Goal: Transaction & Acquisition: Register for event/course

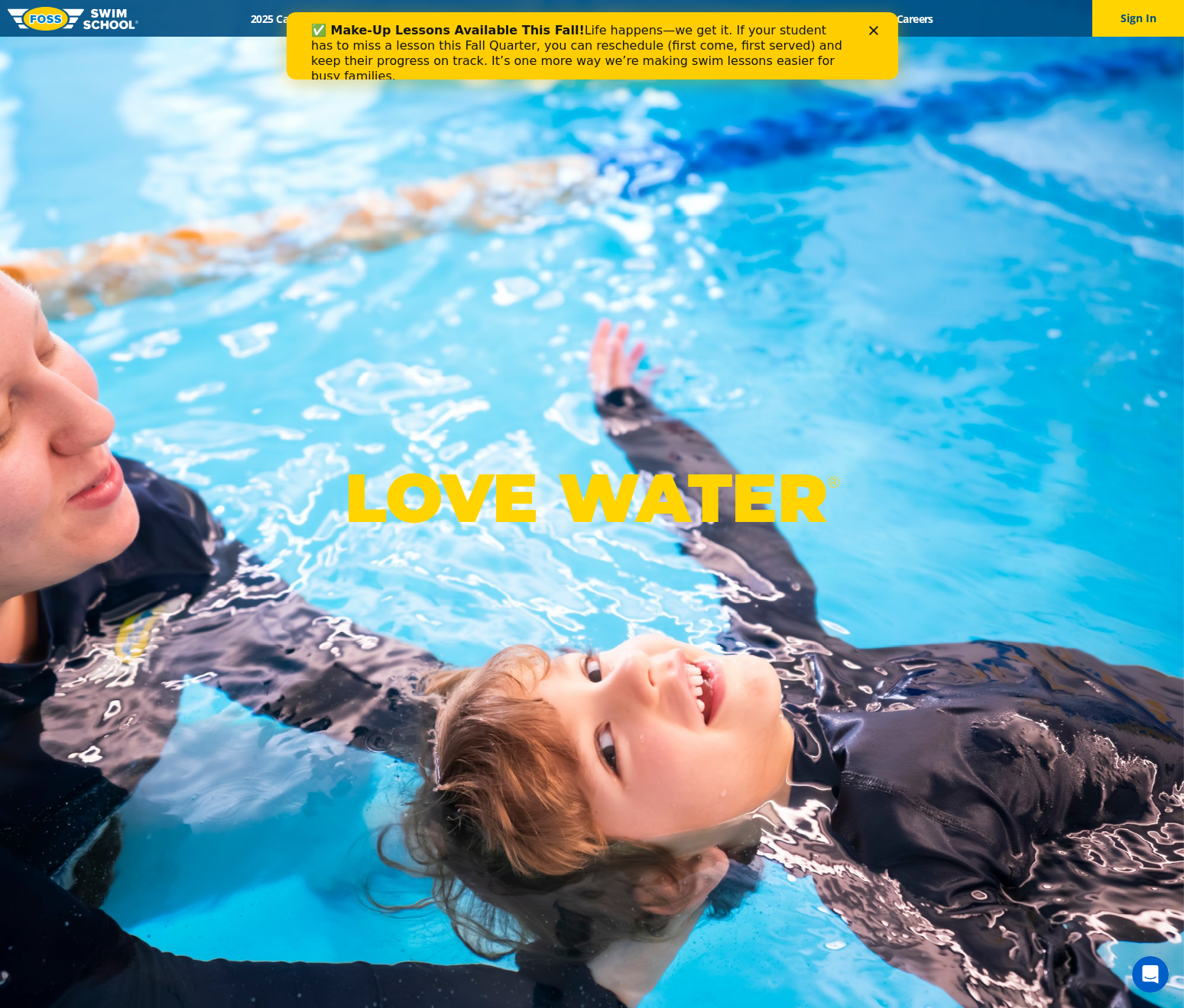
click at [879, 32] on div "Close" at bounding box center [876, 31] width 15 height 9
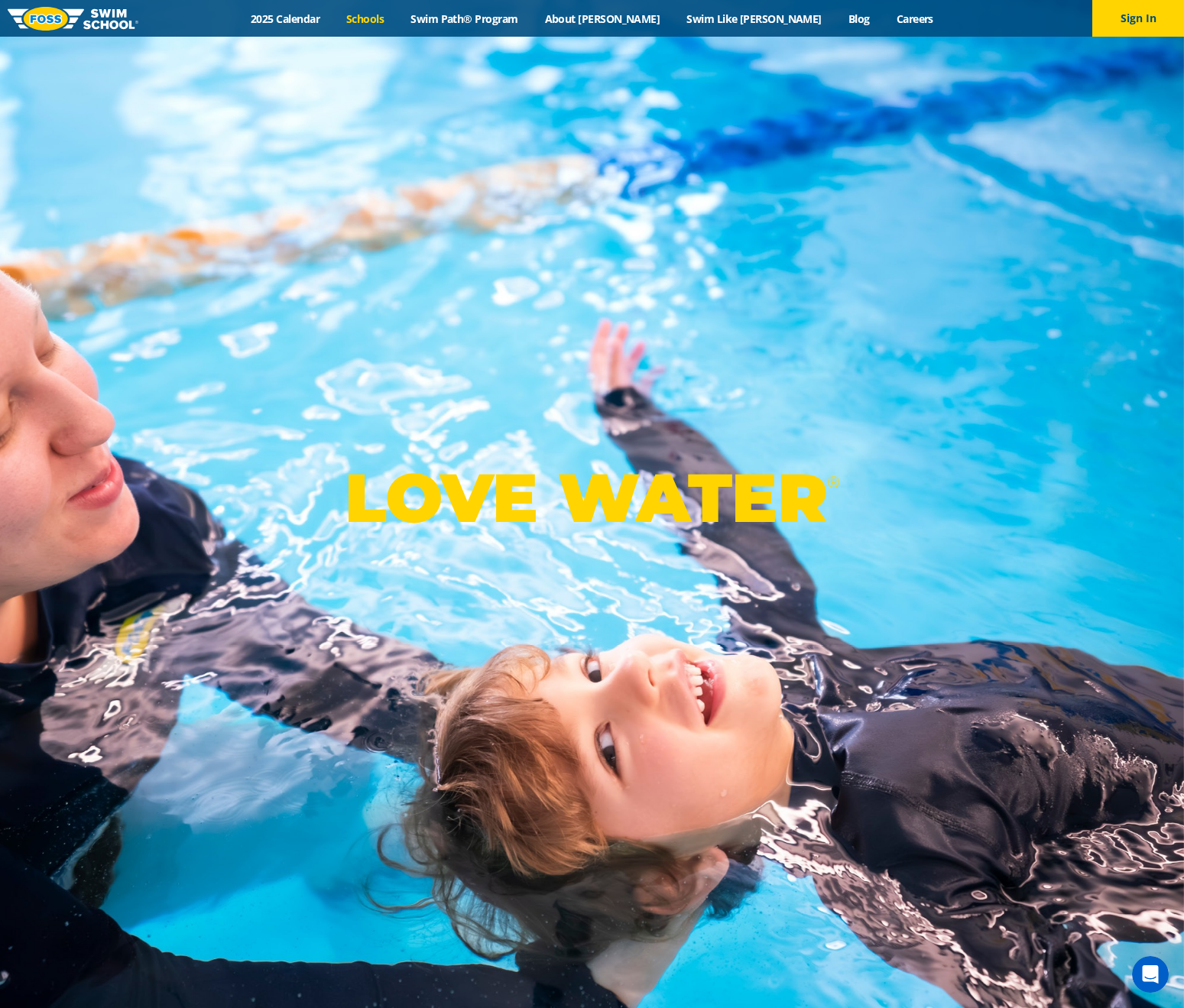
click at [398, 23] on link "Schools" at bounding box center [365, 18] width 64 height 14
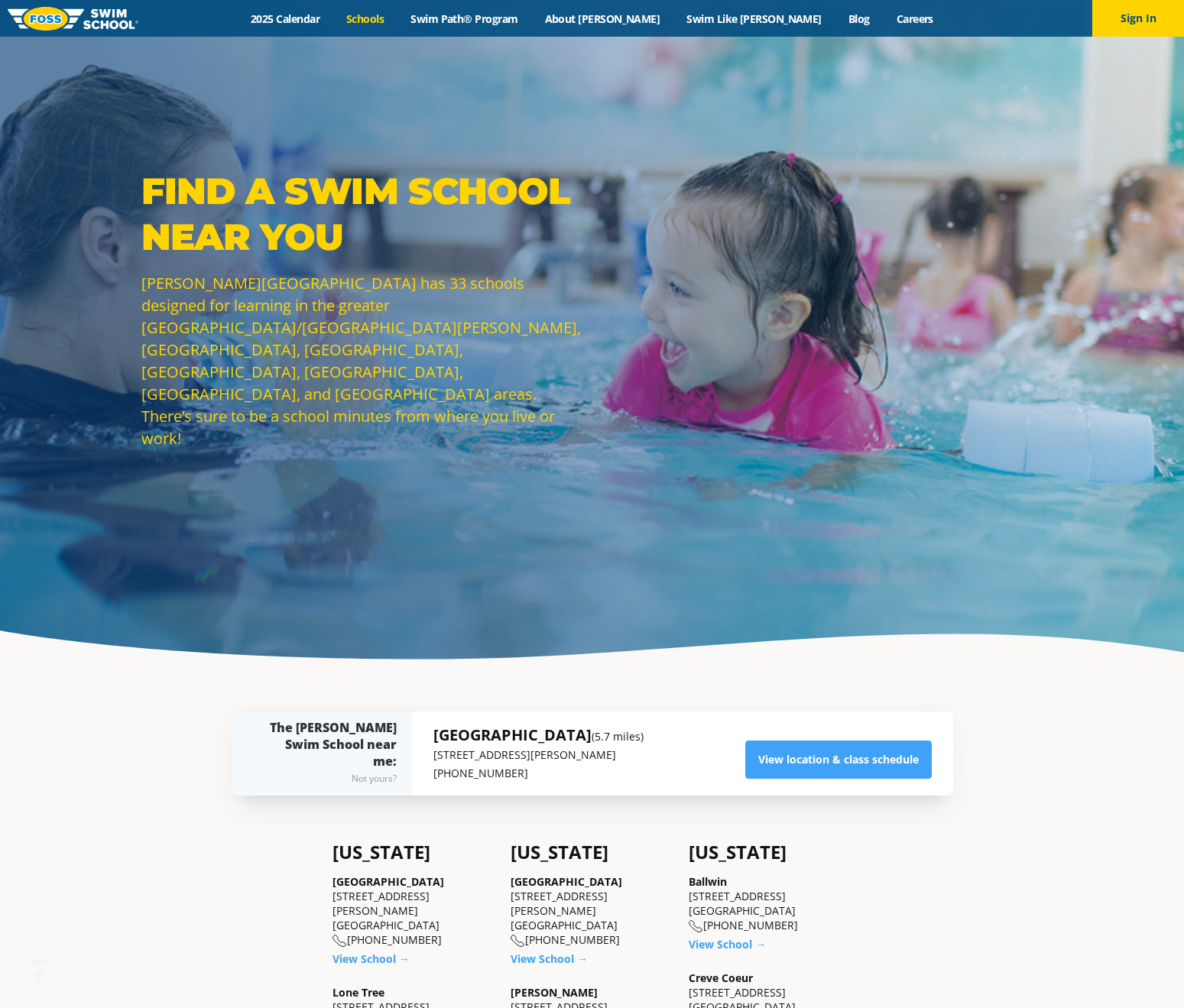
scroll to position [466, 0]
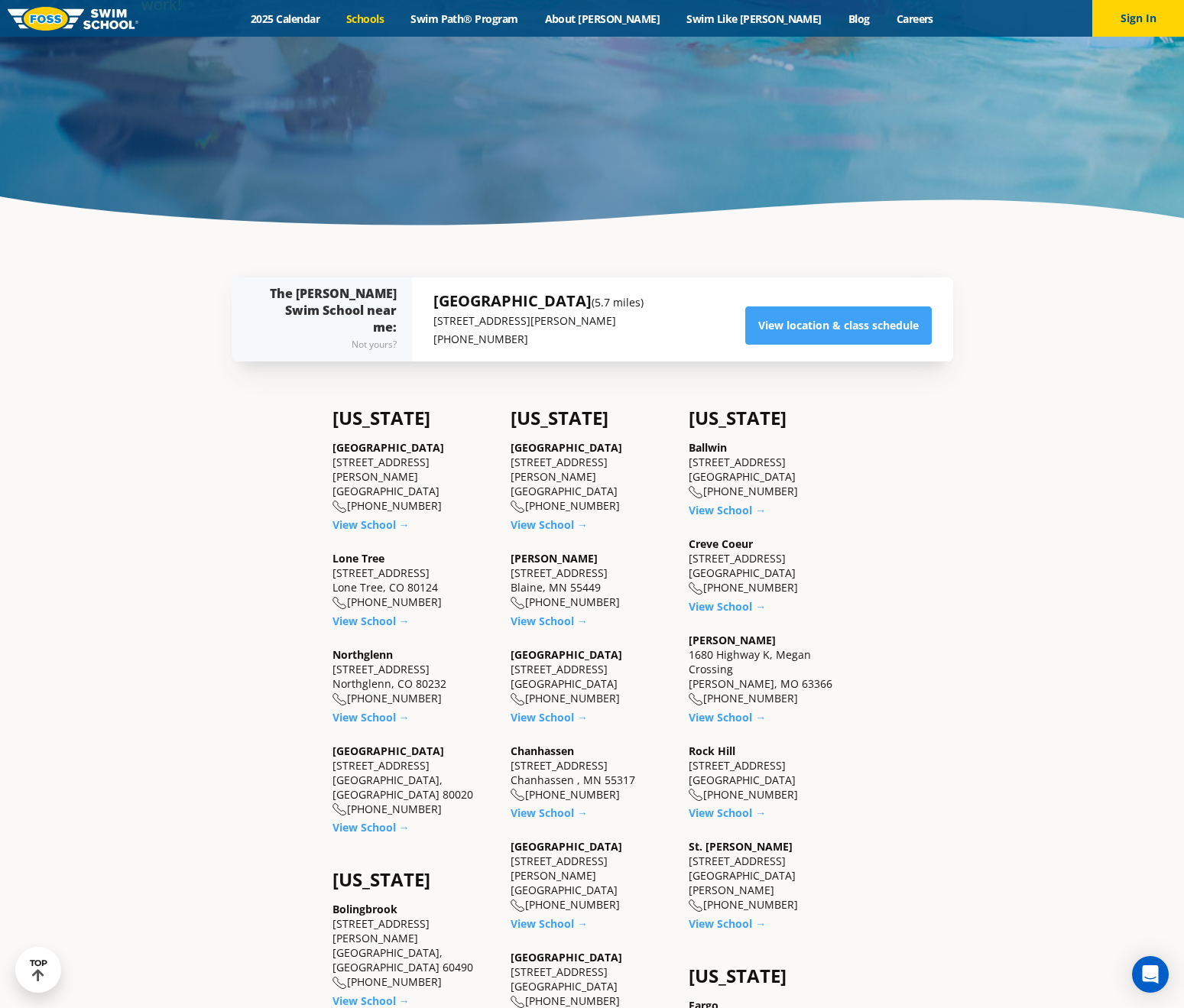
drag, startPoint x: 519, startPoint y: 315, endPoint x: 548, endPoint y: 316, distance: 29.0
click at [545, 316] on div "[GEOGRAPHIC_DATA] (5.7 miles) [STREET_ADDRESS][PERSON_NAME] (763) 416-8993" at bounding box center [538, 320] width 210 height 58
click at [872, 323] on link "View location & class schedule" at bounding box center [838, 325] width 186 height 39
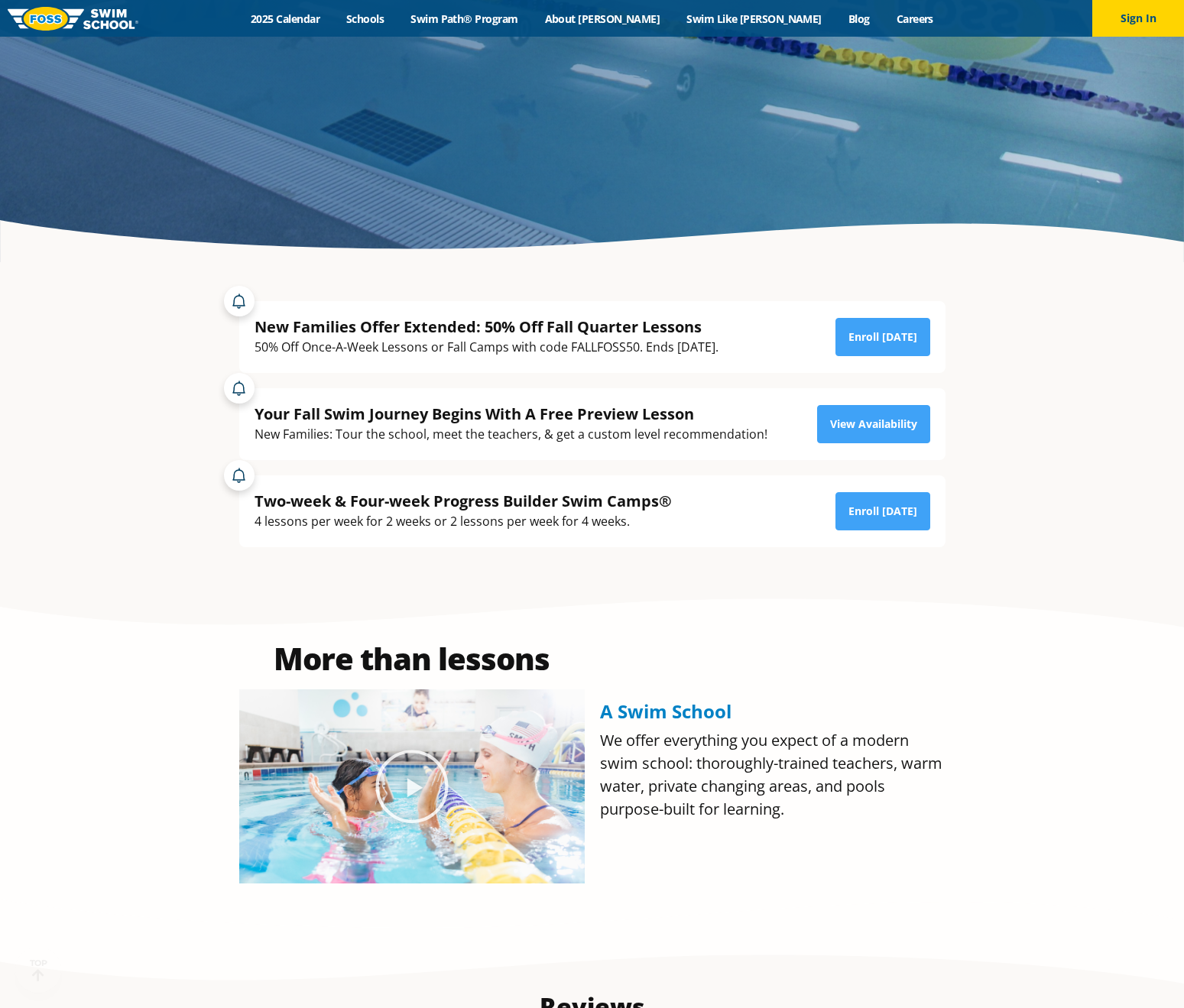
scroll to position [664, 0]
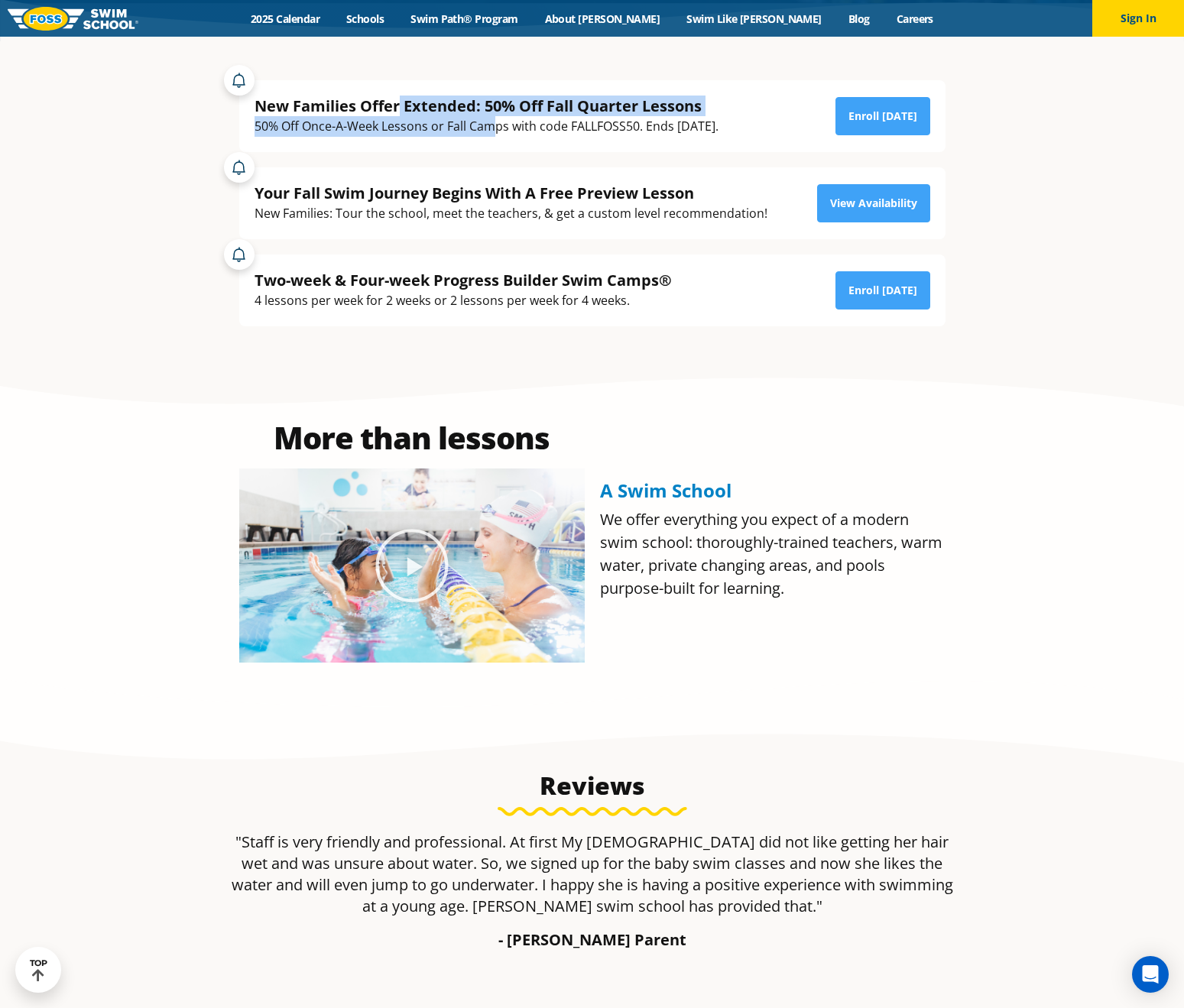
drag, startPoint x: 397, startPoint y: 108, endPoint x: 493, endPoint y: 127, distance: 97.9
click at [493, 127] on div "New Families Offer Extended: 50% Off Fall Quarter Lessons 50% Off Once-A-Week L…" at bounding box center [486, 117] width 464 height 41
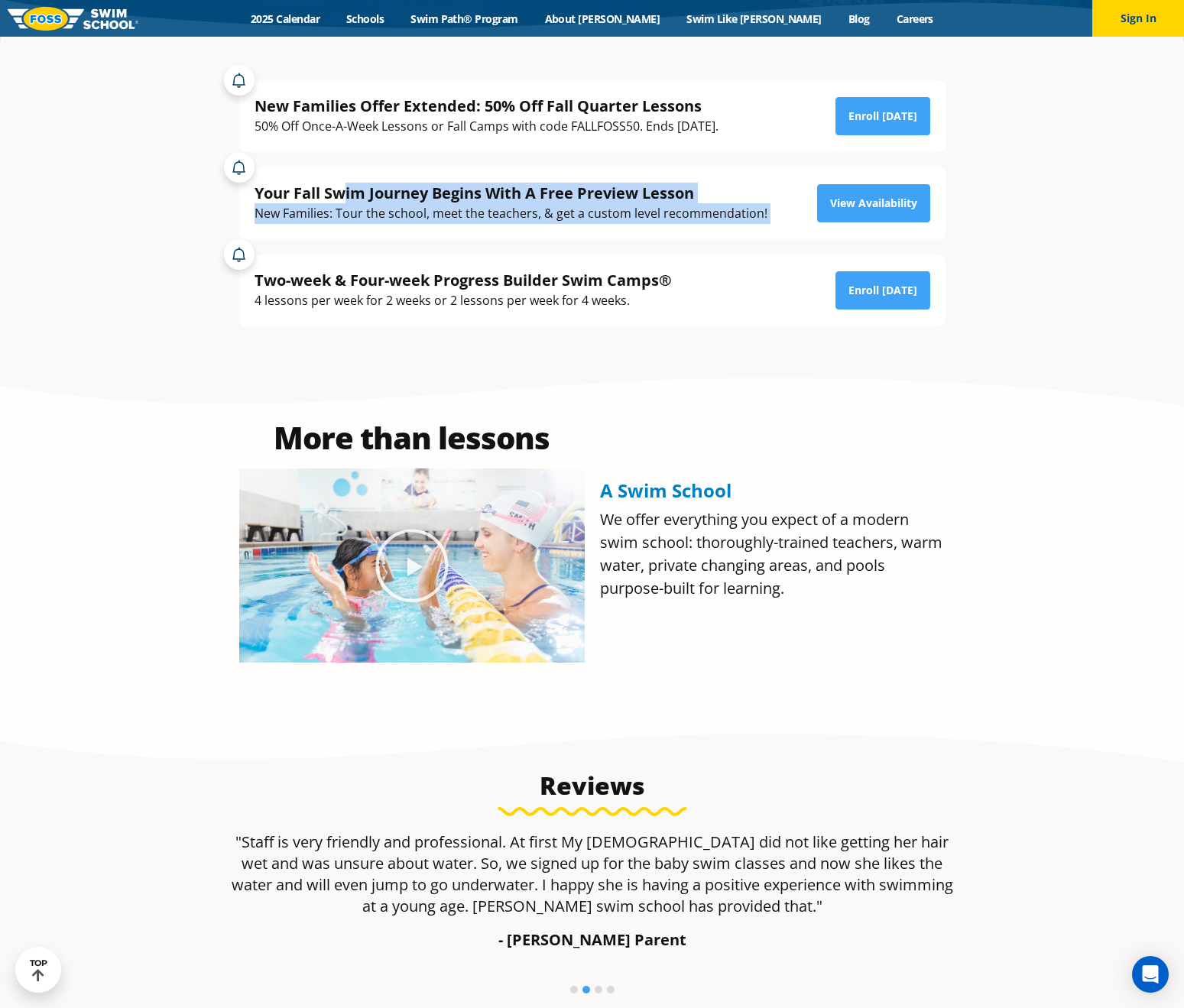
drag, startPoint x: 340, startPoint y: 190, endPoint x: 766, endPoint y: 223, distance: 427.3
click at [766, 223] on div "Your Fall Swim Journey Begins With A Free Preview Lesson New Families: Tour the…" at bounding box center [592, 203] width 675 height 41
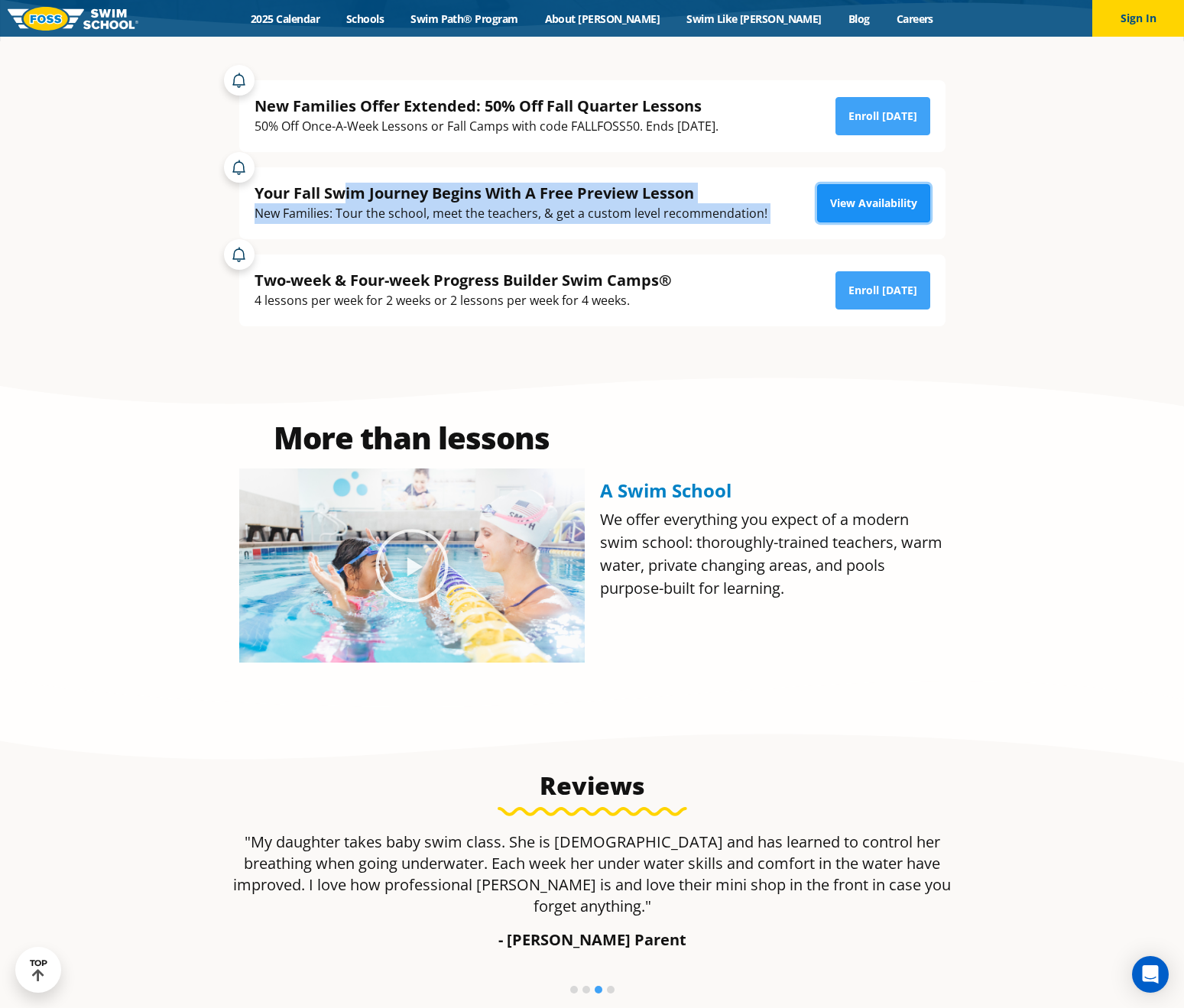
click at [874, 202] on link "View Availability" at bounding box center [874, 203] width 113 height 39
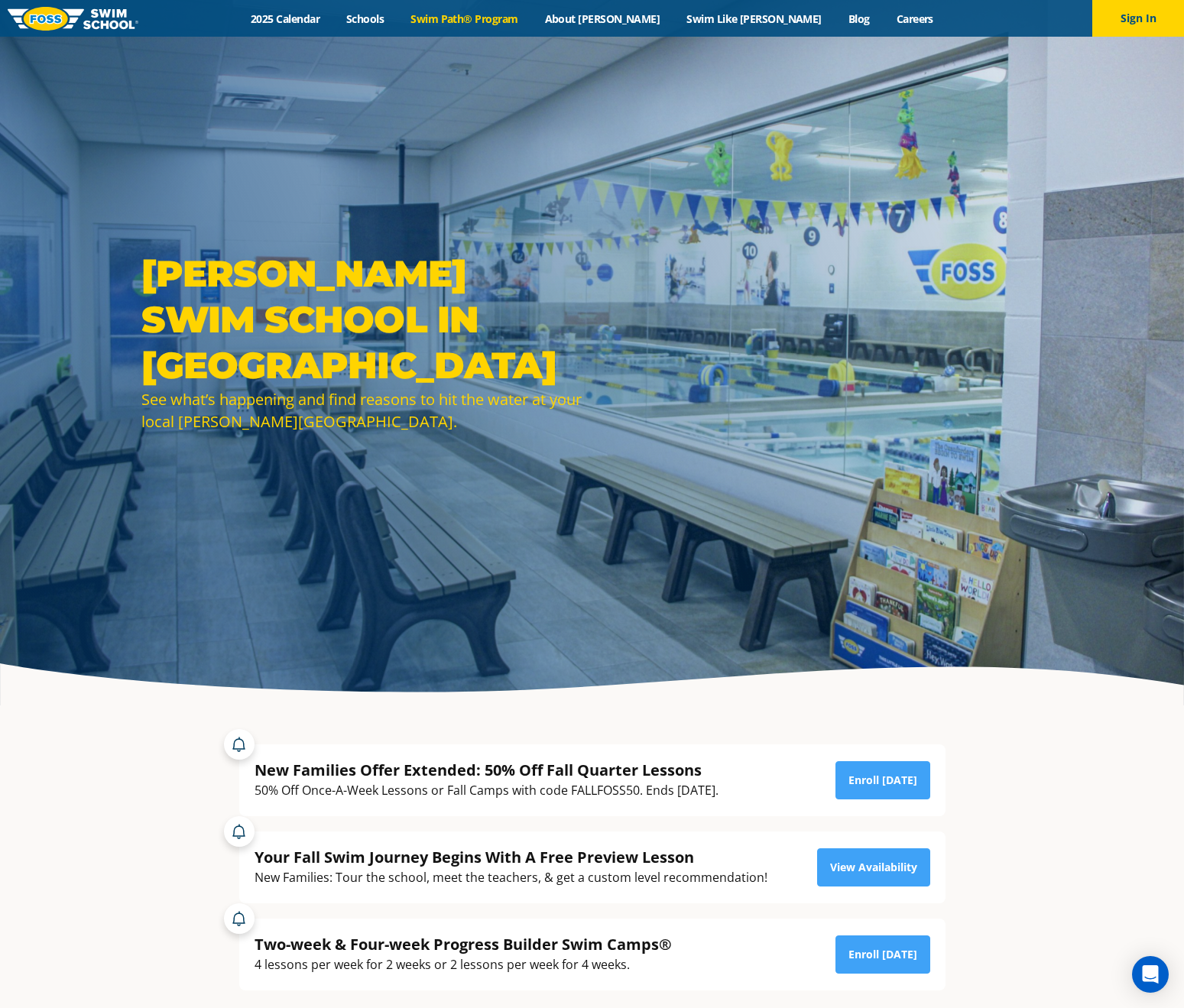
click at [513, 14] on link "Swim Path® Program" at bounding box center [465, 18] width 134 height 14
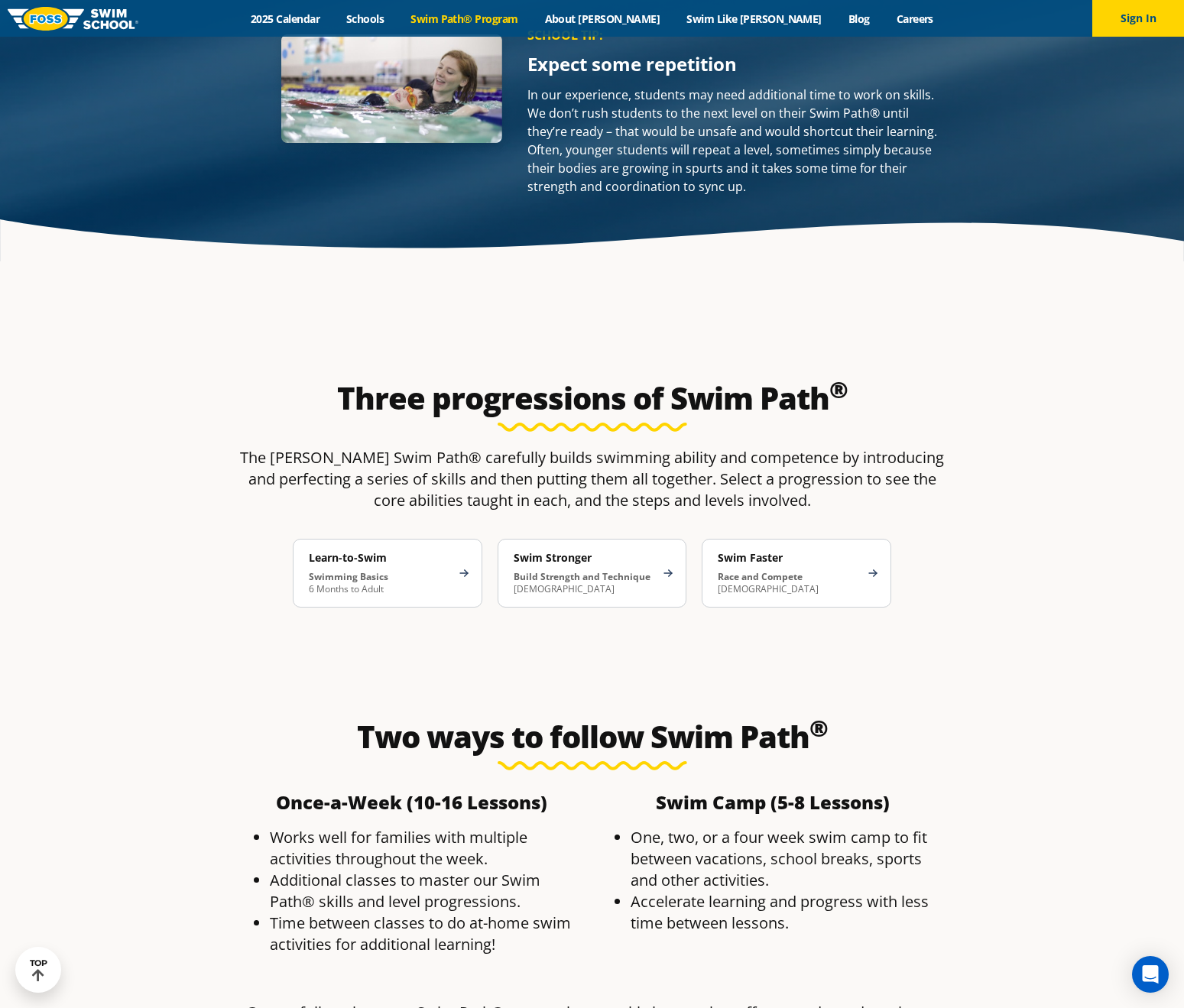
scroll to position [2874, 0]
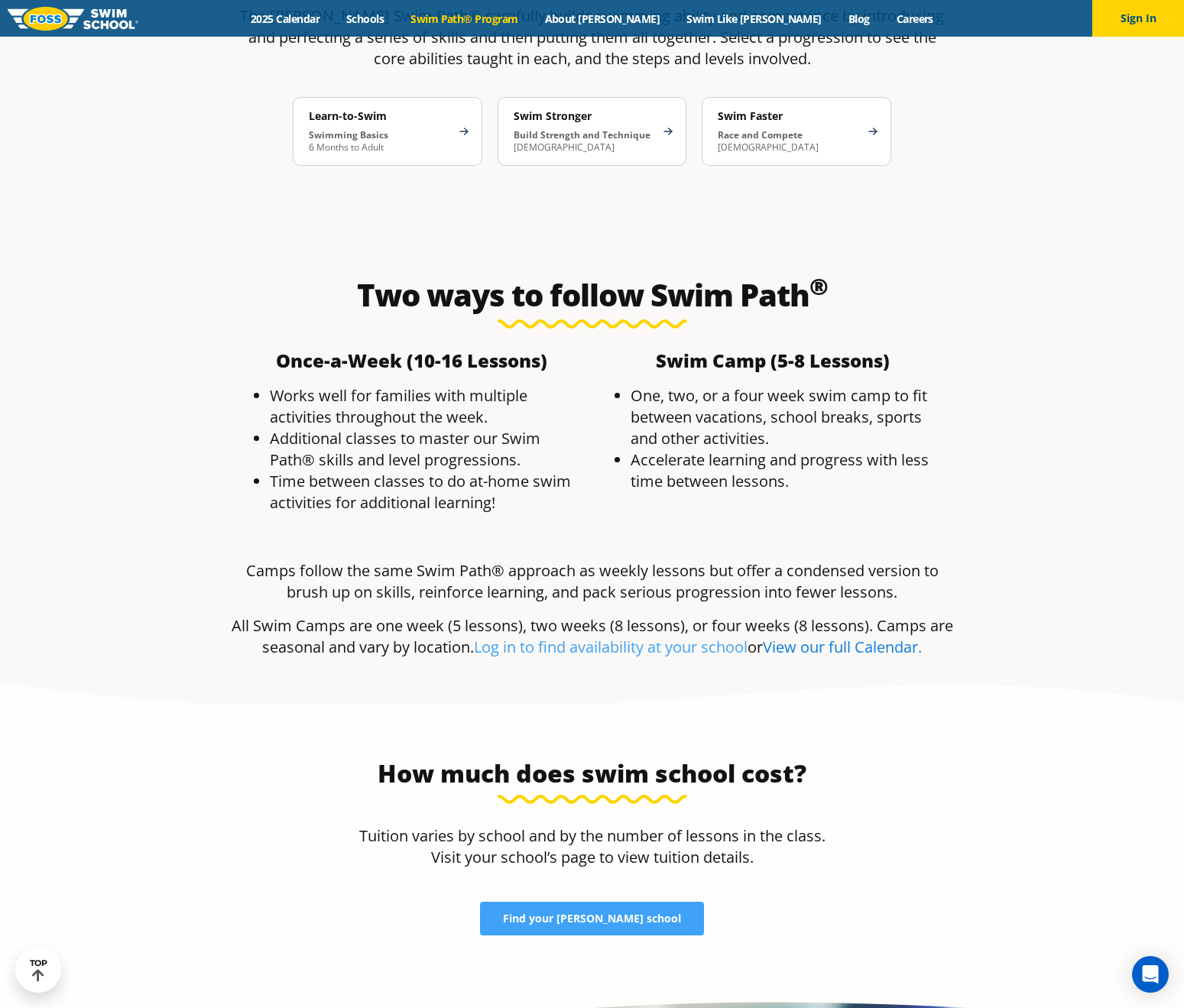
click at [870, 637] on link "View our full Calendar." at bounding box center [842, 647] width 159 height 21
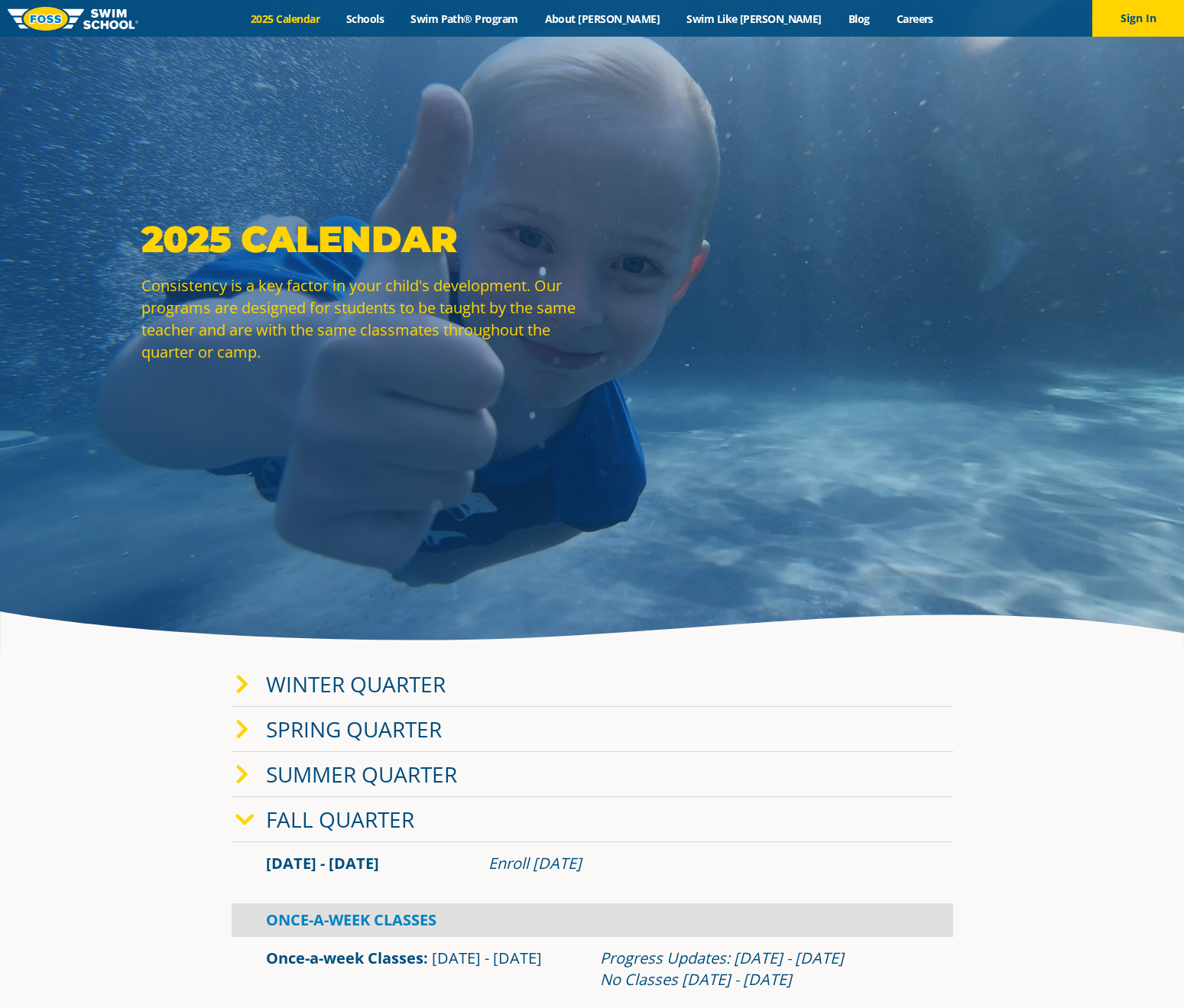
scroll to position [674, 0]
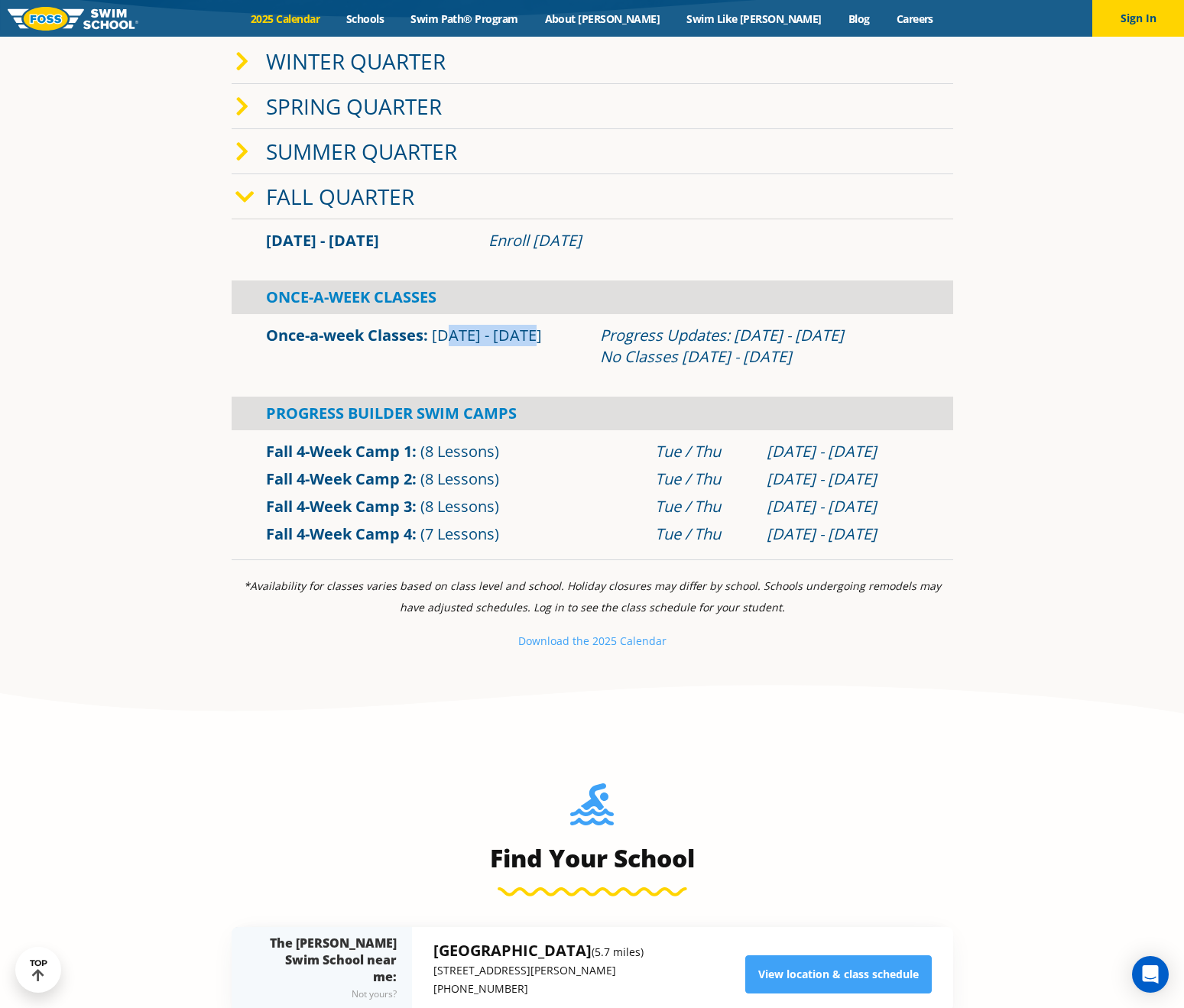
drag, startPoint x: 446, startPoint y: 335, endPoint x: 540, endPoint y: 349, distance: 95.0
click at [540, 349] on div "Once-a-week Classes Sep 2 - Dec 22" at bounding box center [425, 346] width 334 height 43
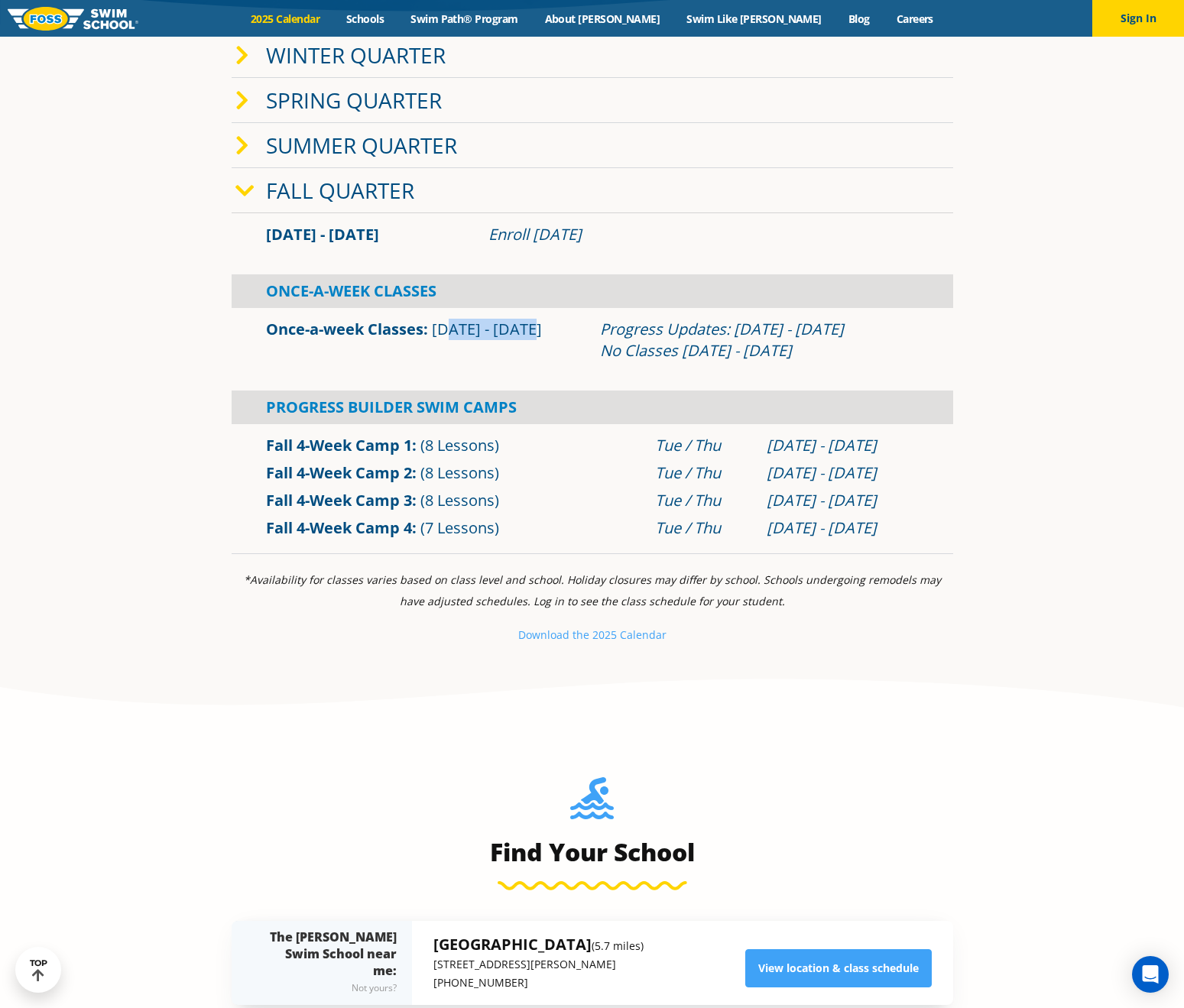
scroll to position [0, 0]
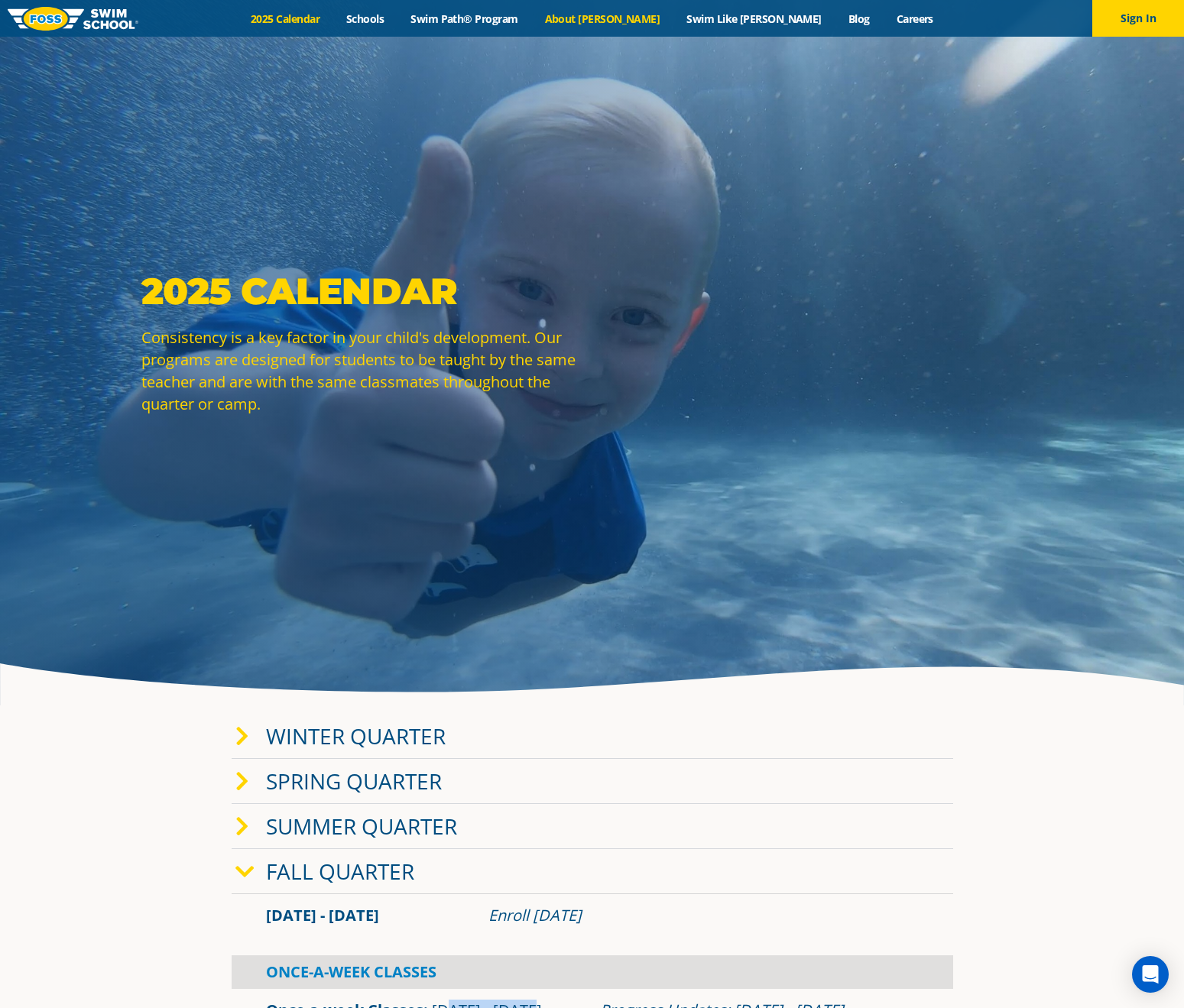
click at [629, 15] on link "About [PERSON_NAME]" at bounding box center [602, 18] width 142 height 14
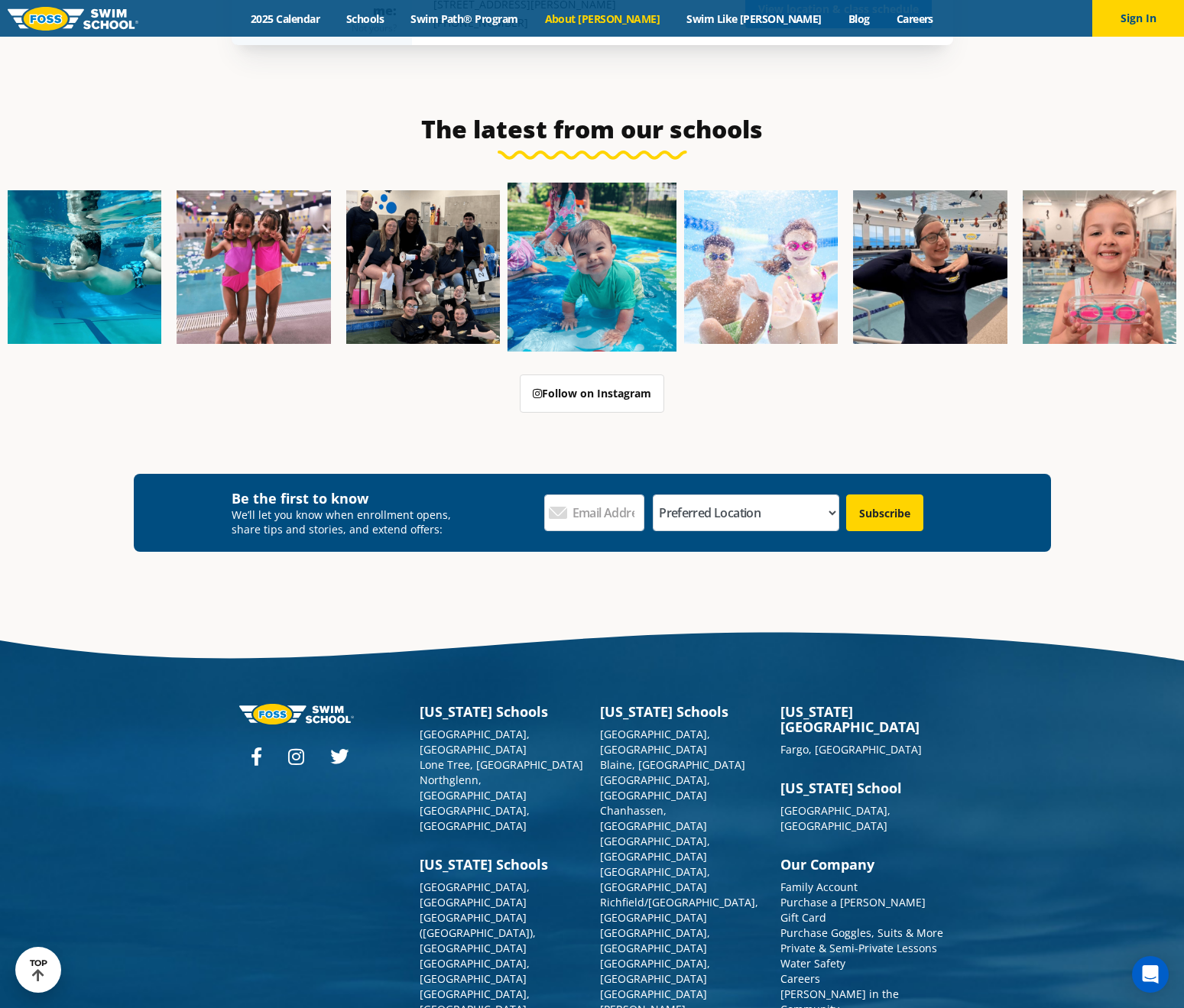
scroll to position [3910, 0]
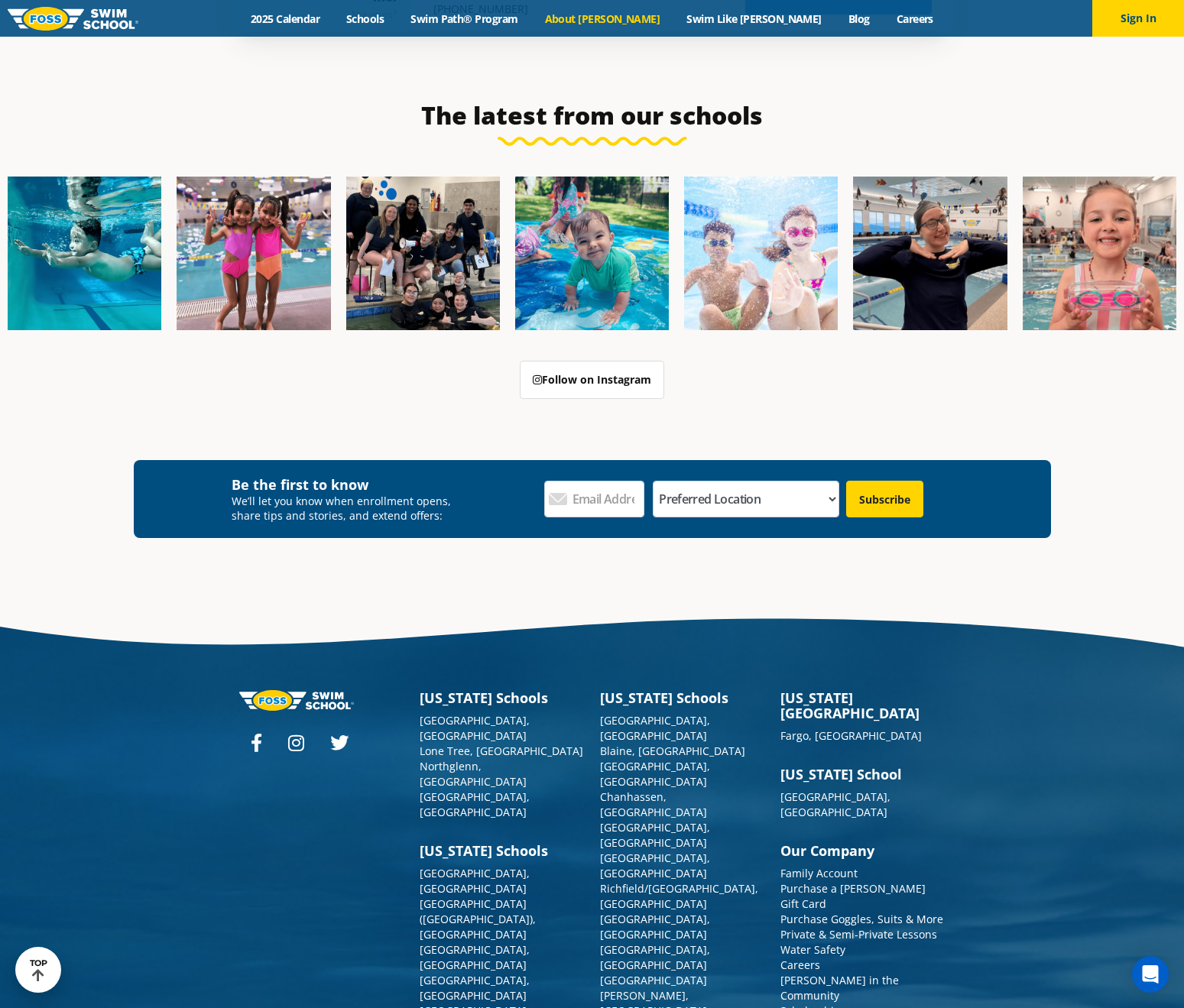
click at [111, 23] on img at bounding box center [72, 18] width 131 height 24
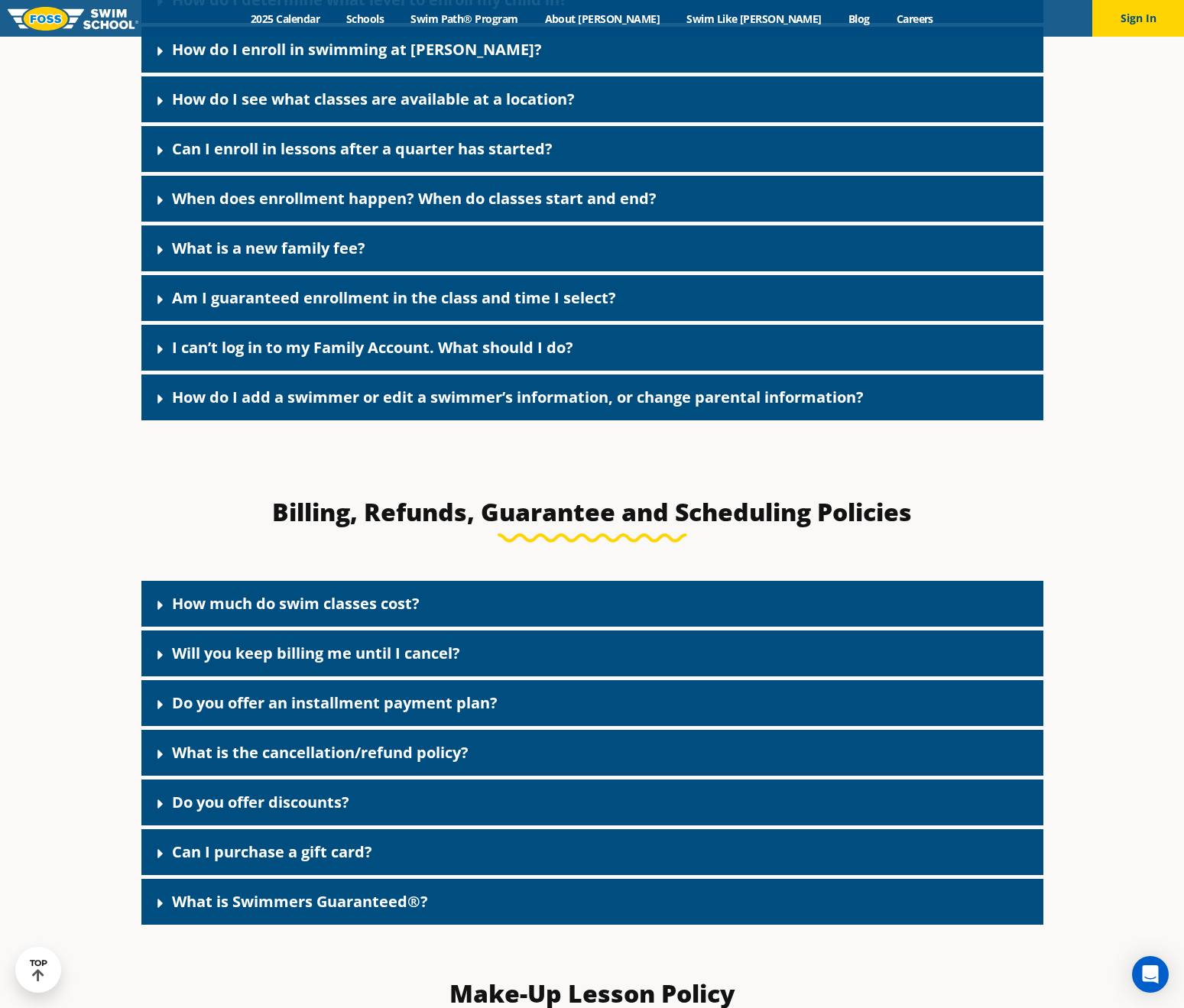
scroll to position [1100, 0]
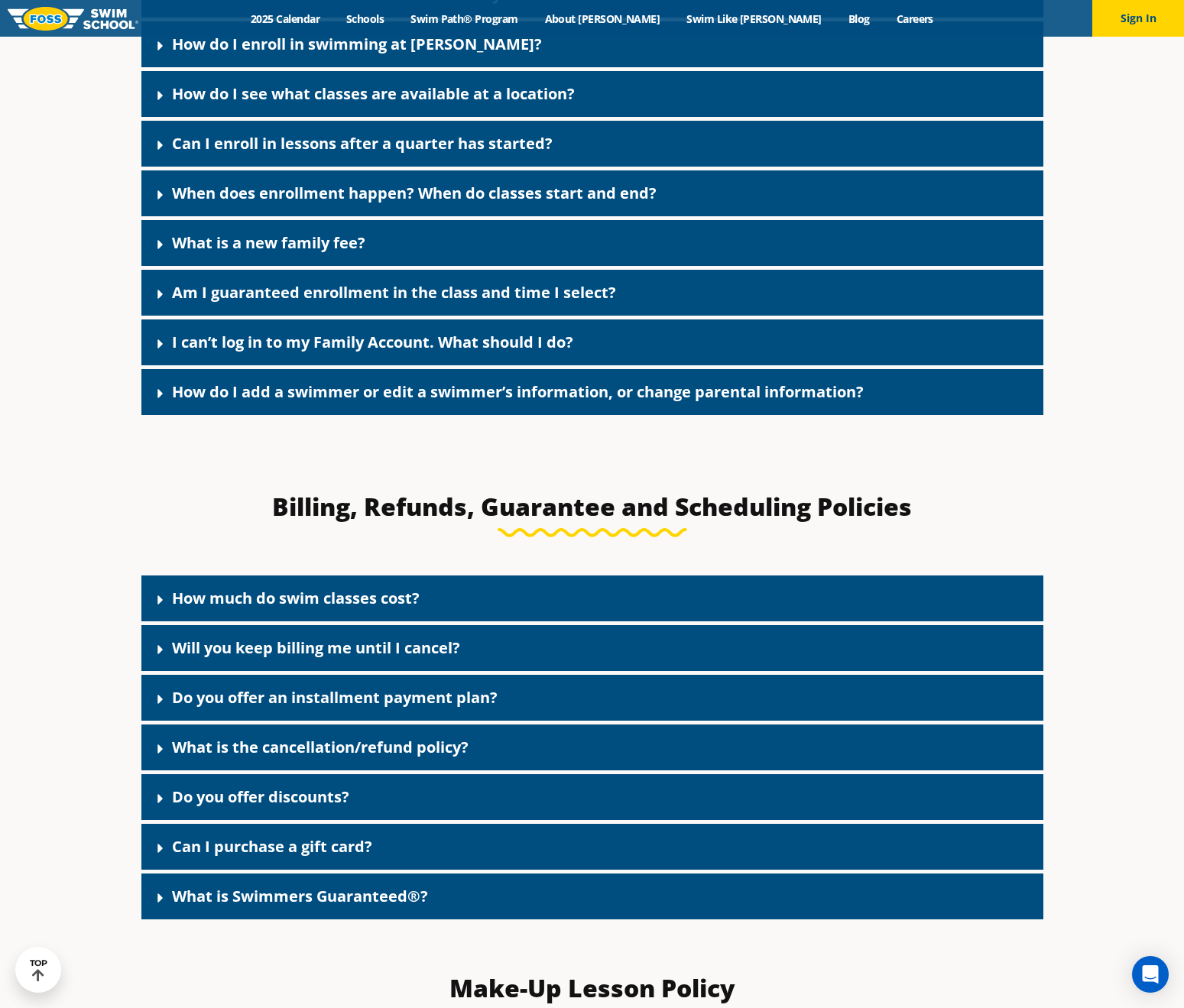
click at [574, 244] on div "What is a new family fee?" at bounding box center [592, 243] width 902 height 46
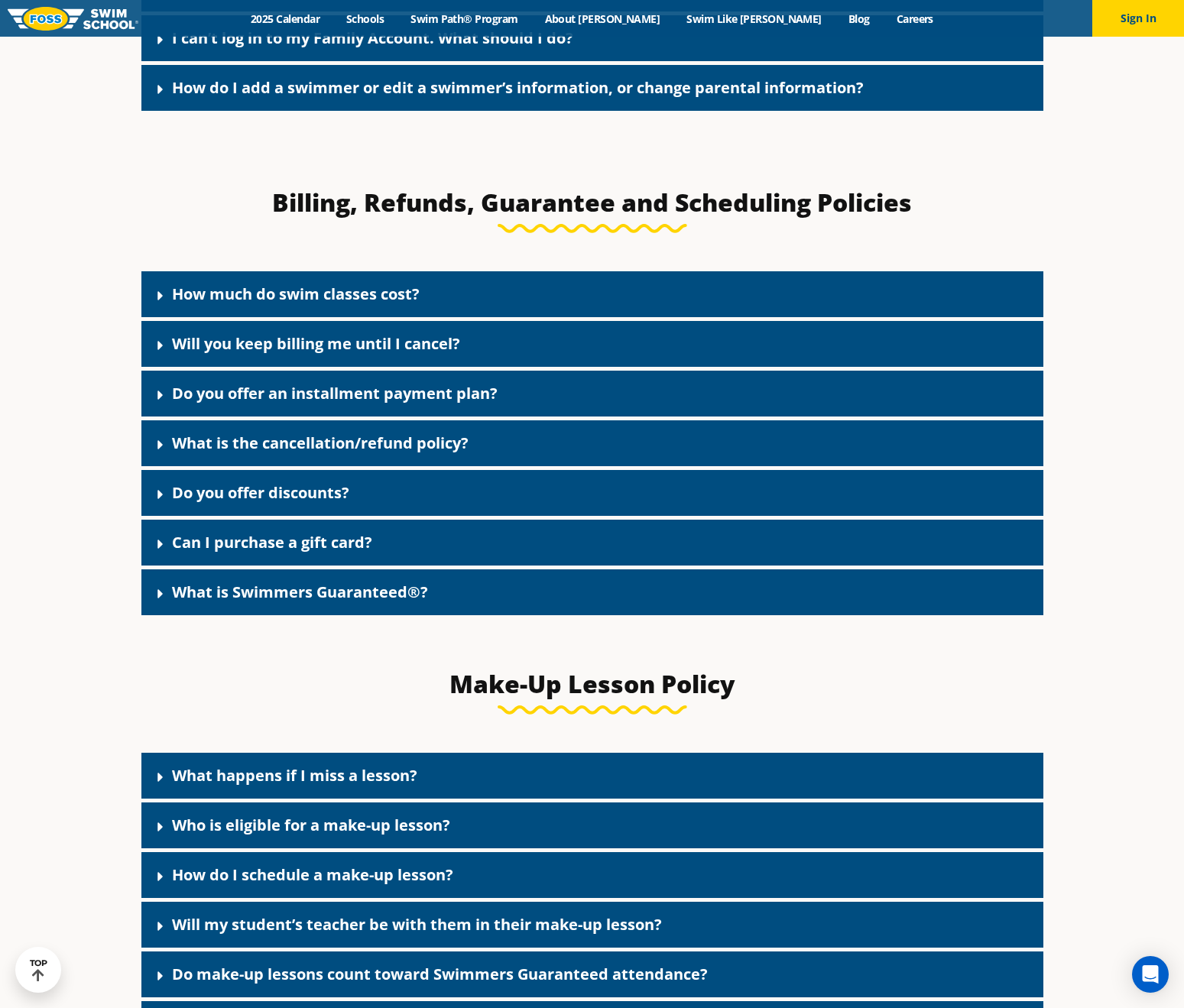
scroll to position [1526, 0]
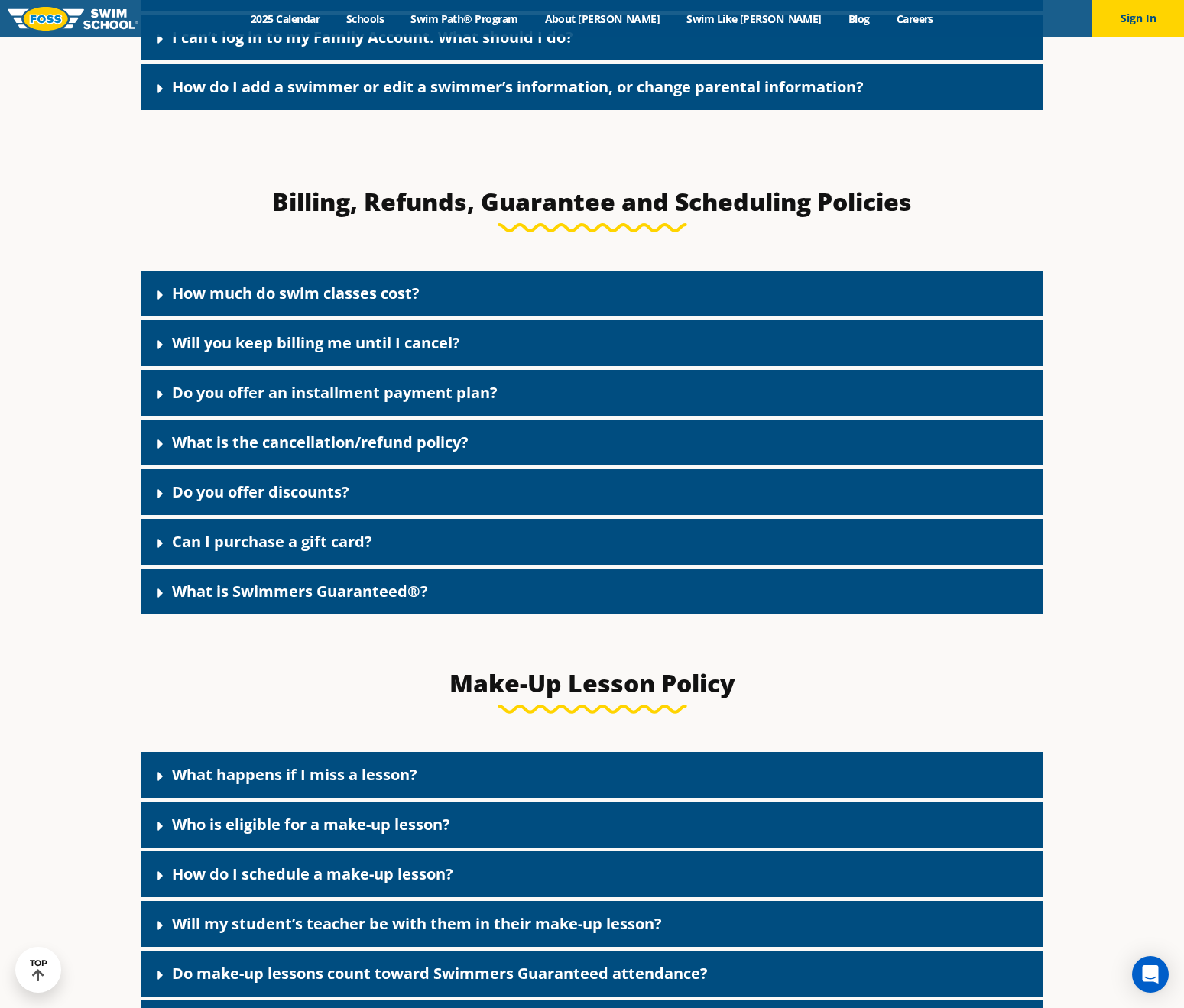
click at [485, 298] on div "How much do swim classes cost?" at bounding box center [592, 293] width 902 height 46
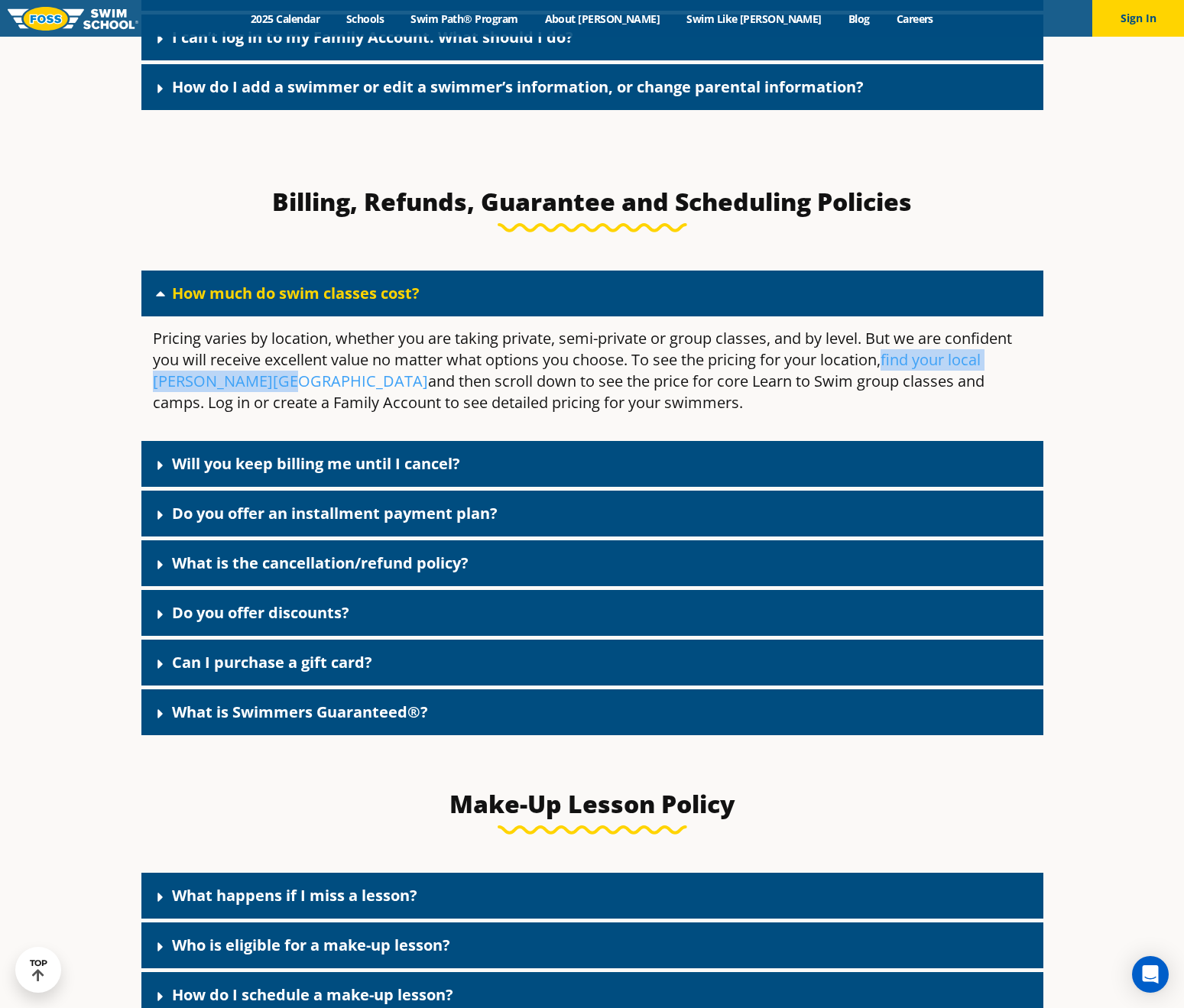
drag, startPoint x: 451, startPoint y: 384, endPoint x: 676, endPoint y: 402, distance: 225.7
click at [676, 402] on p "Pricing varies by location, whether you are taking private, semi-private or gro…" at bounding box center [592, 370] width 878 height 86
click at [578, 520] on div "Do you offer an installment payment plan?" at bounding box center [592, 513] width 902 height 46
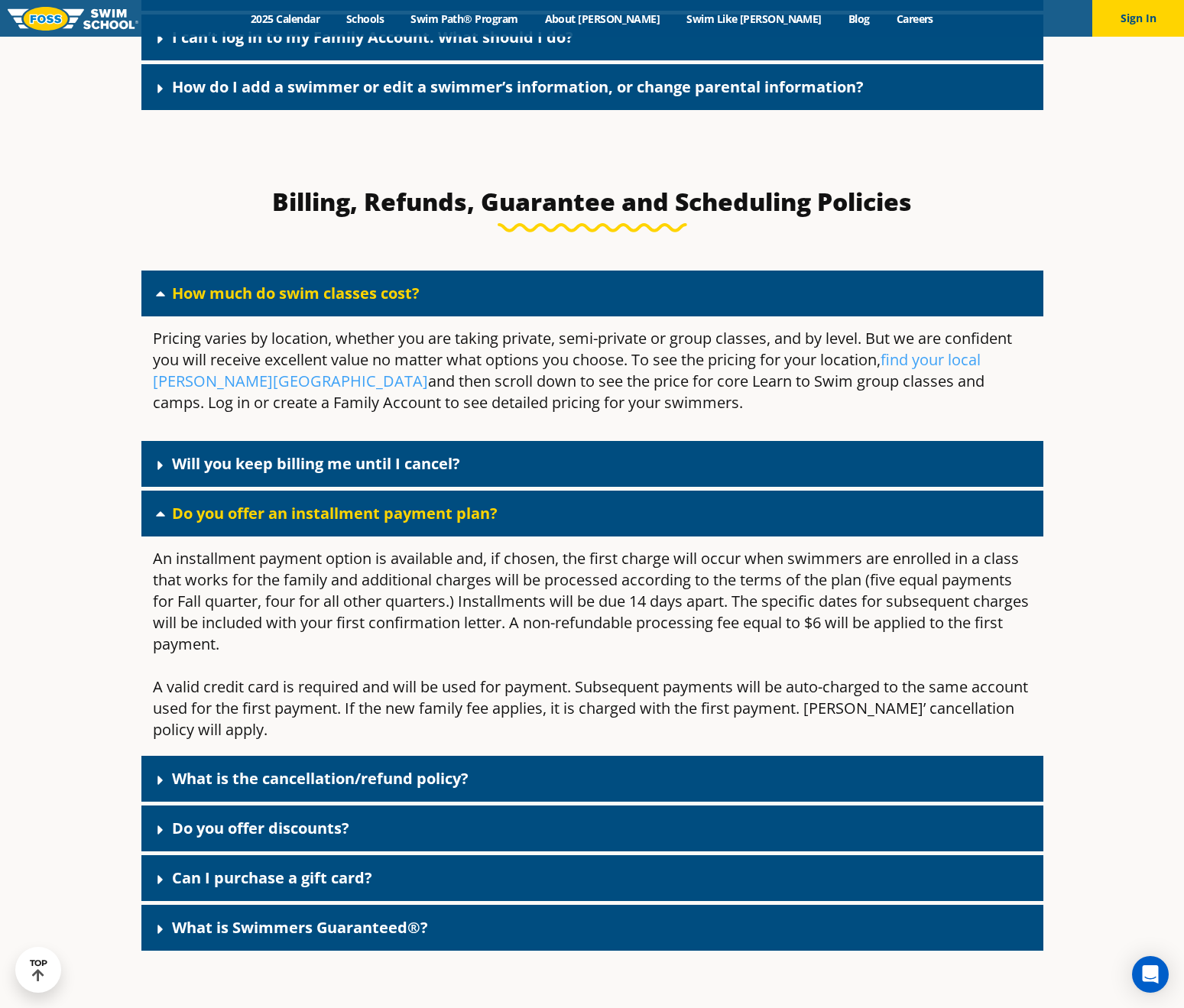
click at [578, 520] on div "Do you offer an installment payment plan?" at bounding box center [592, 513] width 902 height 46
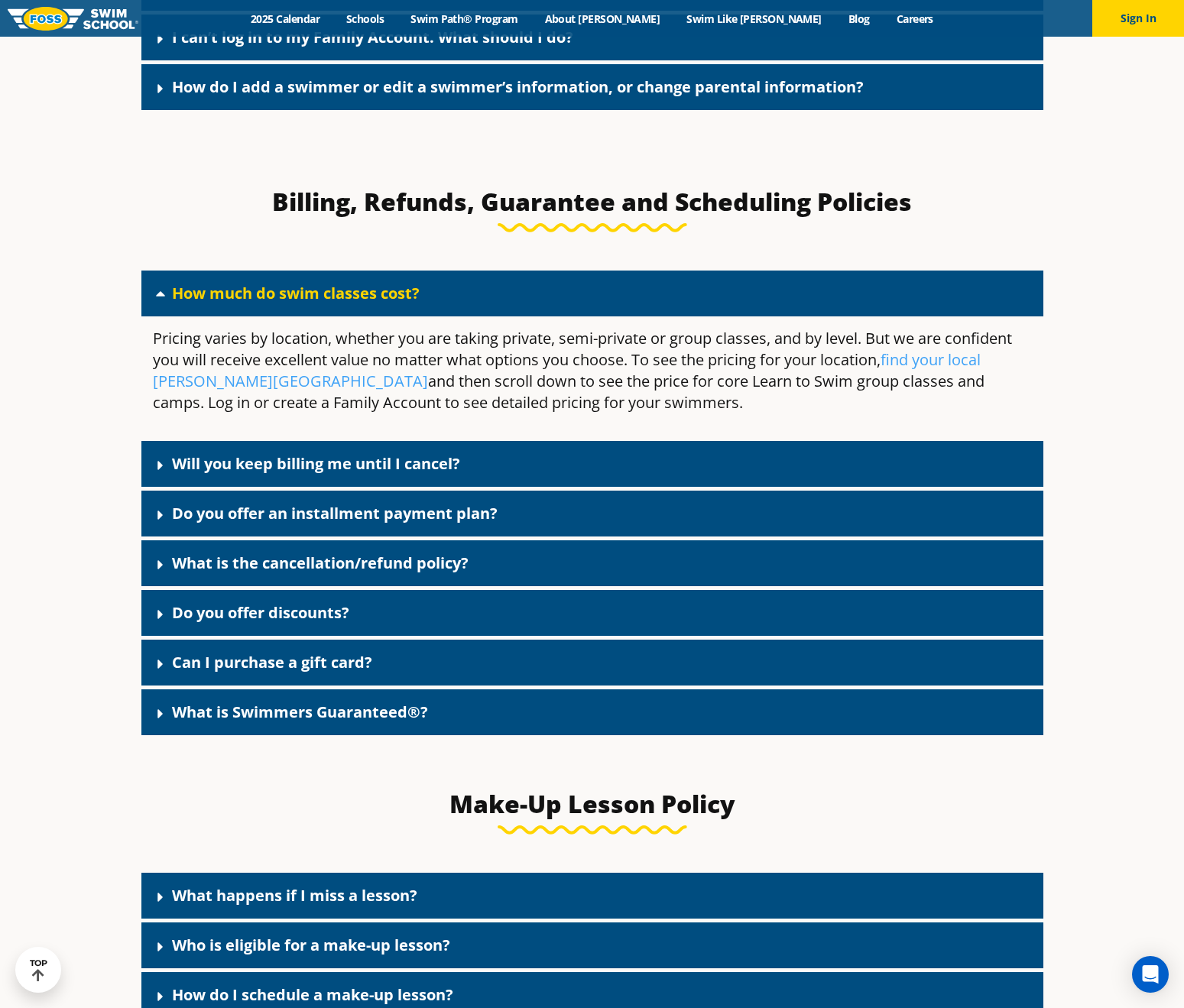
click at [545, 559] on div "What is the cancellation/refund policy?" at bounding box center [592, 562] width 902 height 46
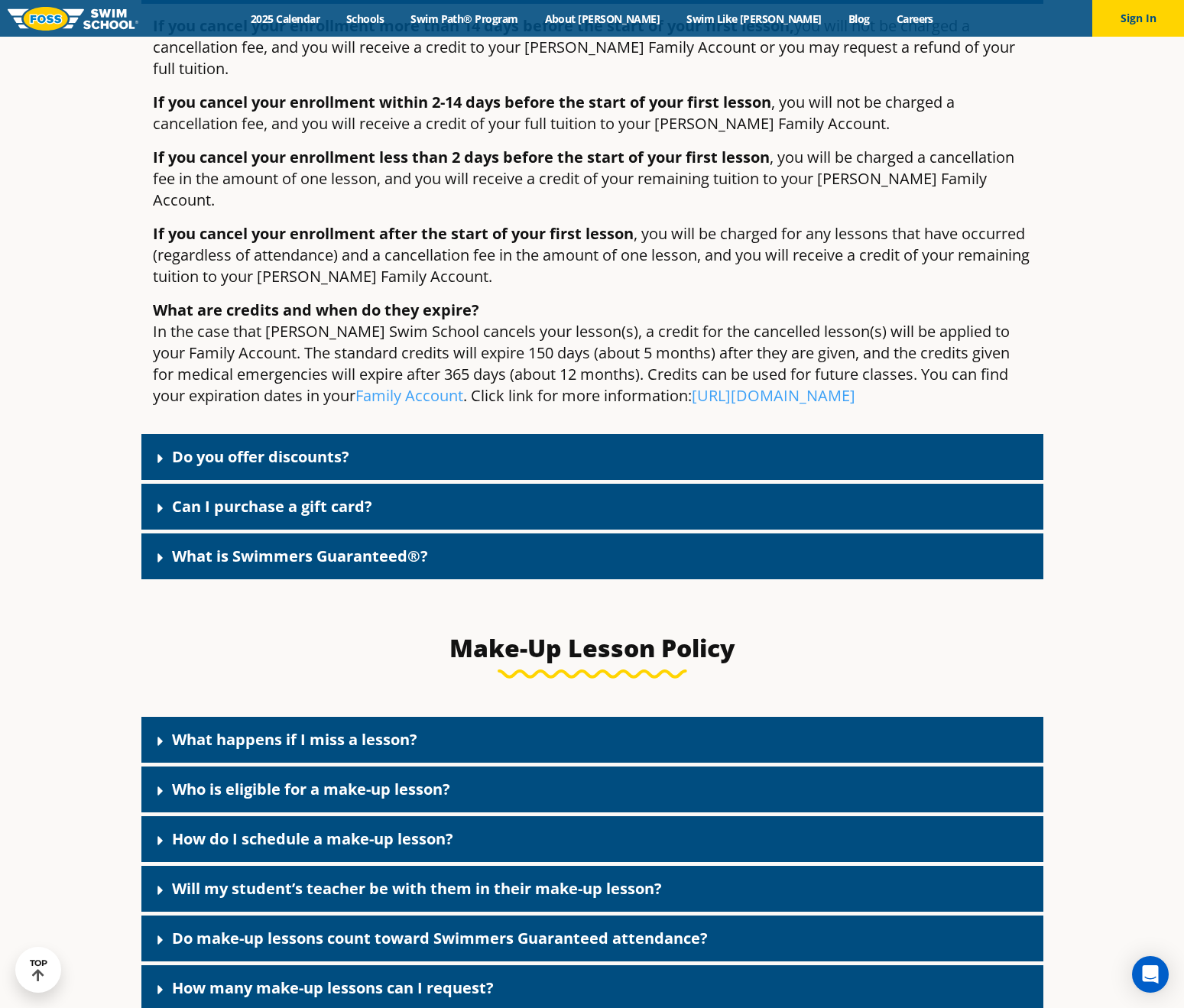
scroll to position [2272, 0]
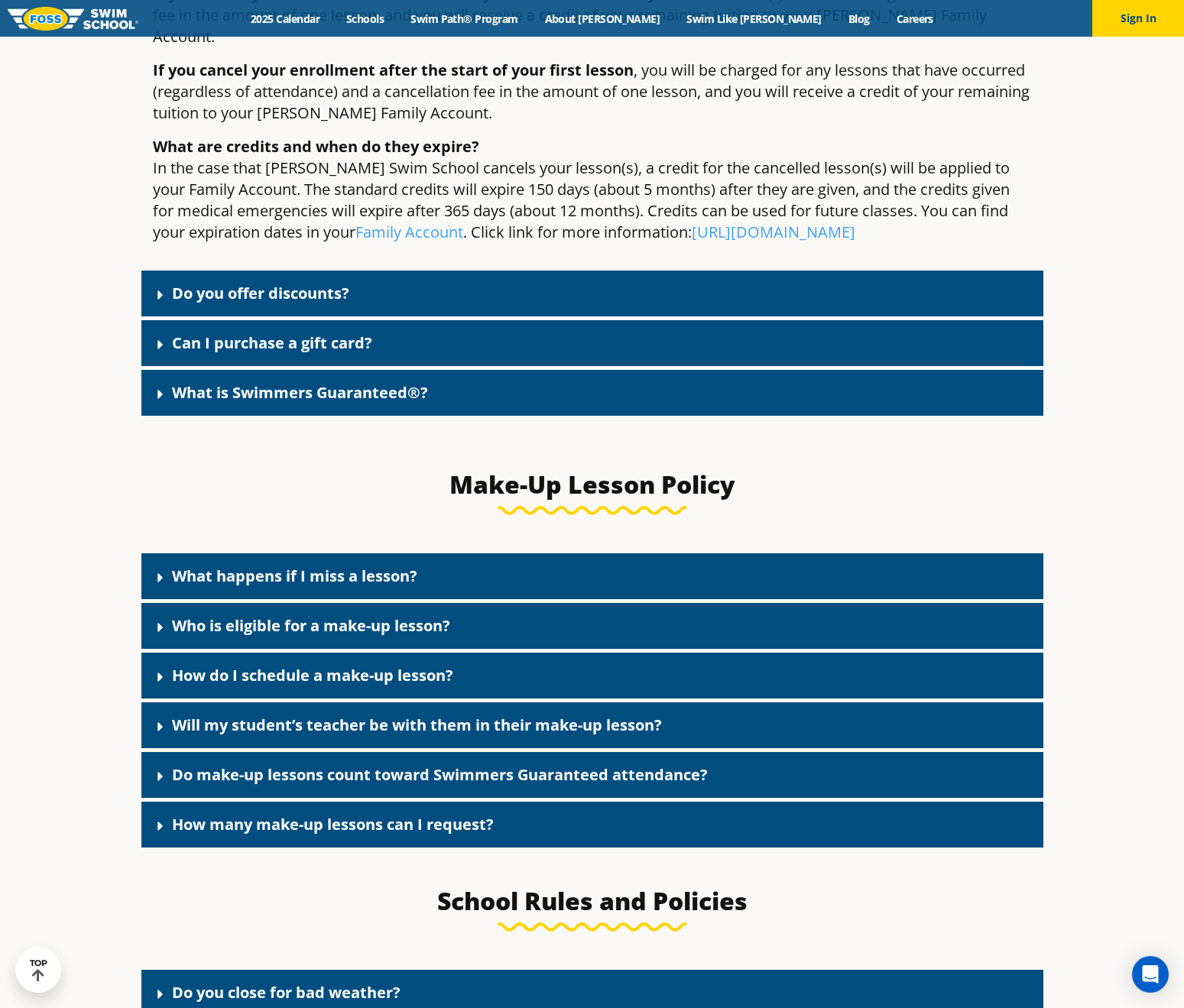
click at [407, 276] on div "Do you offer discounts?" at bounding box center [592, 293] width 902 height 46
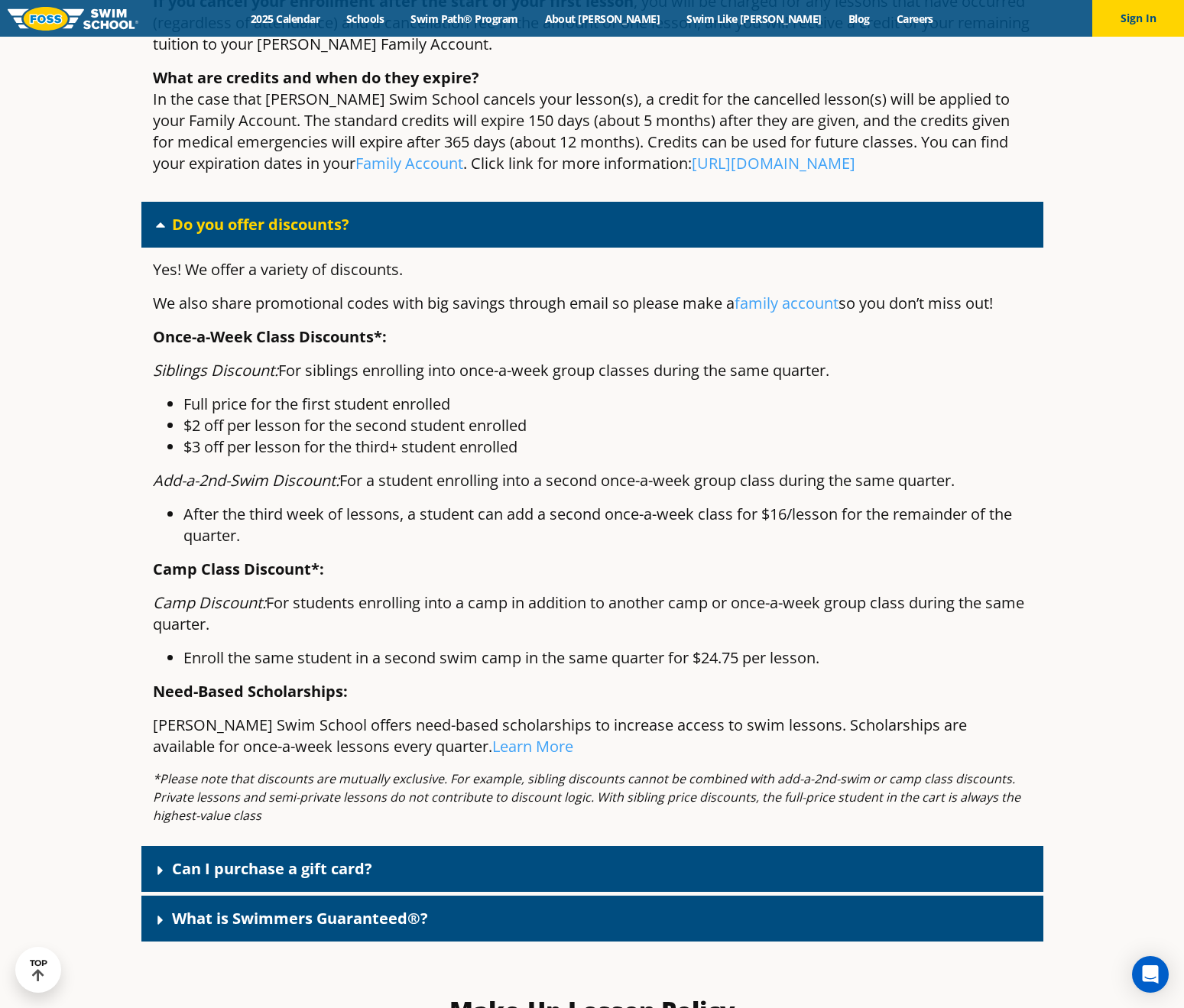
scroll to position [2782, 0]
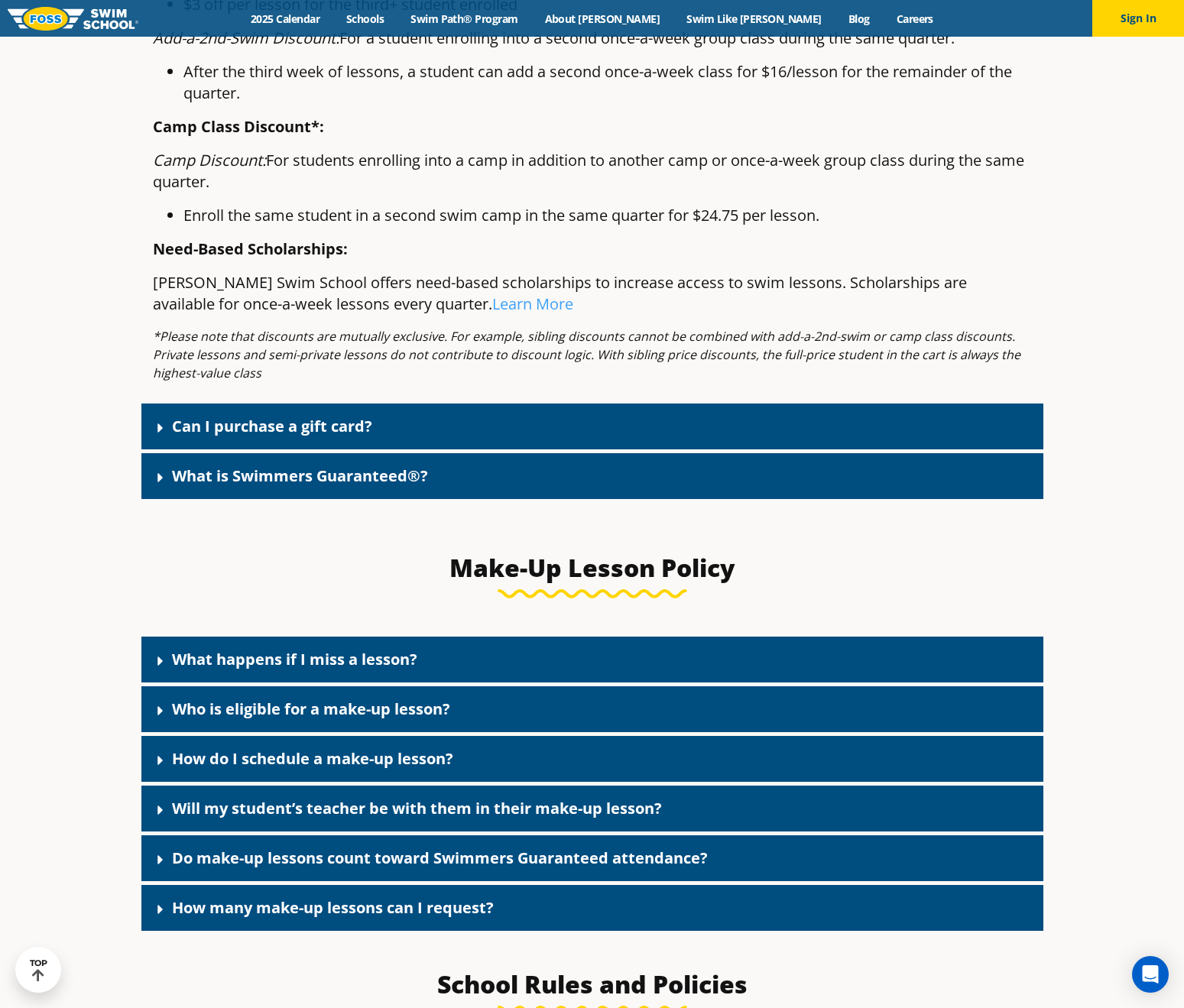
click at [505, 467] on div "What is Swimmers Guaranteed®?" at bounding box center [592, 476] width 902 height 46
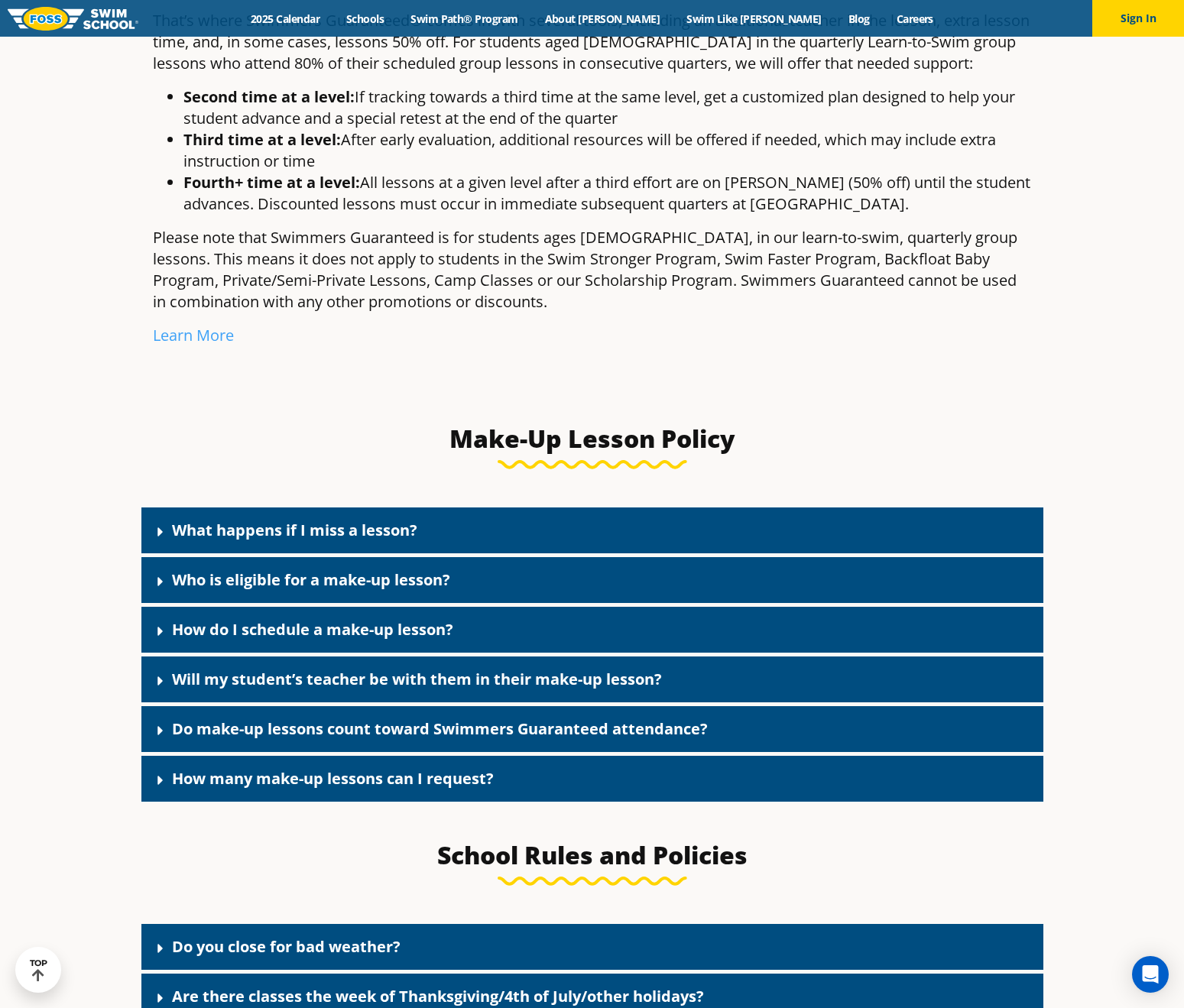
scroll to position [3412, 0]
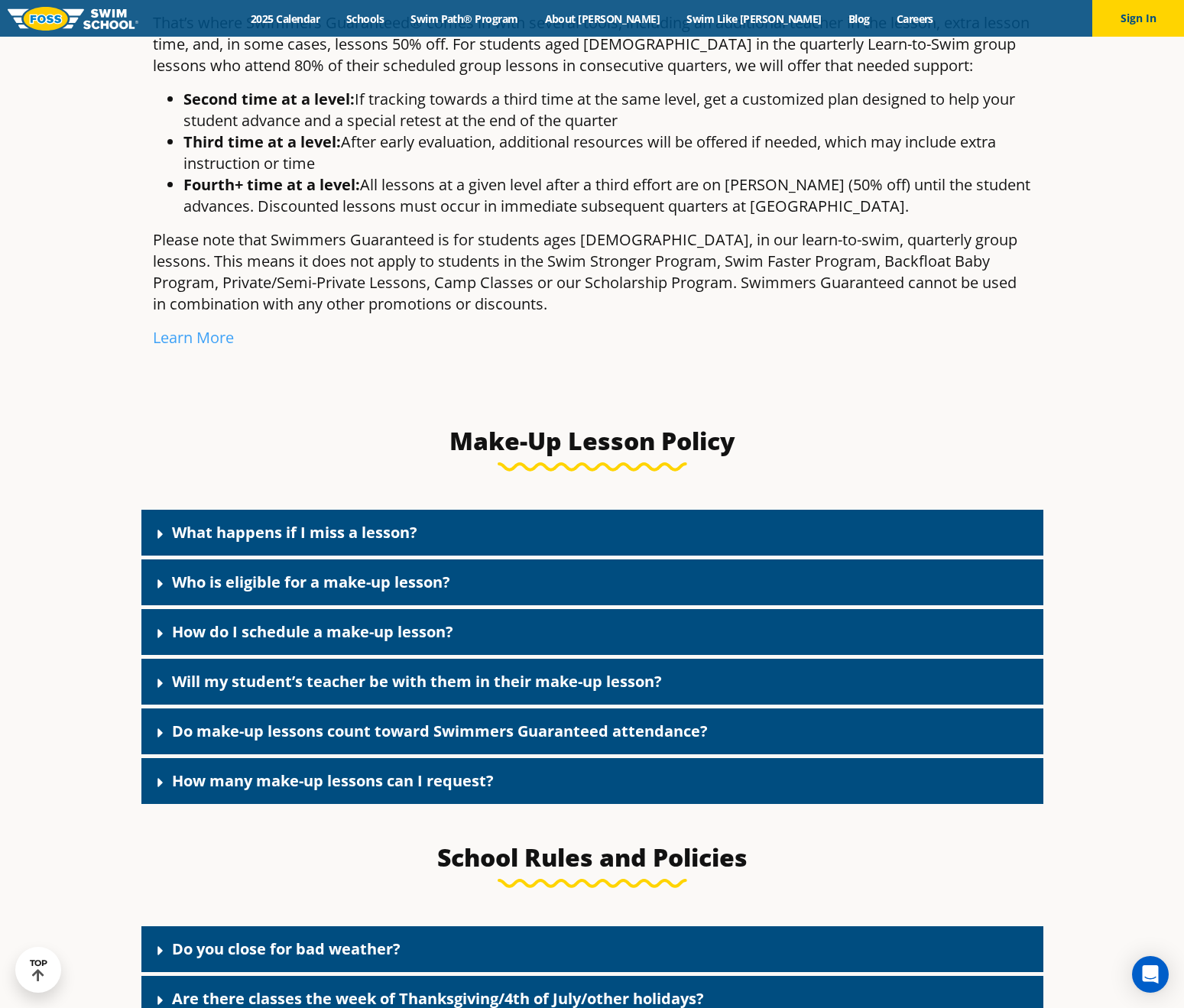
click at [513, 510] on div "What happens if I miss a lesson?" at bounding box center [592, 532] width 902 height 46
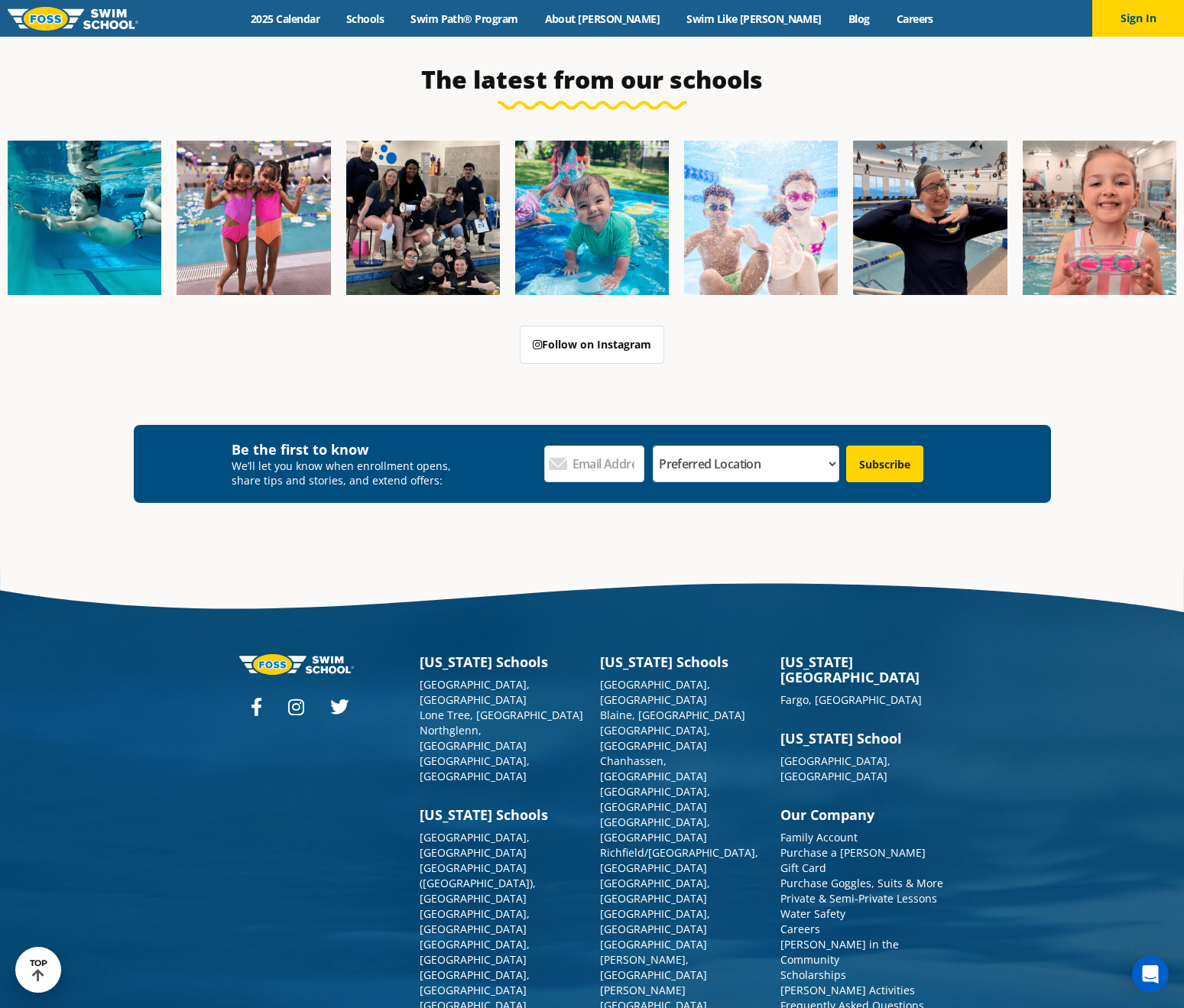
scroll to position [6854, 0]
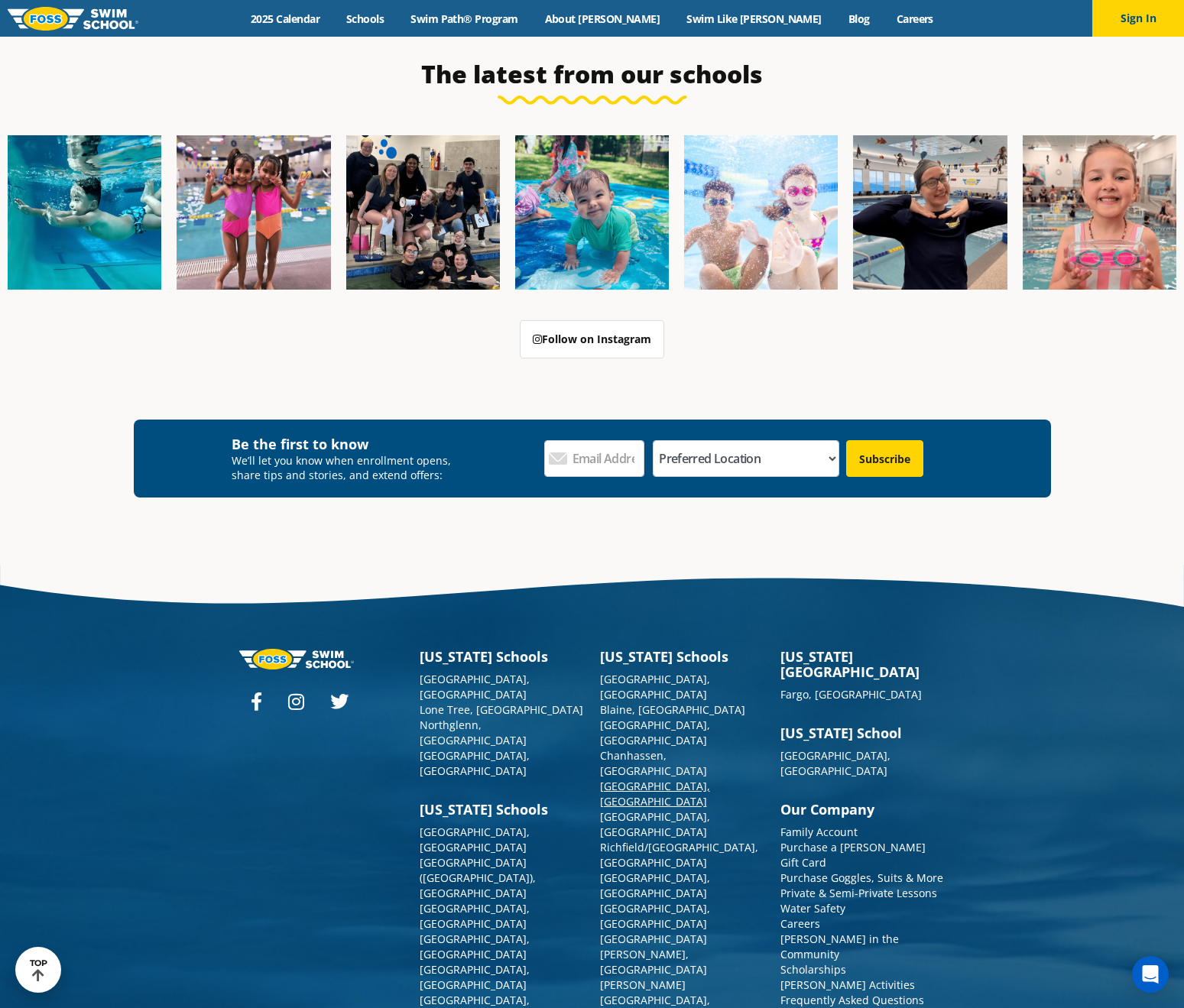
click at [635, 779] on link "[GEOGRAPHIC_DATA], [GEOGRAPHIC_DATA]" at bounding box center [655, 794] width 110 height 30
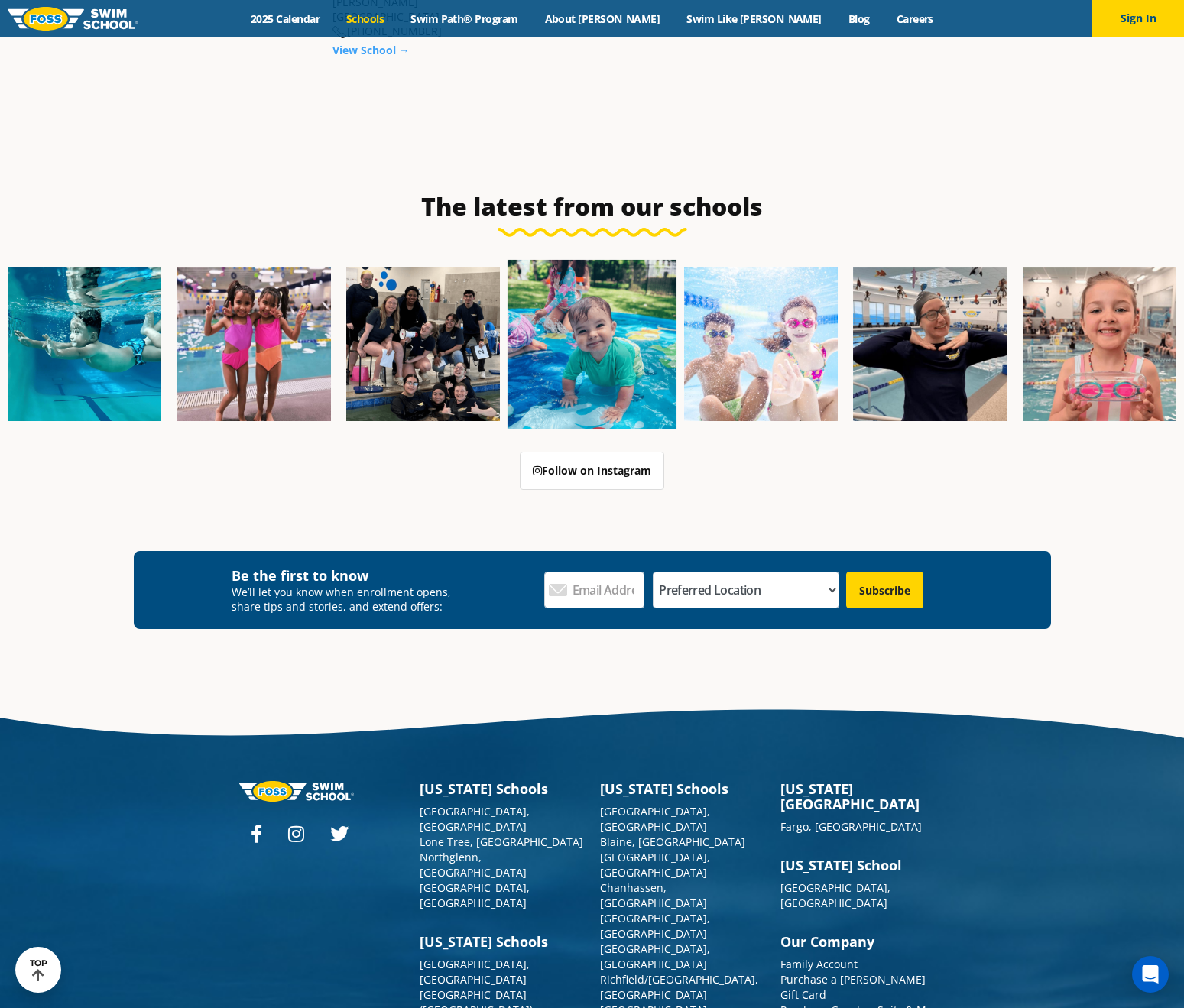
scroll to position [2276, 0]
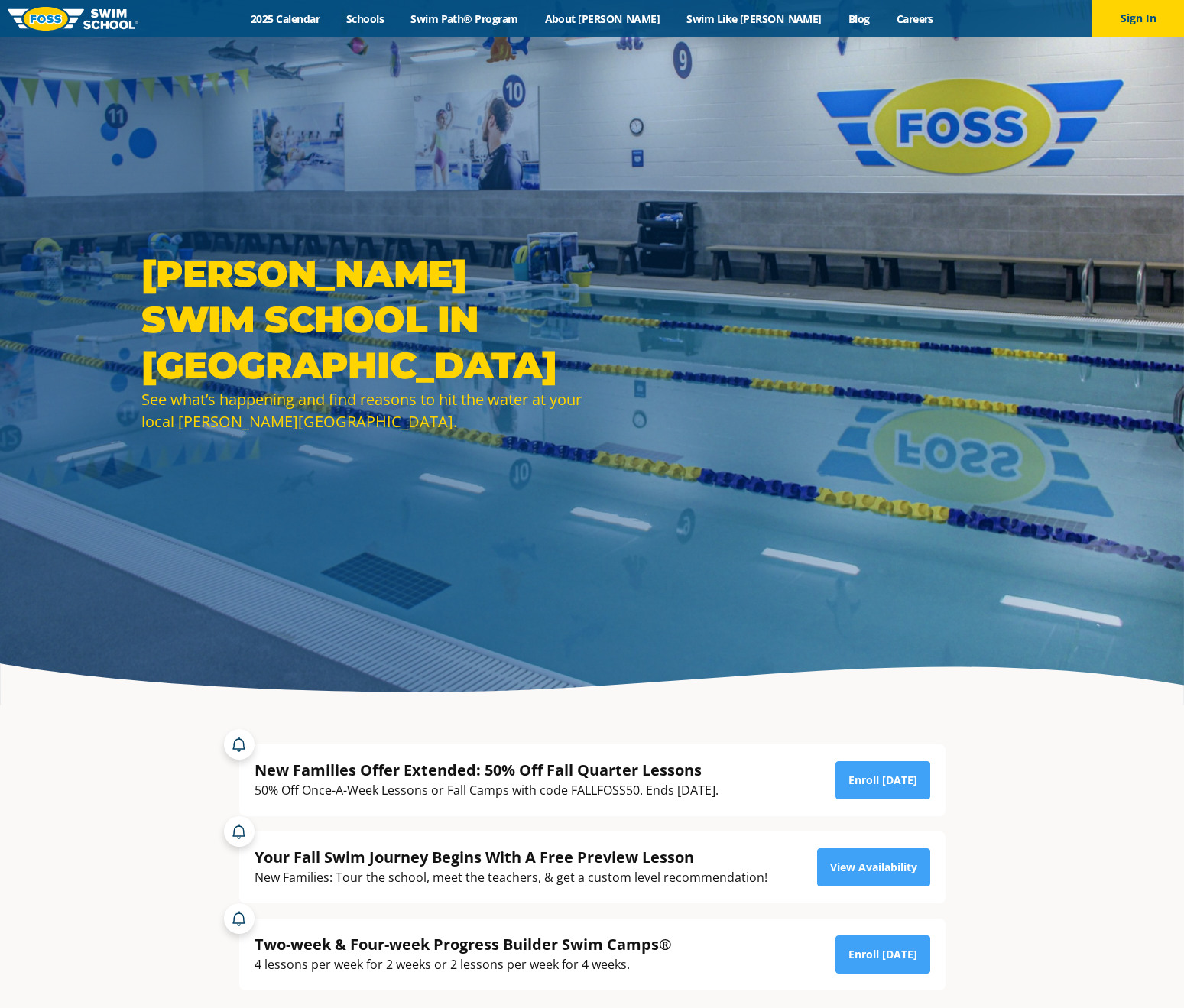
scroll to position [441, 0]
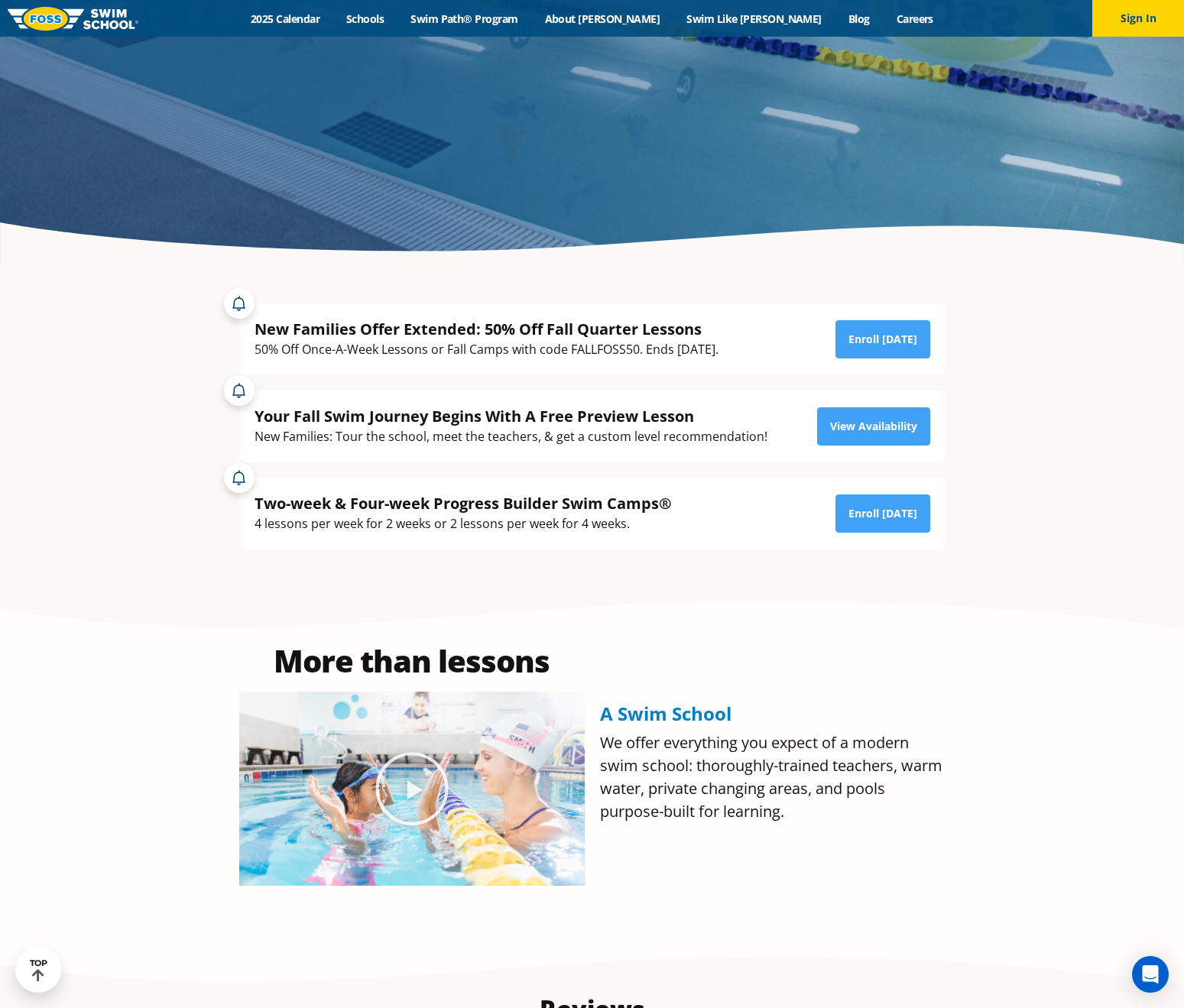
click at [317, 345] on div "50% Off Once-A-Week Lessons or Fall Camps with code FALLFOSS50. Ends [DATE]." at bounding box center [486, 350] width 464 height 21
click at [234, 296] on div at bounding box center [239, 303] width 31 height 31
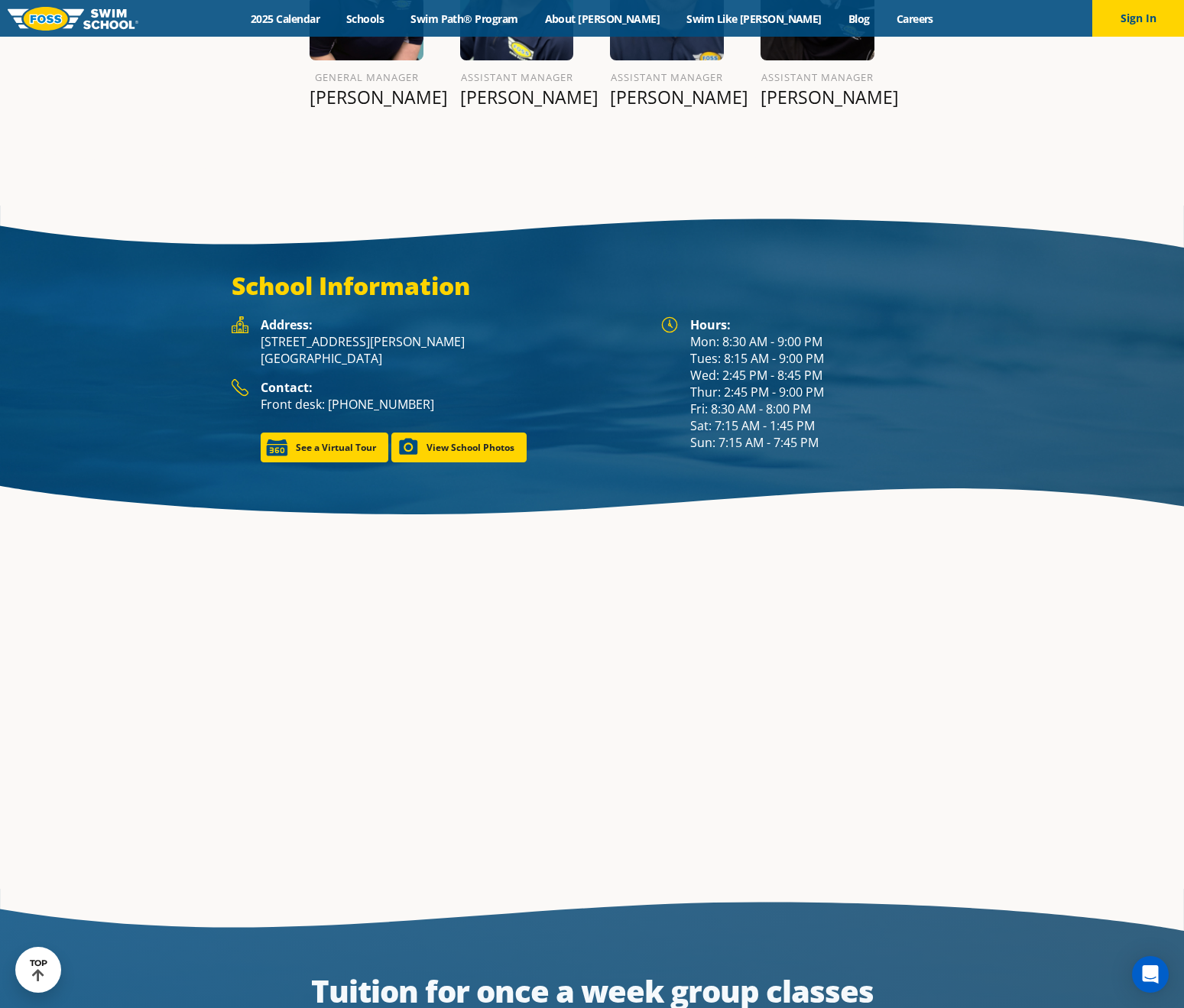
scroll to position [2370, 0]
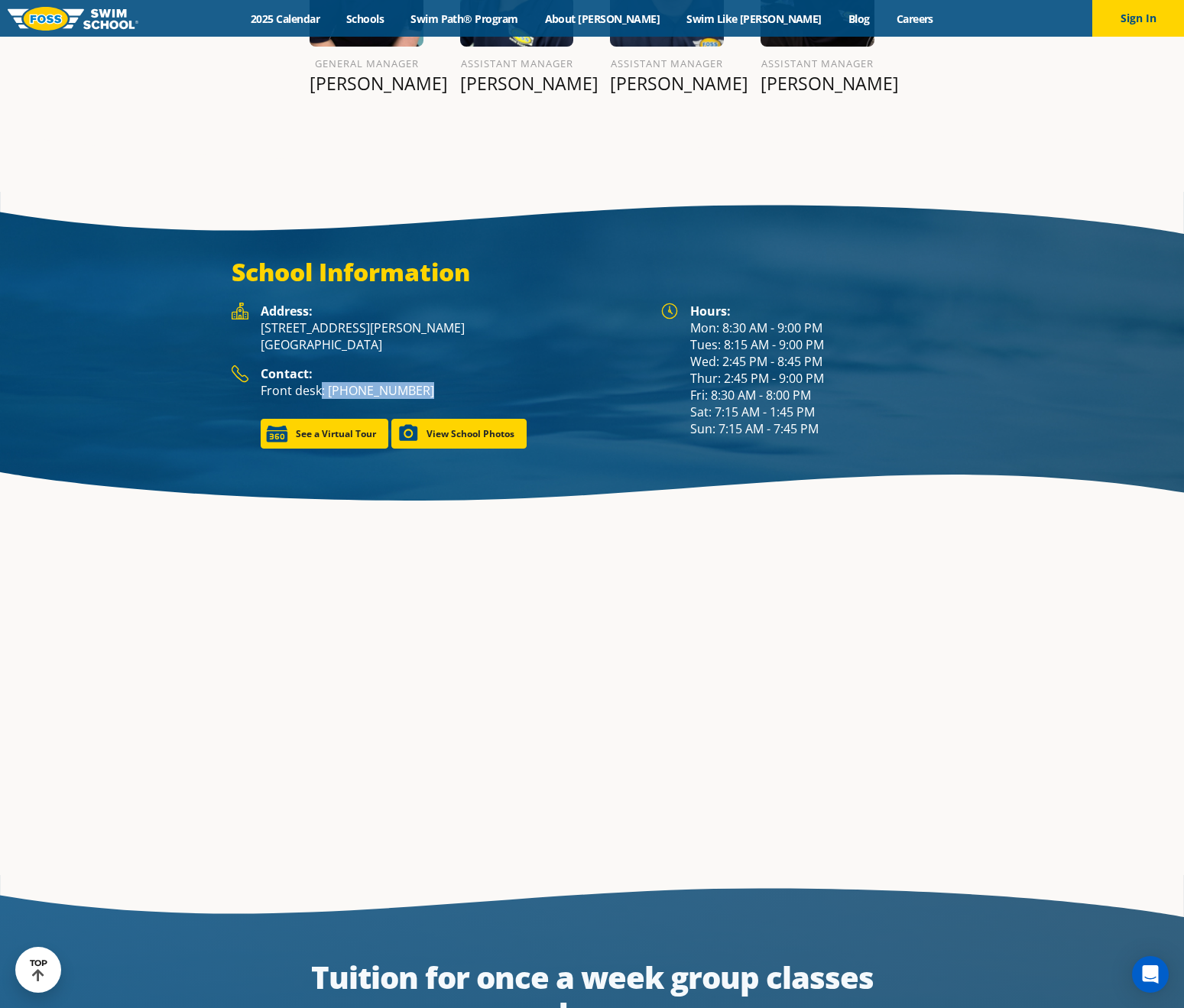
drag, startPoint x: 402, startPoint y: 349, endPoint x: 322, endPoint y: 350, distance: 80.0
click at [322, 382] on p "Front desk: [PHONE_NUMBER]" at bounding box center [453, 390] width 386 height 17
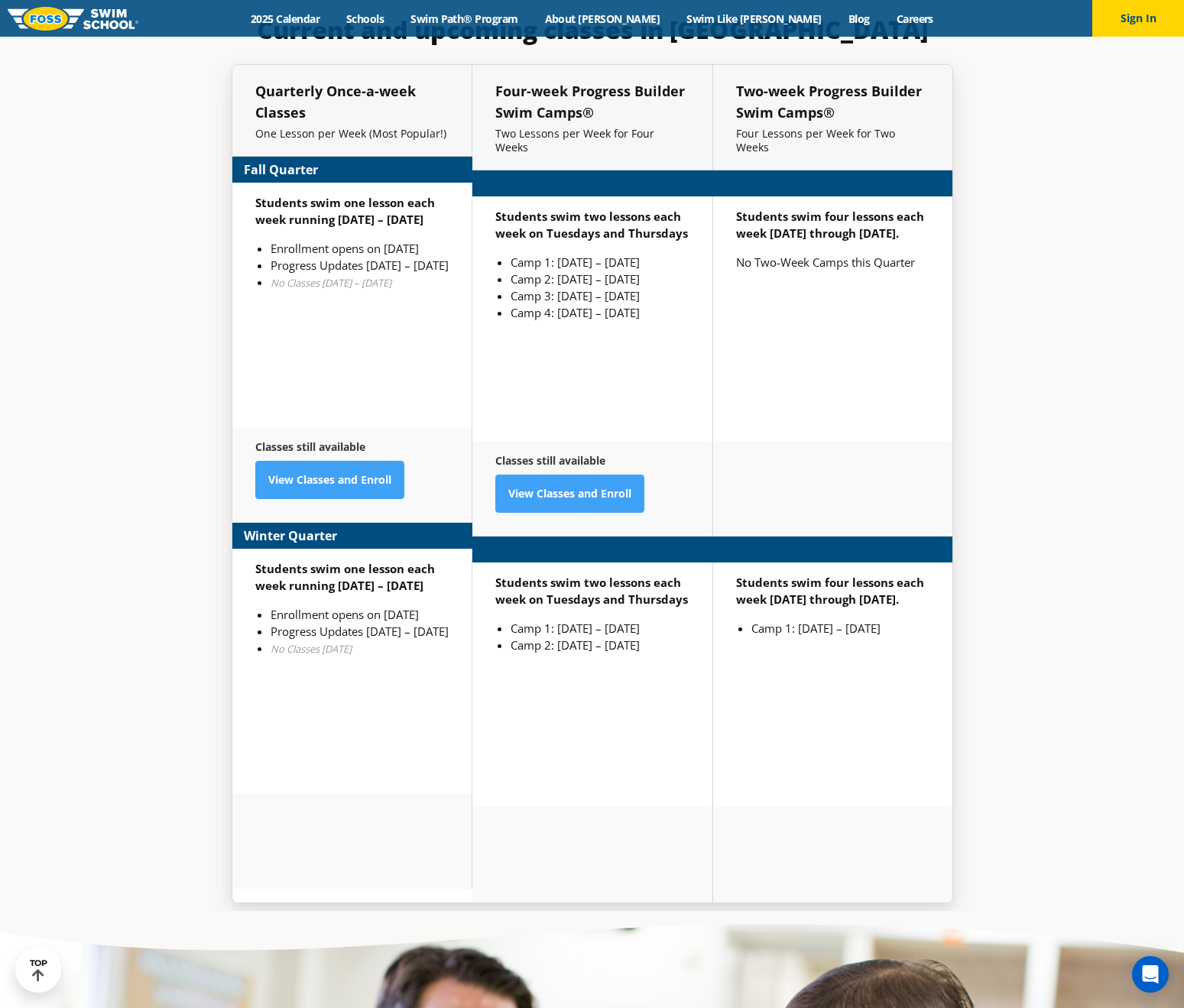
scroll to position [3955, 0]
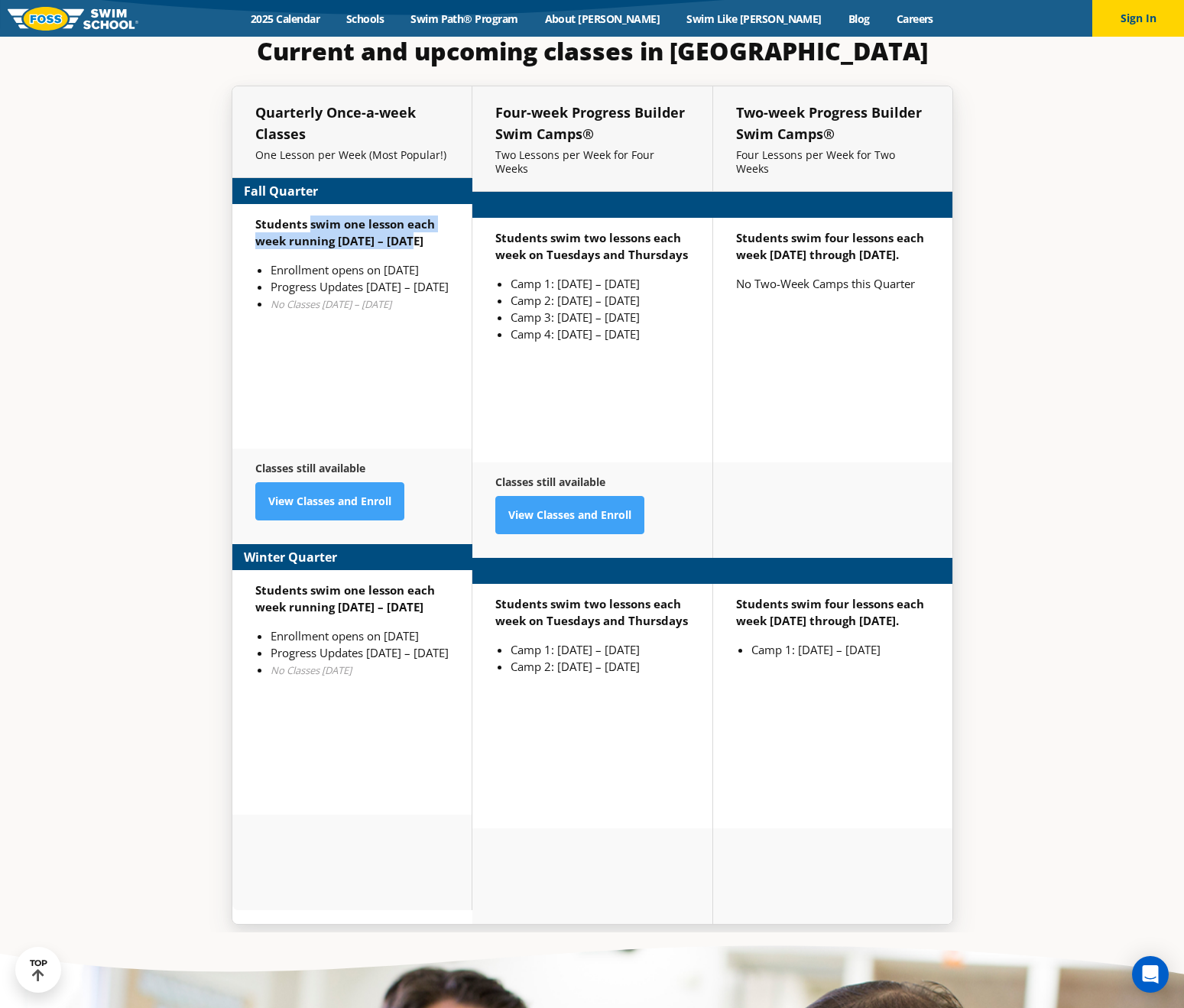
drag, startPoint x: 309, startPoint y: 183, endPoint x: 405, endPoint y: 202, distance: 97.9
click at [405, 216] on strong "Students swim one lesson each week running [DATE] – [DATE]" at bounding box center [344, 232] width 180 height 32
click at [361, 216] on strong "Students swim one lesson each week running [DATE] – [DATE]" at bounding box center [344, 232] width 180 height 32
drag, startPoint x: 334, startPoint y: 202, endPoint x: 422, endPoint y: 205, distance: 88.1
click at [422, 215] on p "Students swim one lesson each week running [DATE] – [DATE]" at bounding box center [352, 232] width 194 height 34
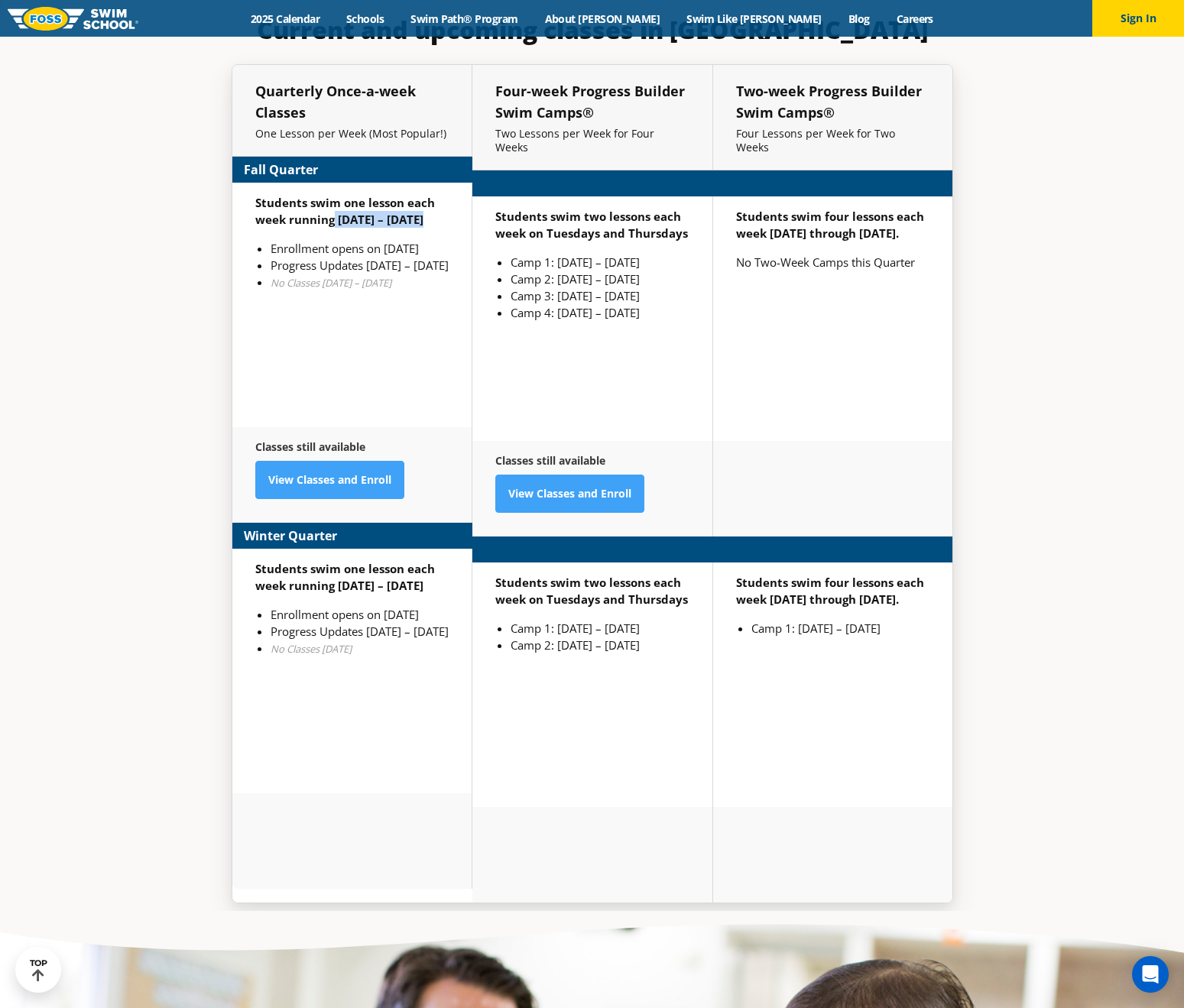
scroll to position [3997, 0]
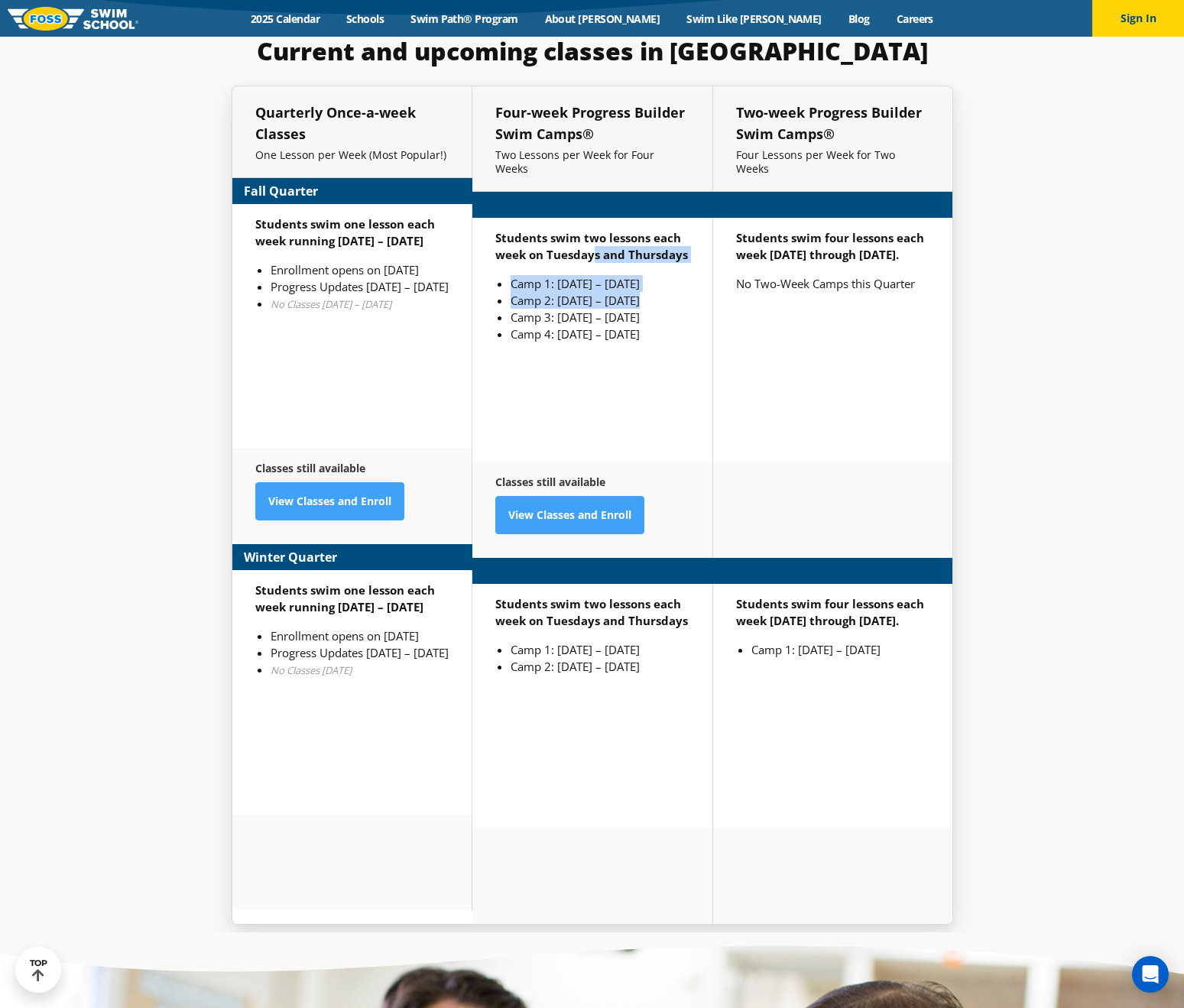
drag, startPoint x: 592, startPoint y: 197, endPoint x: 661, endPoint y: 242, distance: 82.4
click at [661, 242] on div "Students swim two lessons each week on Tuesdays and Thursdays Camp 1: [DATE] – …" at bounding box center [592, 340] width 240 height 244
click at [593, 291] on li "Camp 2: [DATE] – [DATE]" at bounding box center [600, 300] width 179 height 17
drag, startPoint x: 557, startPoint y: 243, endPoint x: 646, endPoint y: 247, distance: 89.1
click at [646, 291] on li "Camp 2: [DATE] – [DATE]" at bounding box center [600, 300] width 179 height 17
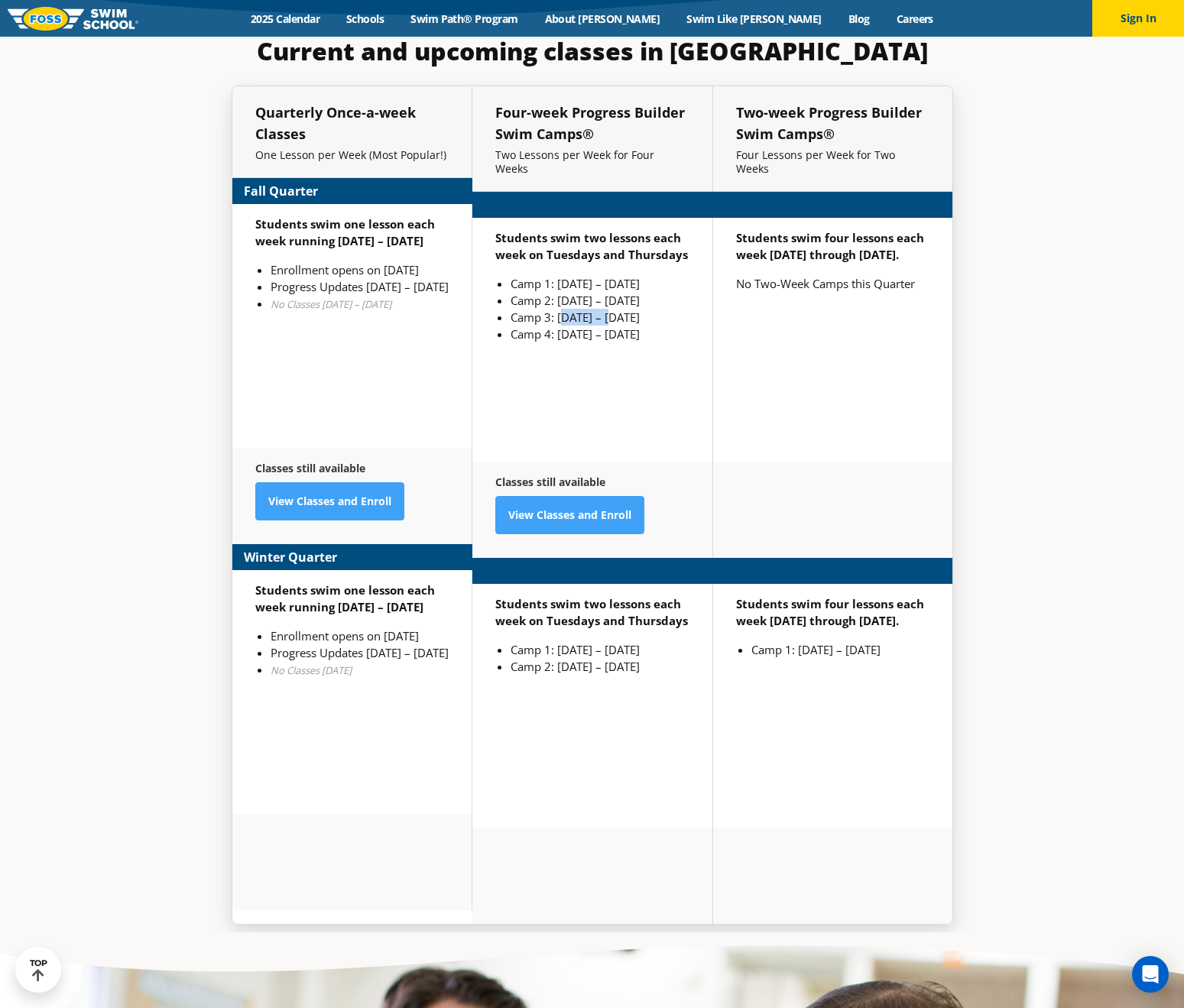
scroll to position [3976, 0]
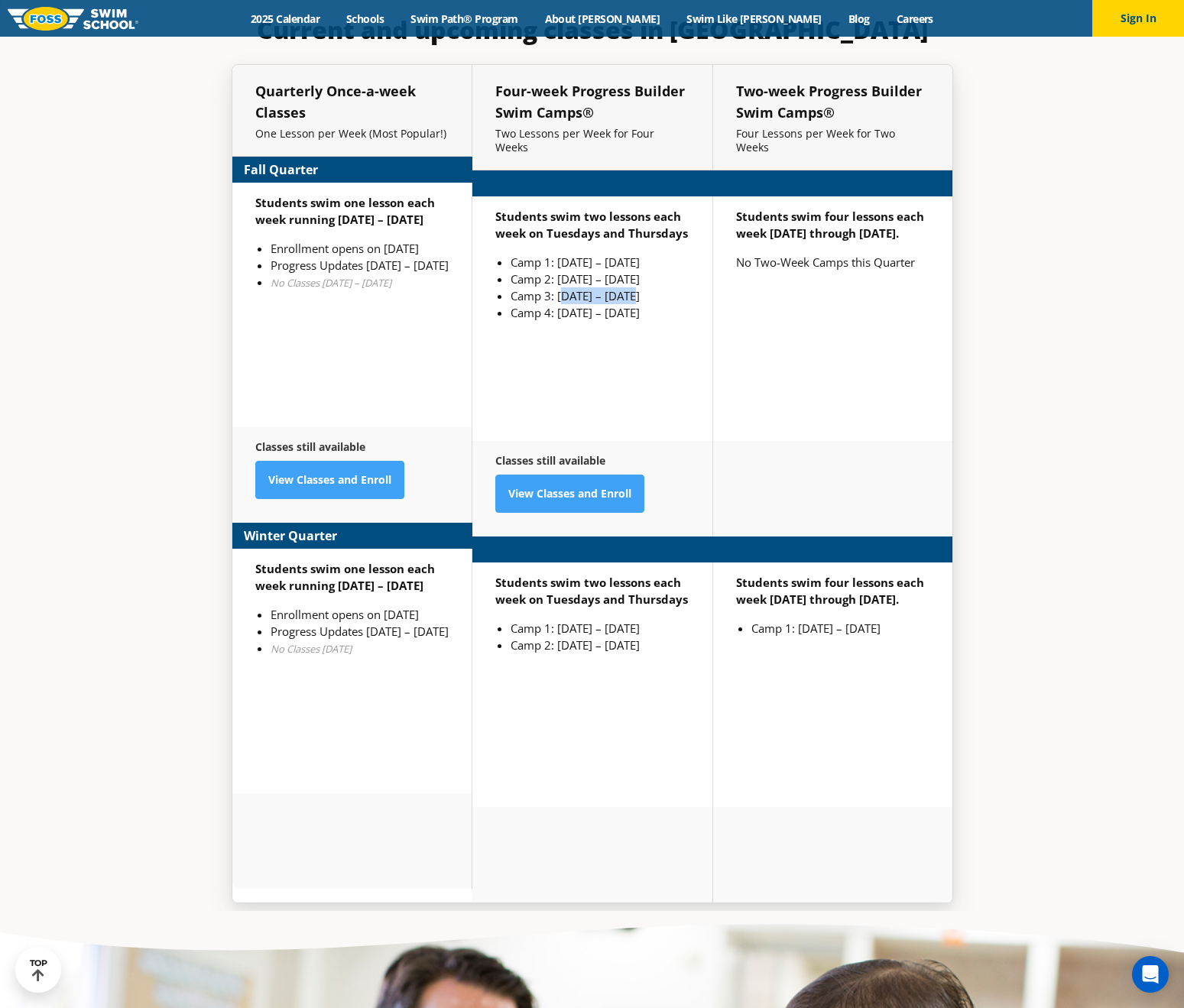
drag, startPoint x: 566, startPoint y: 261, endPoint x: 632, endPoint y: 266, distance: 66.2
click at [632, 288] on li "Camp 3: [DATE] – [DATE]" at bounding box center [600, 296] width 179 height 17
drag, startPoint x: 624, startPoint y: 281, endPoint x: 634, endPoint y: 281, distance: 10.0
click at [634, 304] on li "Camp 4: [DATE] – [DATE]" at bounding box center [600, 312] width 179 height 17
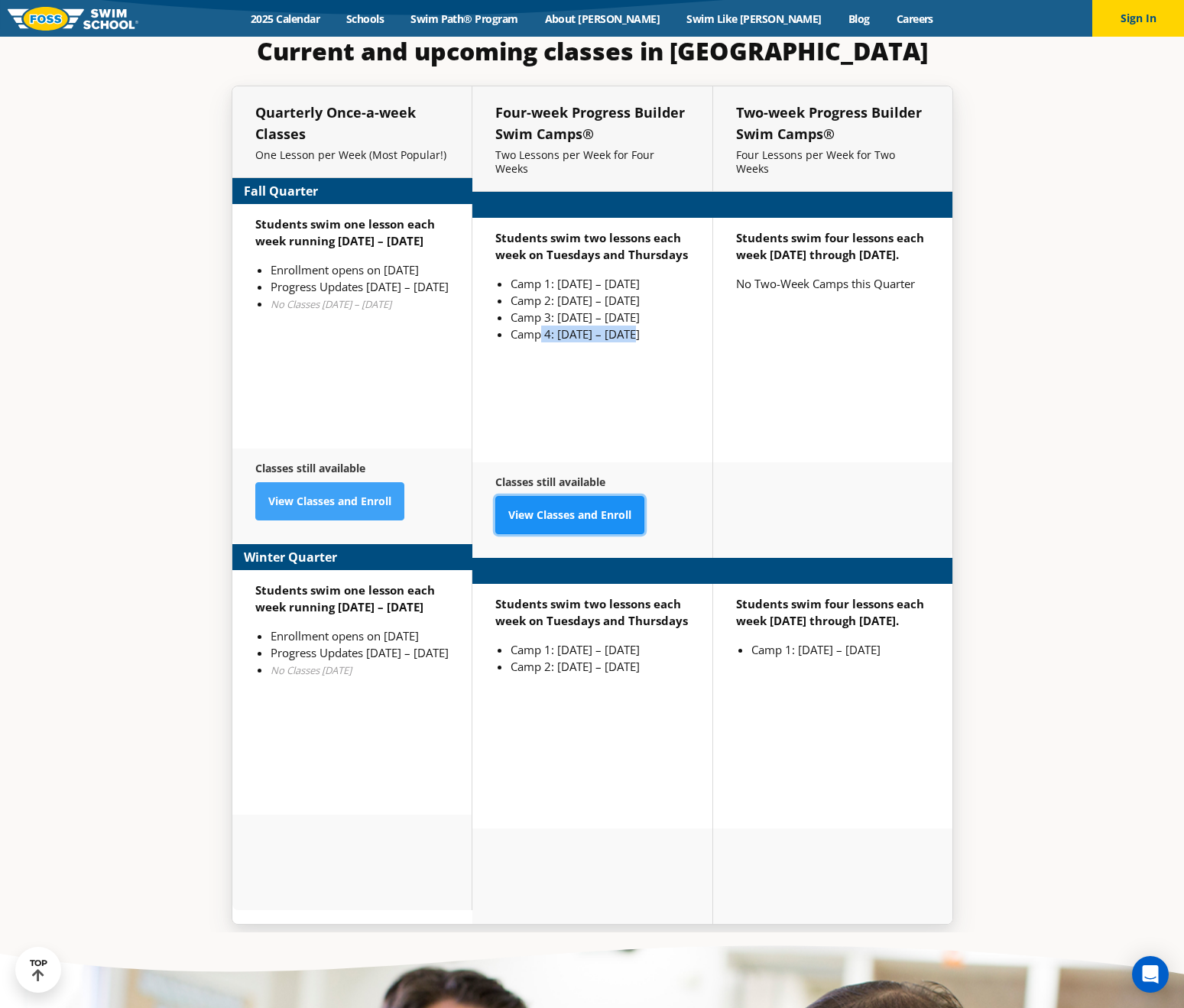
click at [603, 496] on link "View Classes and Enroll" at bounding box center [570, 514] width 149 height 39
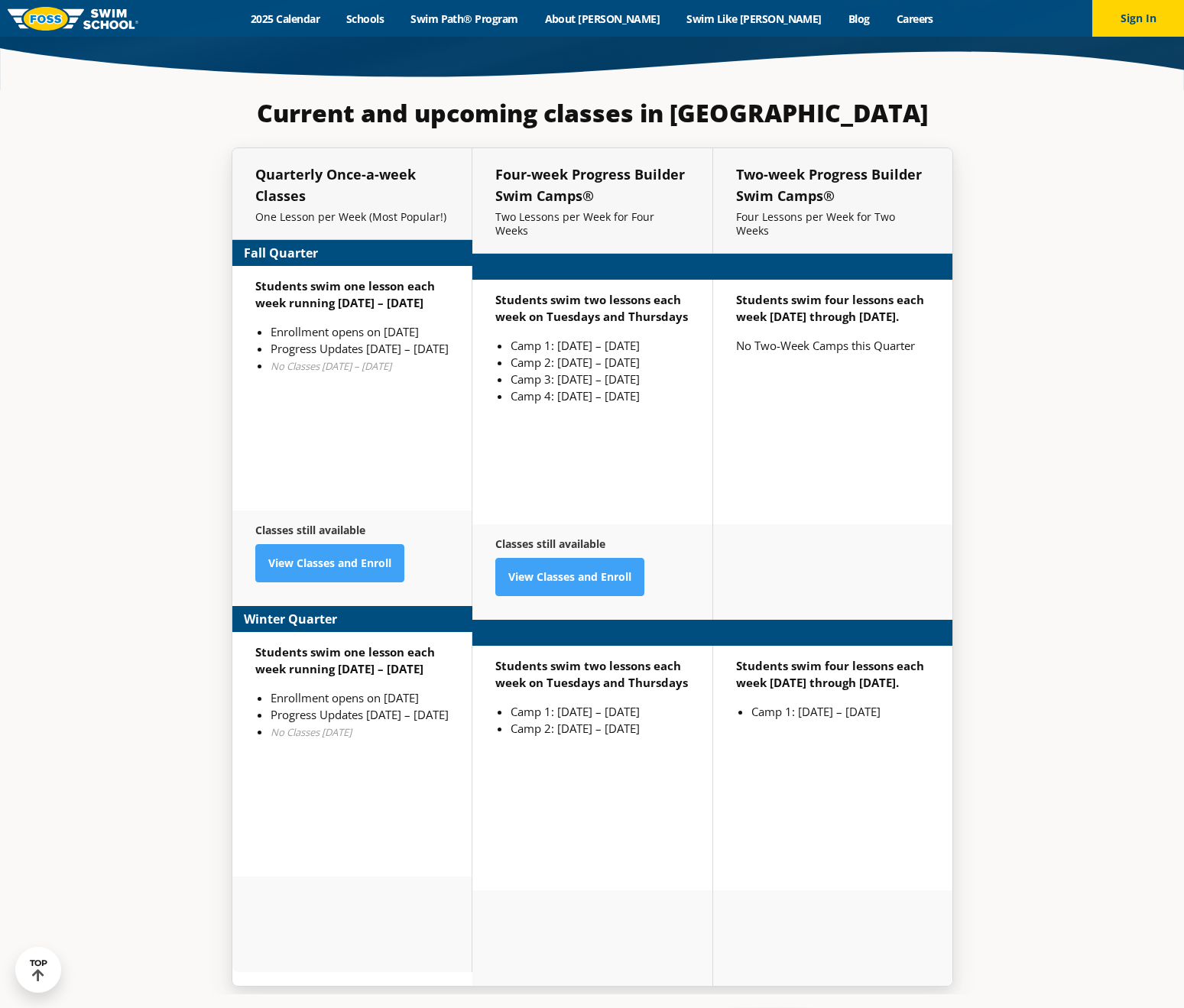
scroll to position [3955, 0]
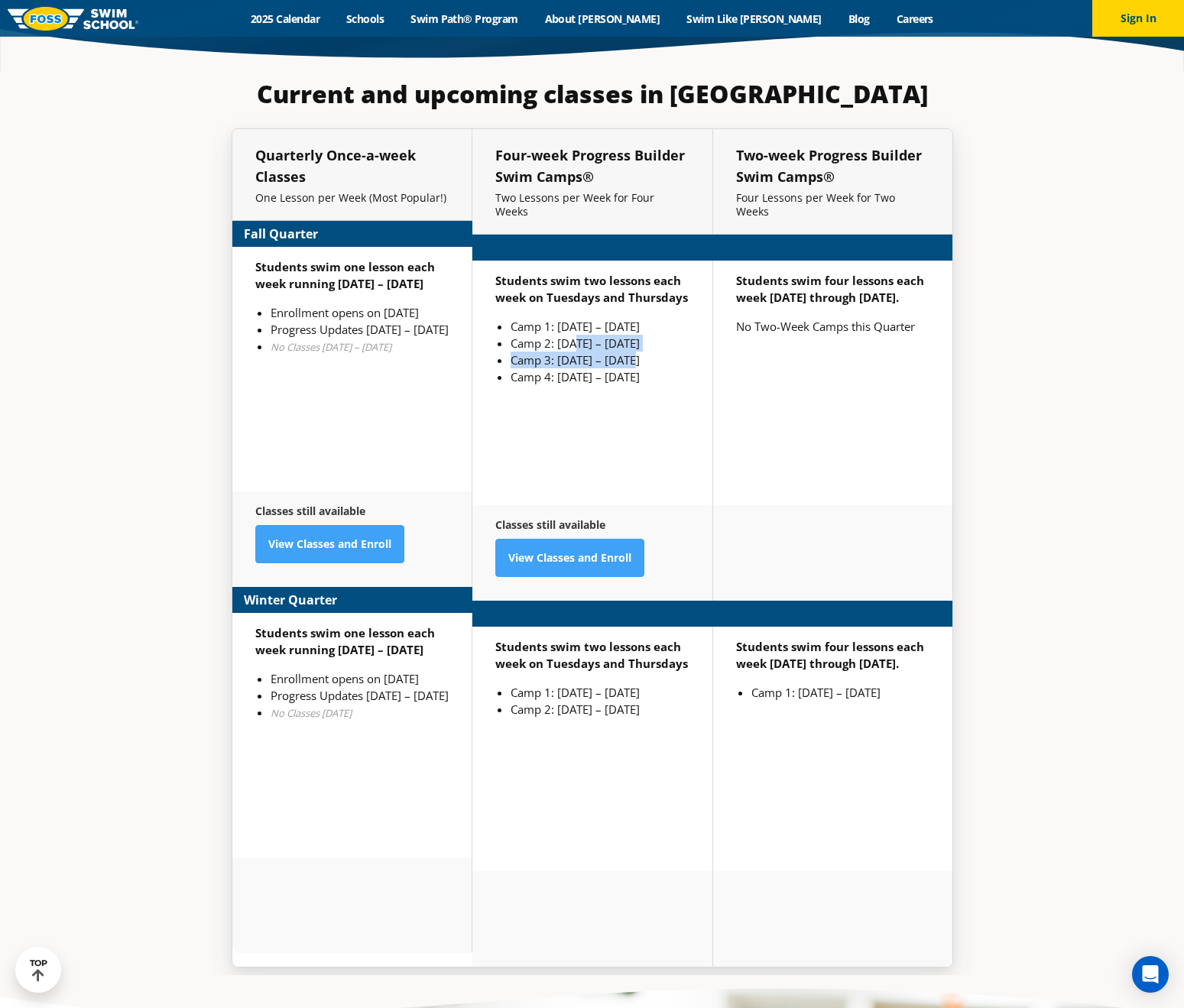
drag, startPoint x: 574, startPoint y: 295, endPoint x: 632, endPoint y: 307, distance: 59.2
click at [632, 318] on ul "Camp 1: [DATE] – [DATE] Camp 2: [DATE] – [DATE] Camp 3: [DATE] – [DATE] Camp 4:…" at bounding box center [592, 352] width 194 height 68
click at [601, 352] on li "Camp 3: [DATE] – [DATE]" at bounding box center [600, 360] width 179 height 17
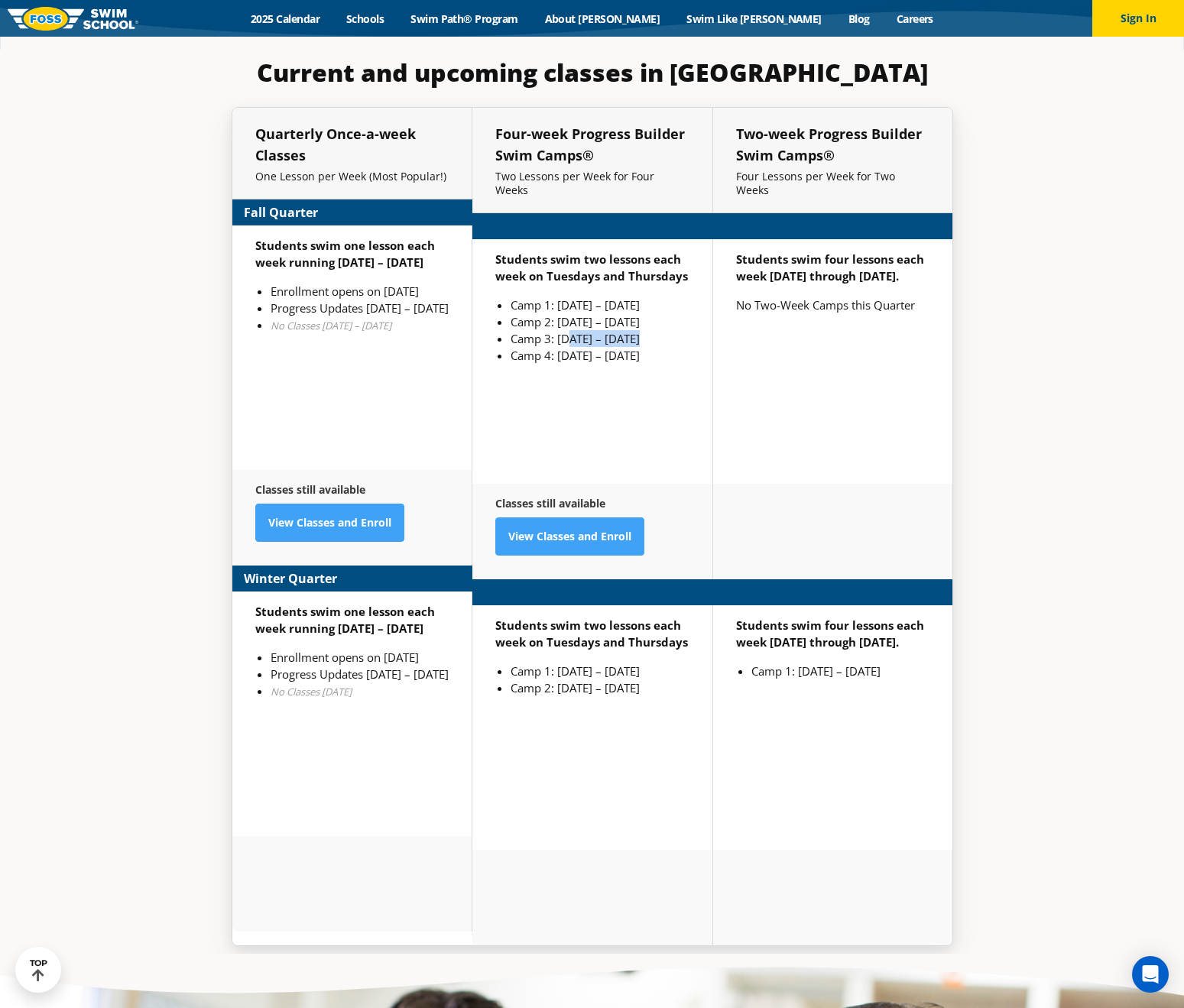
drag, startPoint x: 571, startPoint y: 307, endPoint x: 652, endPoint y: 313, distance: 81.2
click at [652, 330] on li "Camp 3: [DATE] – [DATE]" at bounding box center [600, 339] width 179 height 17
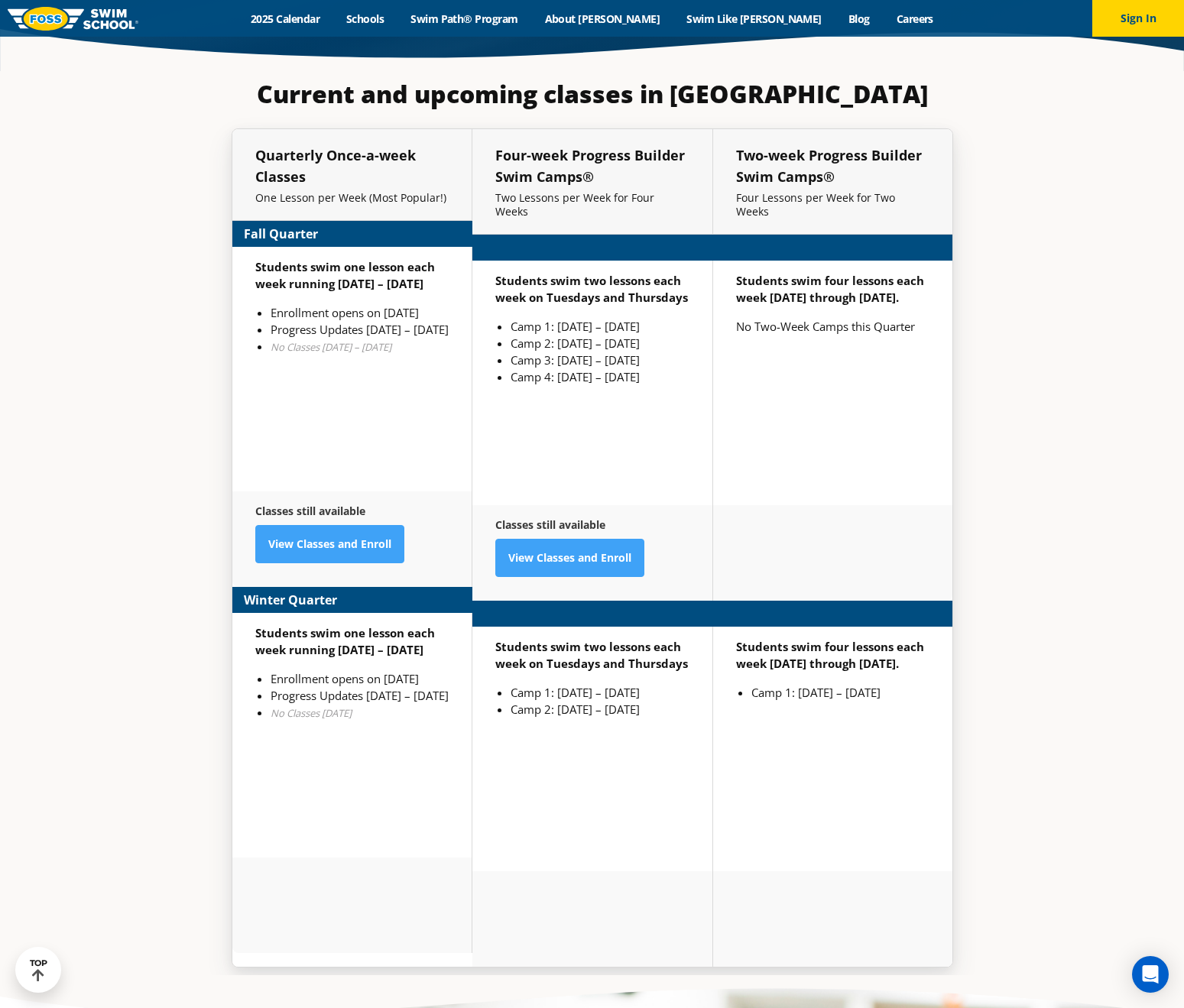
click at [513, 352] on li "Camp 3: [DATE] – [DATE]" at bounding box center [600, 360] width 179 height 17
drag, startPoint x: 514, startPoint y: 306, endPoint x: 666, endPoint y: 313, distance: 152.2
click at [666, 352] on li "Camp 3: [DATE] – [DATE]" at bounding box center [600, 360] width 179 height 17
drag, startPoint x: 512, startPoint y: 295, endPoint x: 681, endPoint y: 312, distance: 169.9
click at [681, 318] on ul "Camp 1: [DATE] – [DATE] Camp 2: [DATE] – [DATE] Camp 3: [DATE] – [DATE] Camp 4:…" at bounding box center [592, 352] width 194 height 68
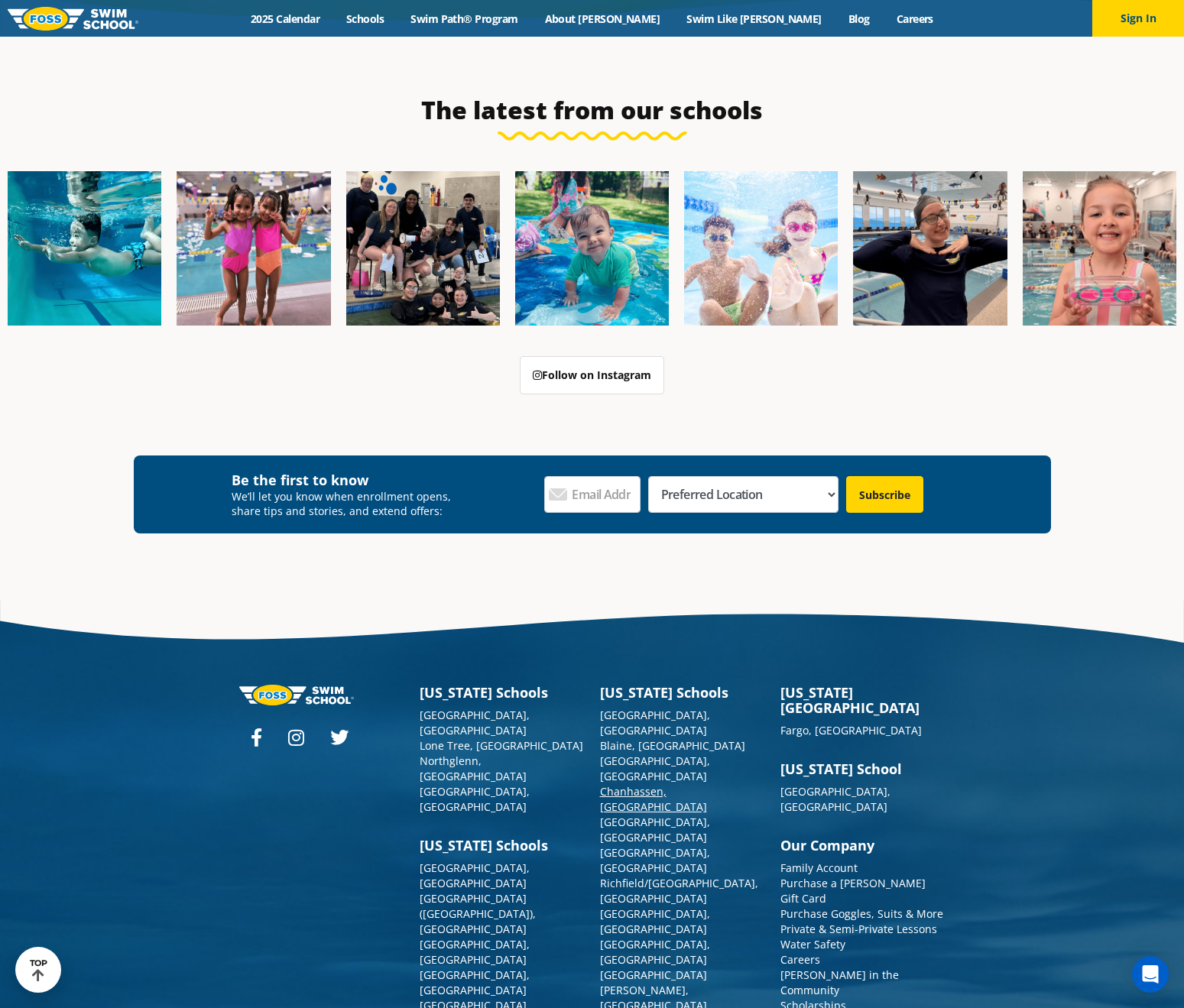
scroll to position [5509, 0]
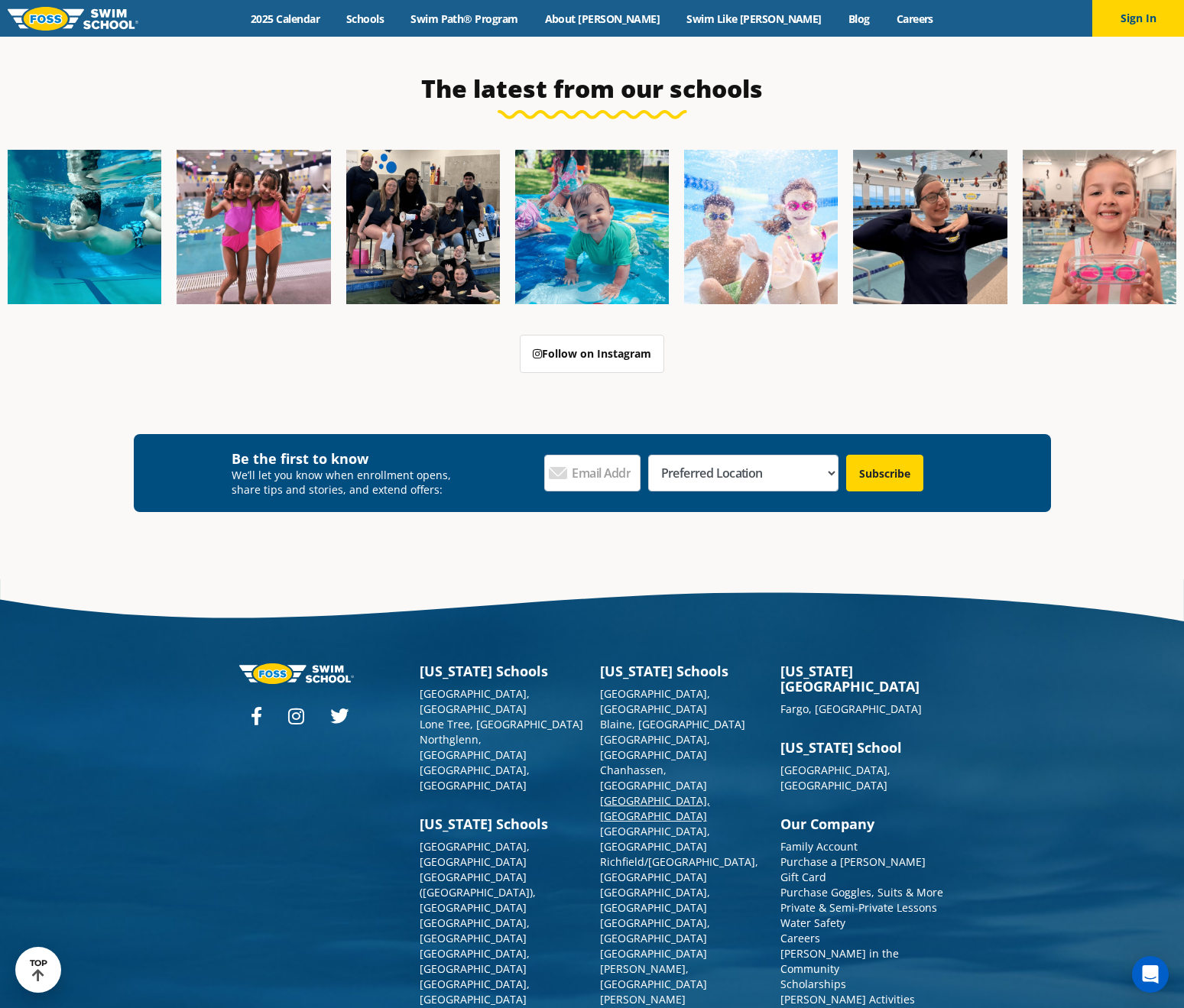
click at [652, 793] on link "[GEOGRAPHIC_DATA], [GEOGRAPHIC_DATA]" at bounding box center [655, 808] width 110 height 30
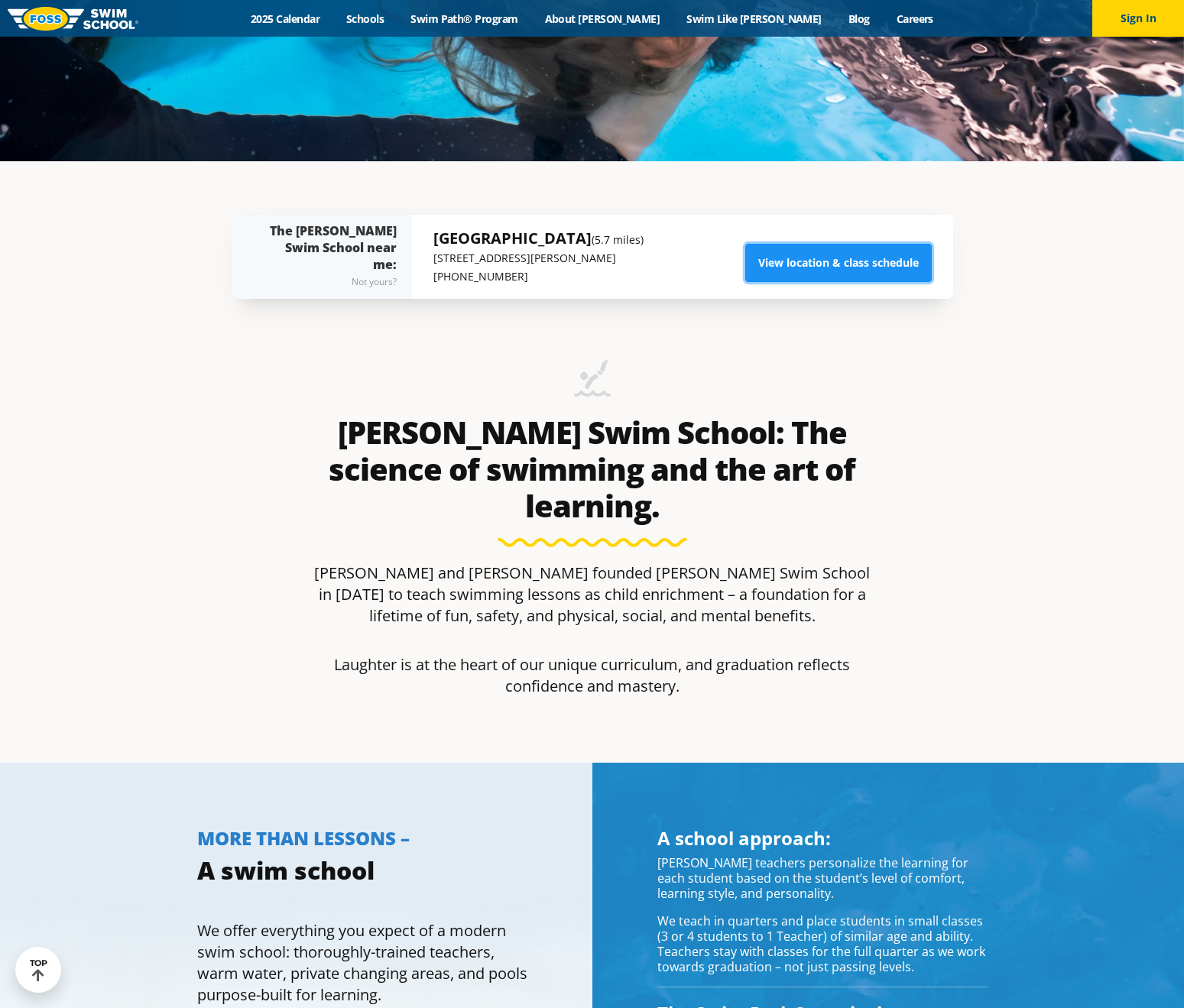
click at [849, 276] on link "View location & class schedule" at bounding box center [838, 262] width 186 height 39
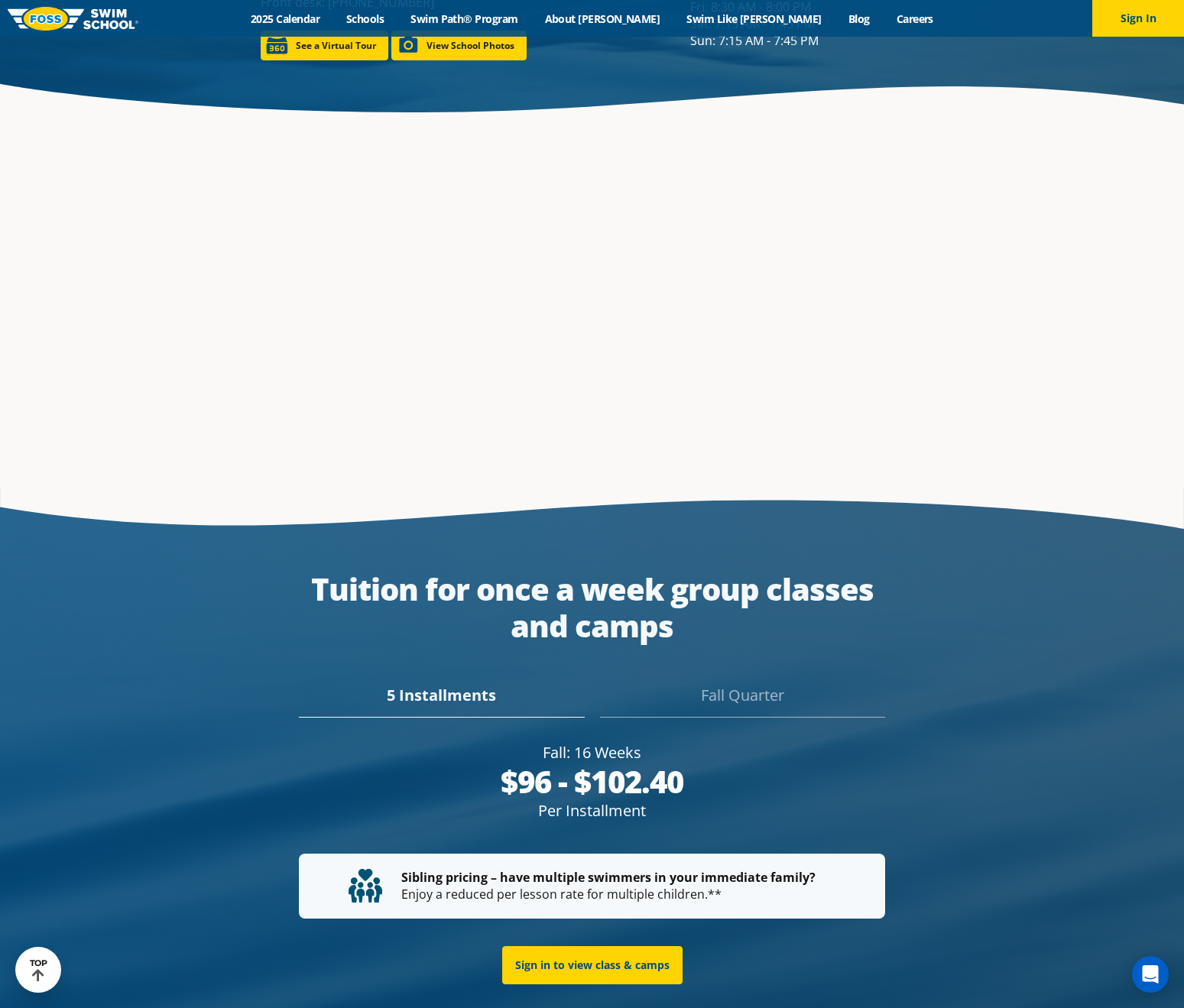
scroll to position [3020, 0]
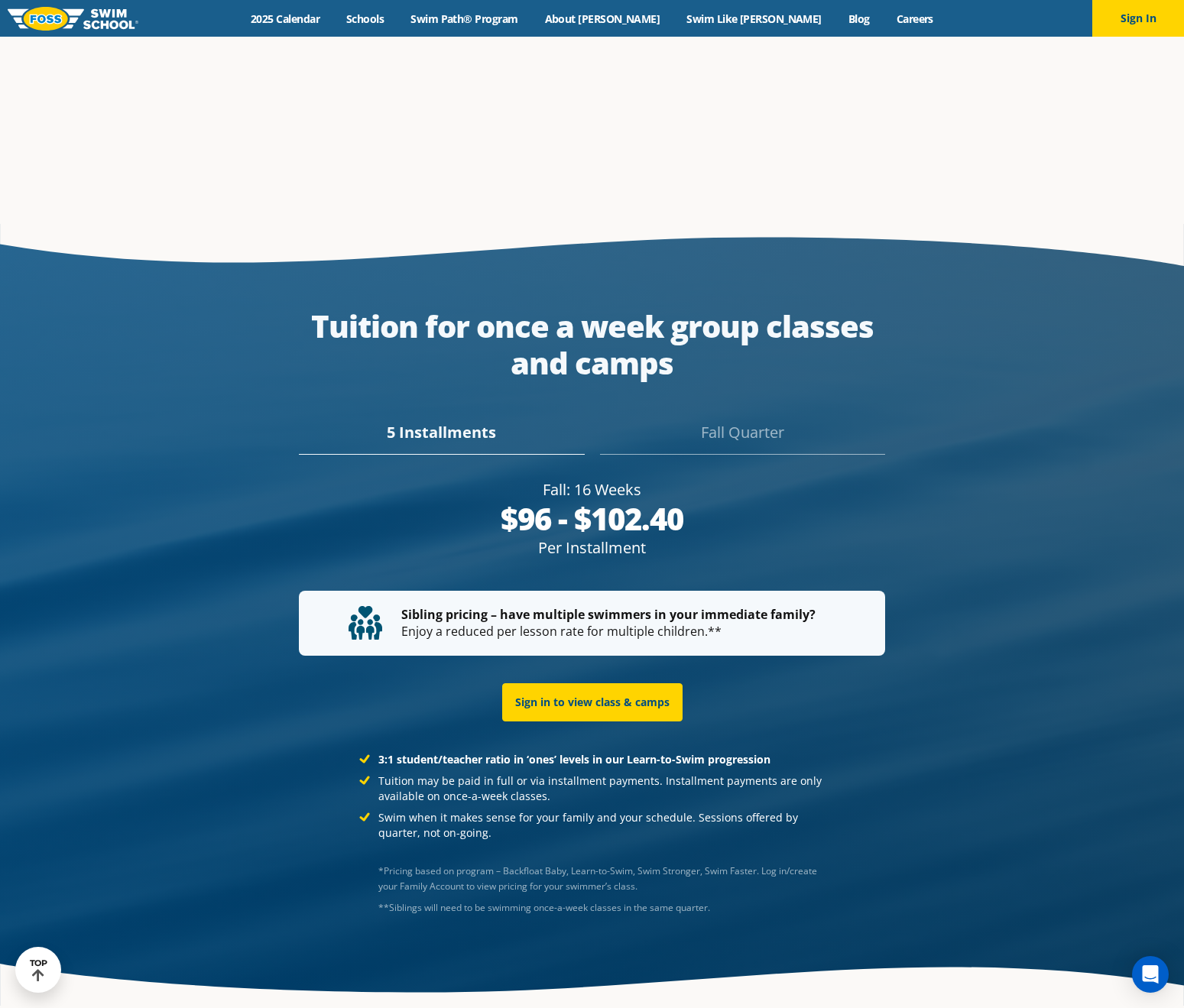
click at [744, 421] on div "Fall Quarter" at bounding box center [742, 438] width 285 height 34
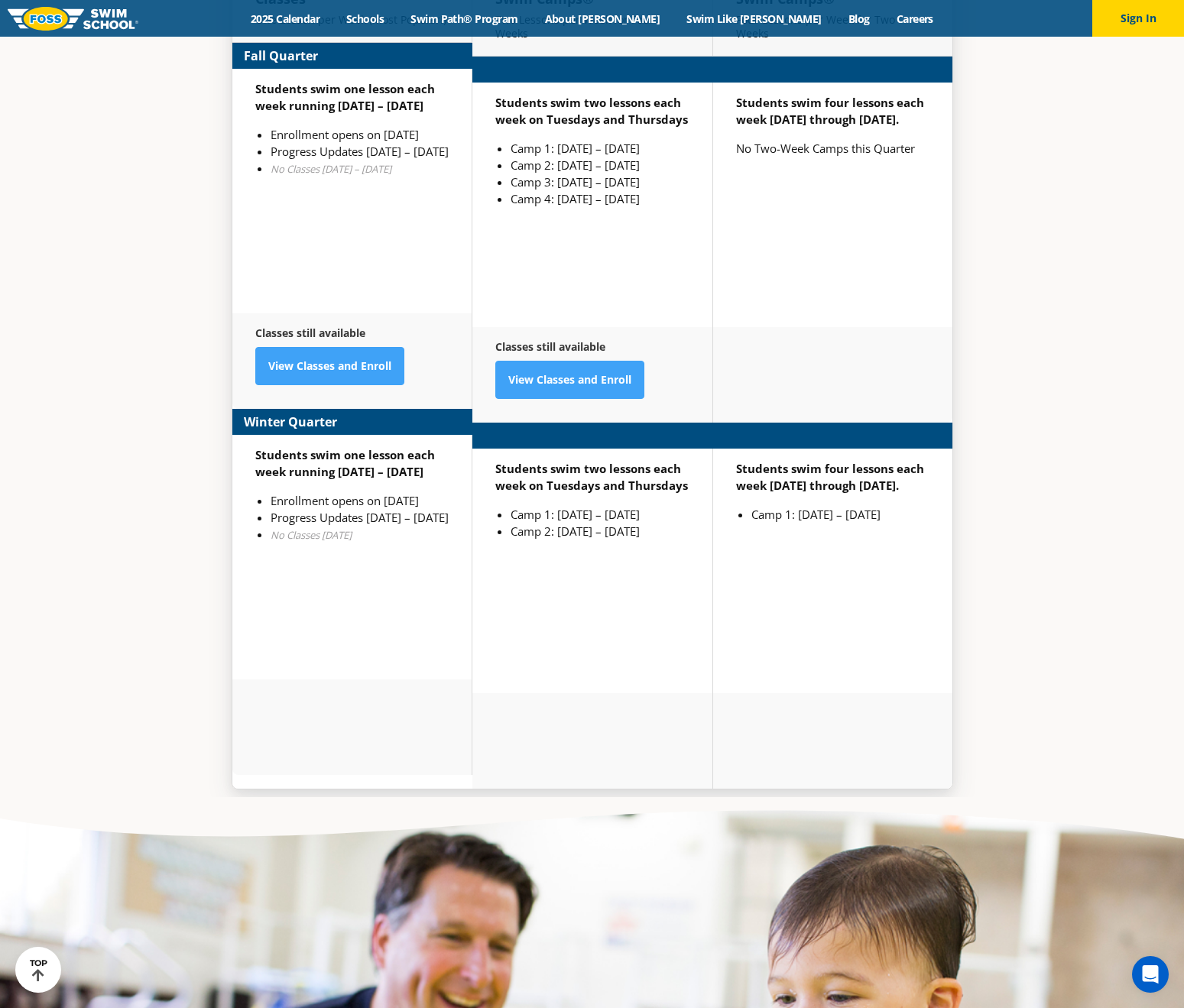
scroll to position [4069, 0]
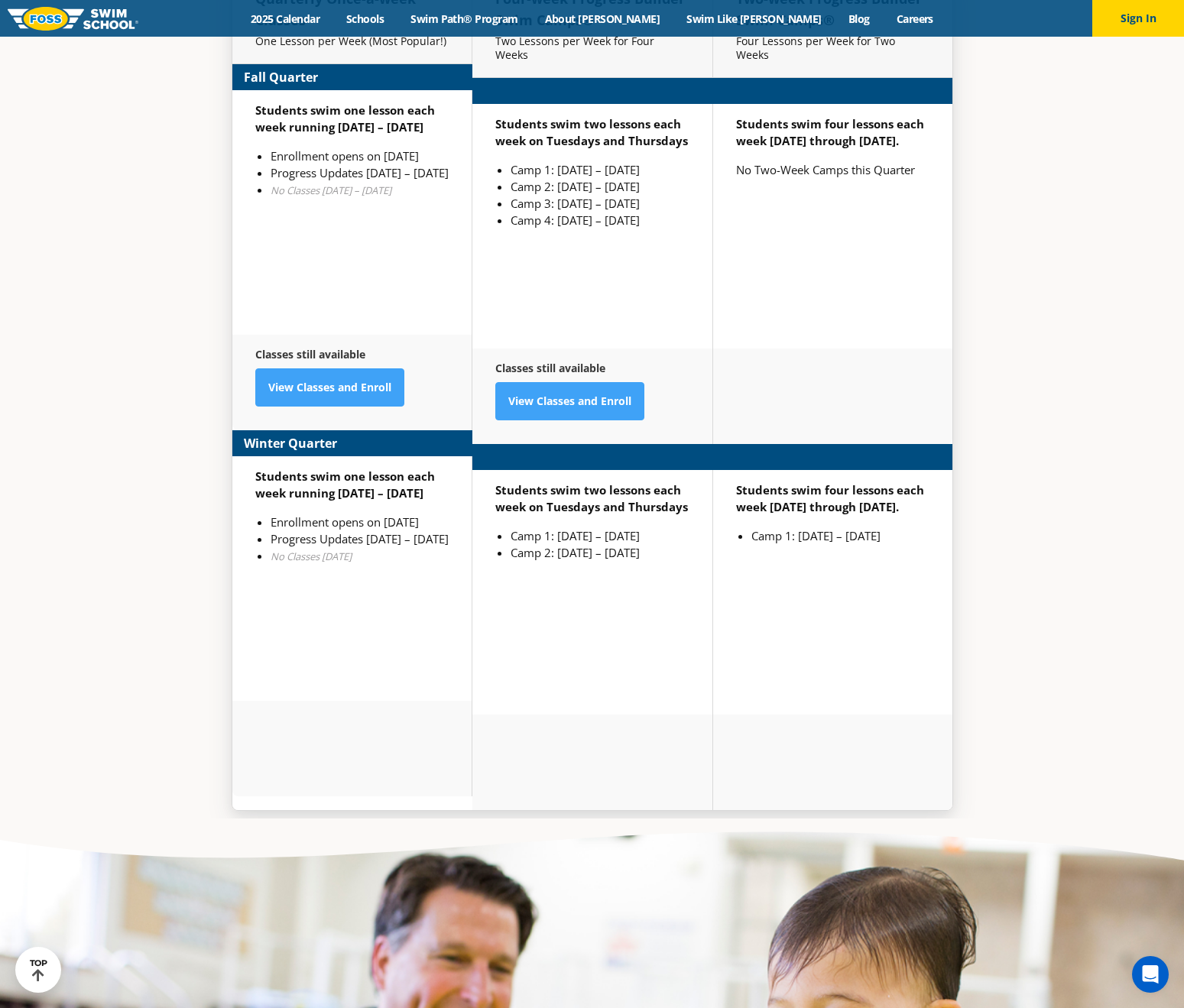
click at [549, 117] on strong "Students swim two lessons each week on Tuesdays and Thursdays" at bounding box center [592, 133] width 193 height 32
drag, startPoint x: 510, startPoint y: 71, endPoint x: 696, endPoint y: 102, distance: 188.6
click at [696, 104] on div "Students swim two lessons each week on Tuesdays and Thursdays Camp 1: [DATE] – …" at bounding box center [592, 227] width 240 height 244
drag, startPoint x: 684, startPoint y: 93, endPoint x: 481, endPoint y: 69, distance: 204.4
click at [481, 104] on div "Students swim two lessons each week on Tuesdays and Thursdays Camp 1: [DATE] – …" at bounding box center [592, 227] width 240 height 244
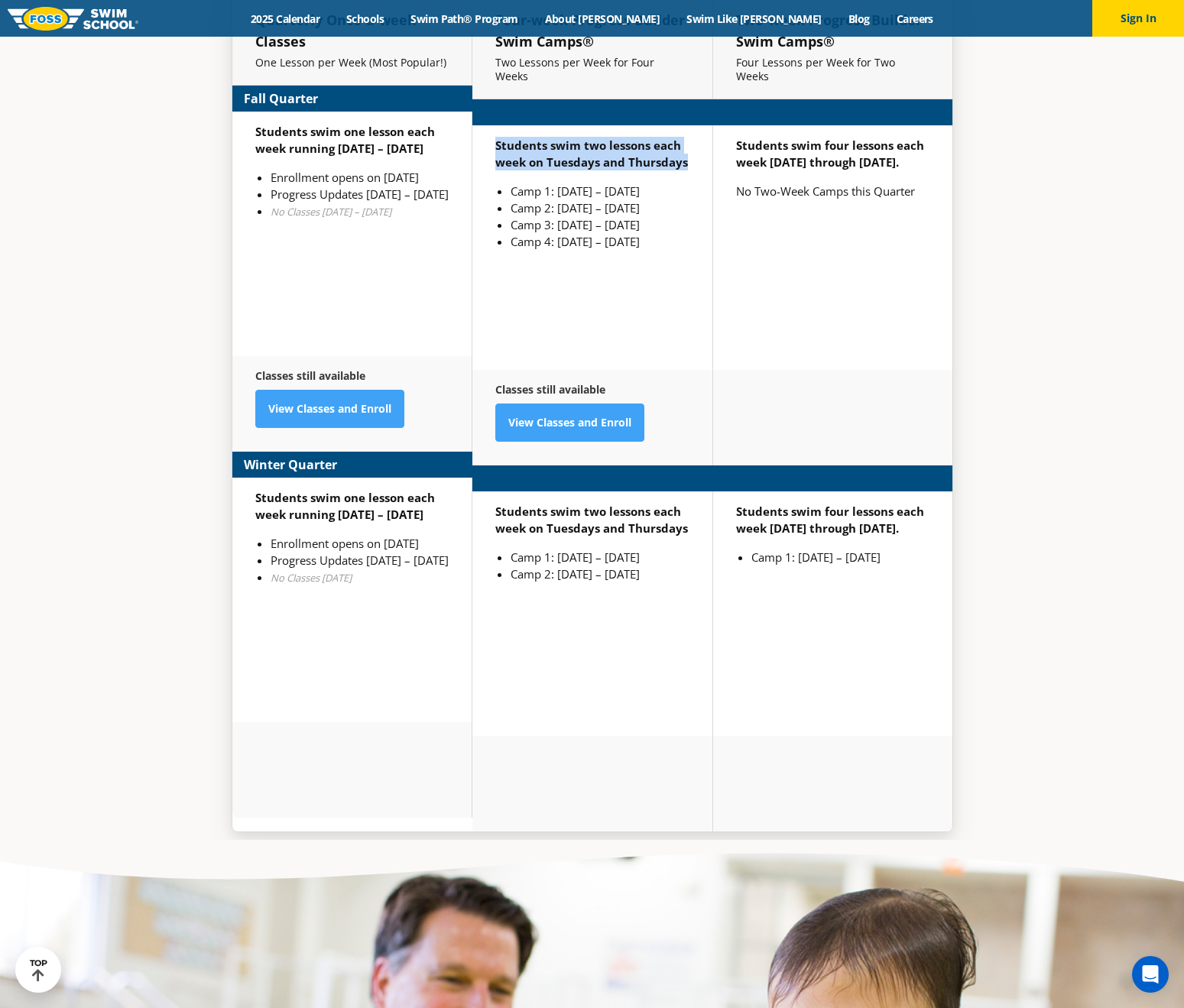
scroll to position [4111, 0]
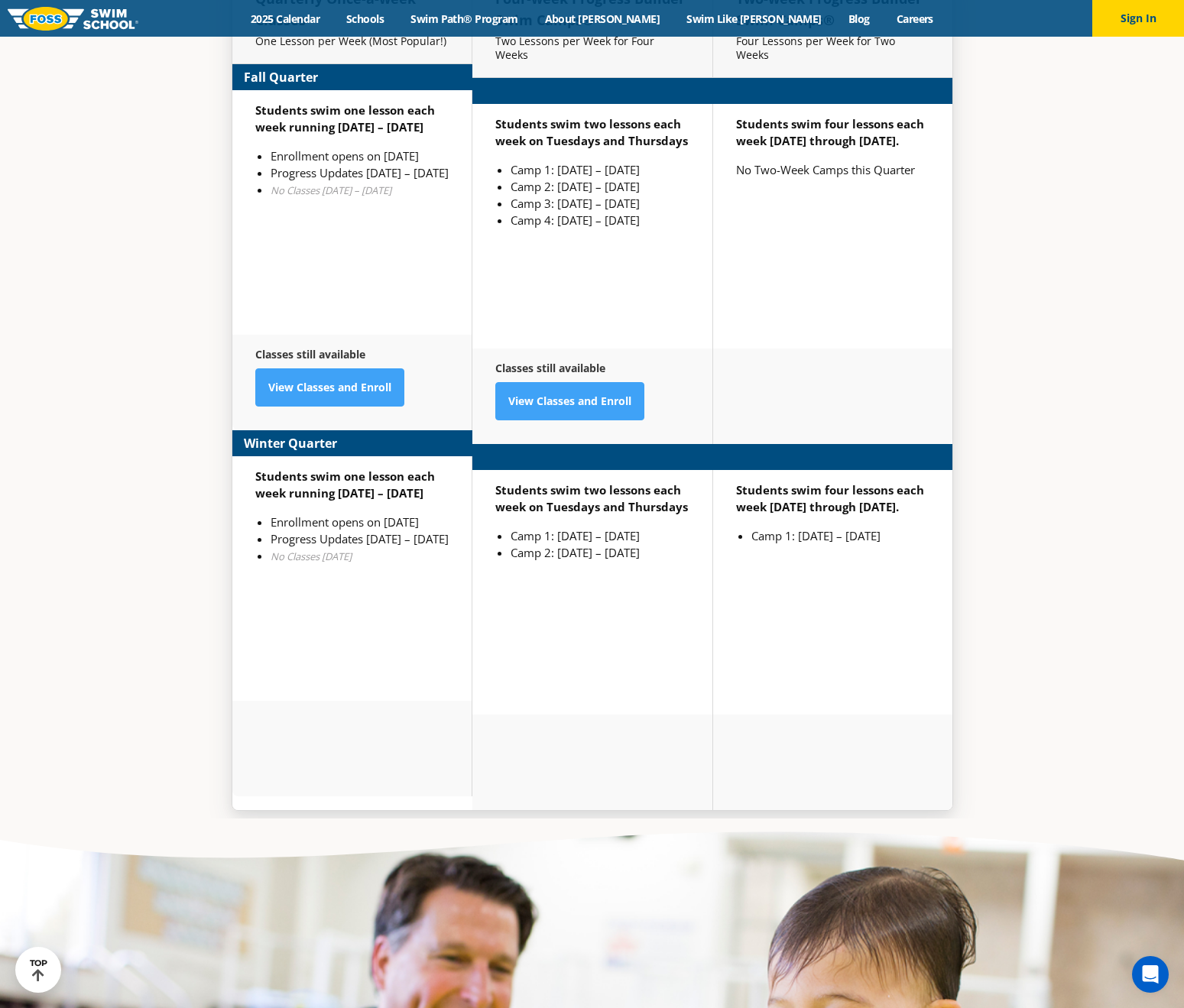
click at [337, 148] on li "Enrollment opens on [DATE]" at bounding box center [359, 156] width 178 height 17
drag, startPoint x: 255, startPoint y: 87, endPoint x: 375, endPoint y: 107, distance: 121.7
click at [375, 107] on div "Students swim one lesson each week running [DATE] – [DATE] Enrollment opens on …" at bounding box center [352, 213] width 240 height 244
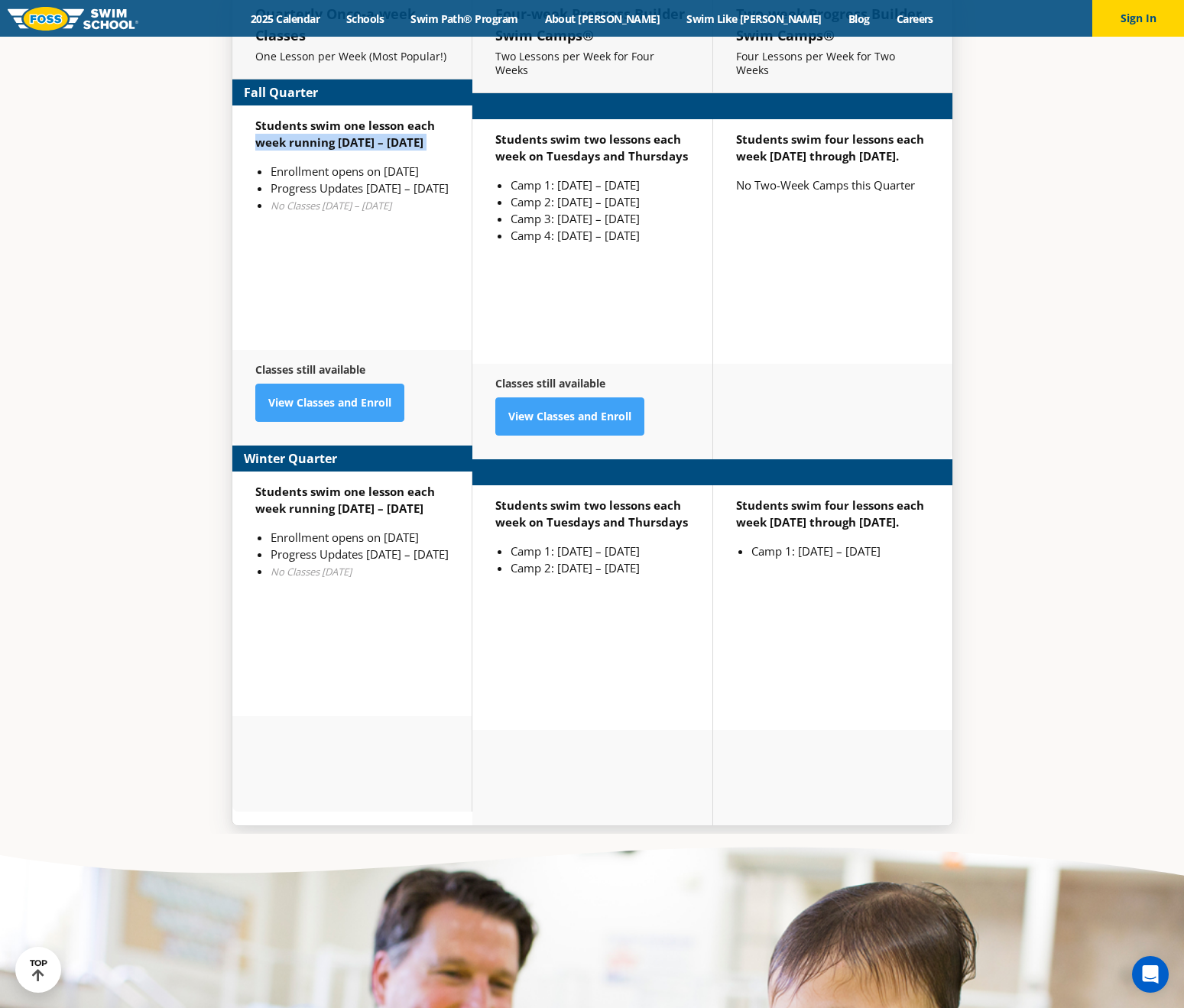
scroll to position [4003, 0]
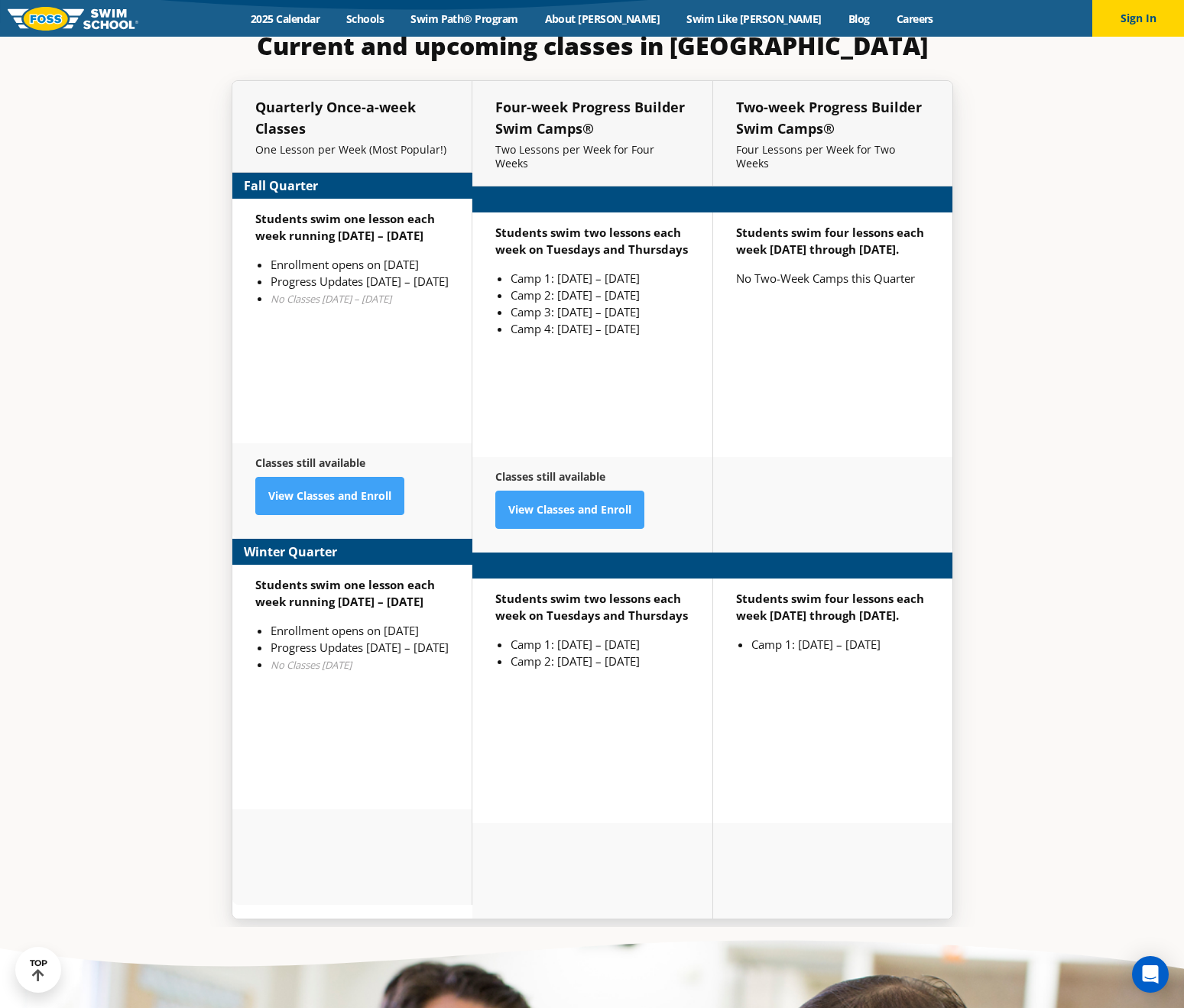
click at [353, 256] on li "Enrollment opens on [DATE]" at bounding box center [359, 264] width 178 height 17
drag, startPoint x: 251, startPoint y: 181, endPoint x: 405, endPoint y: 263, distance: 174.5
click at [405, 263] on div "Students swim one lesson each week running Sept 2 – Dec 22 Enrollment opens on …" at bounding box center [352, 321] width 240 height 244
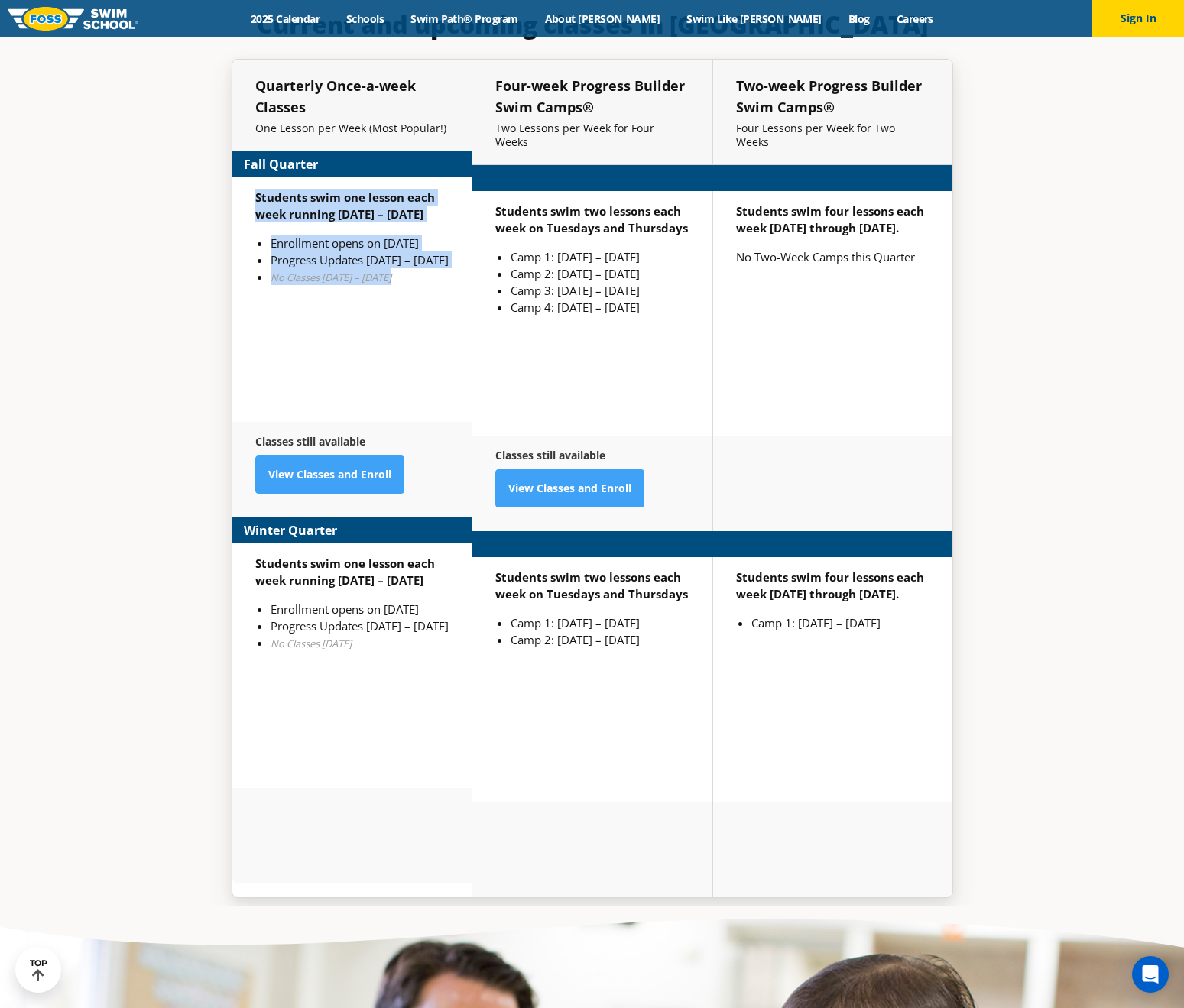
click at [155, 362] on section "Current and upcoming classes in Maple Grove Quarterly Once-a-week Classes One L…" at bounding box center [592, 453] width 917 height 904
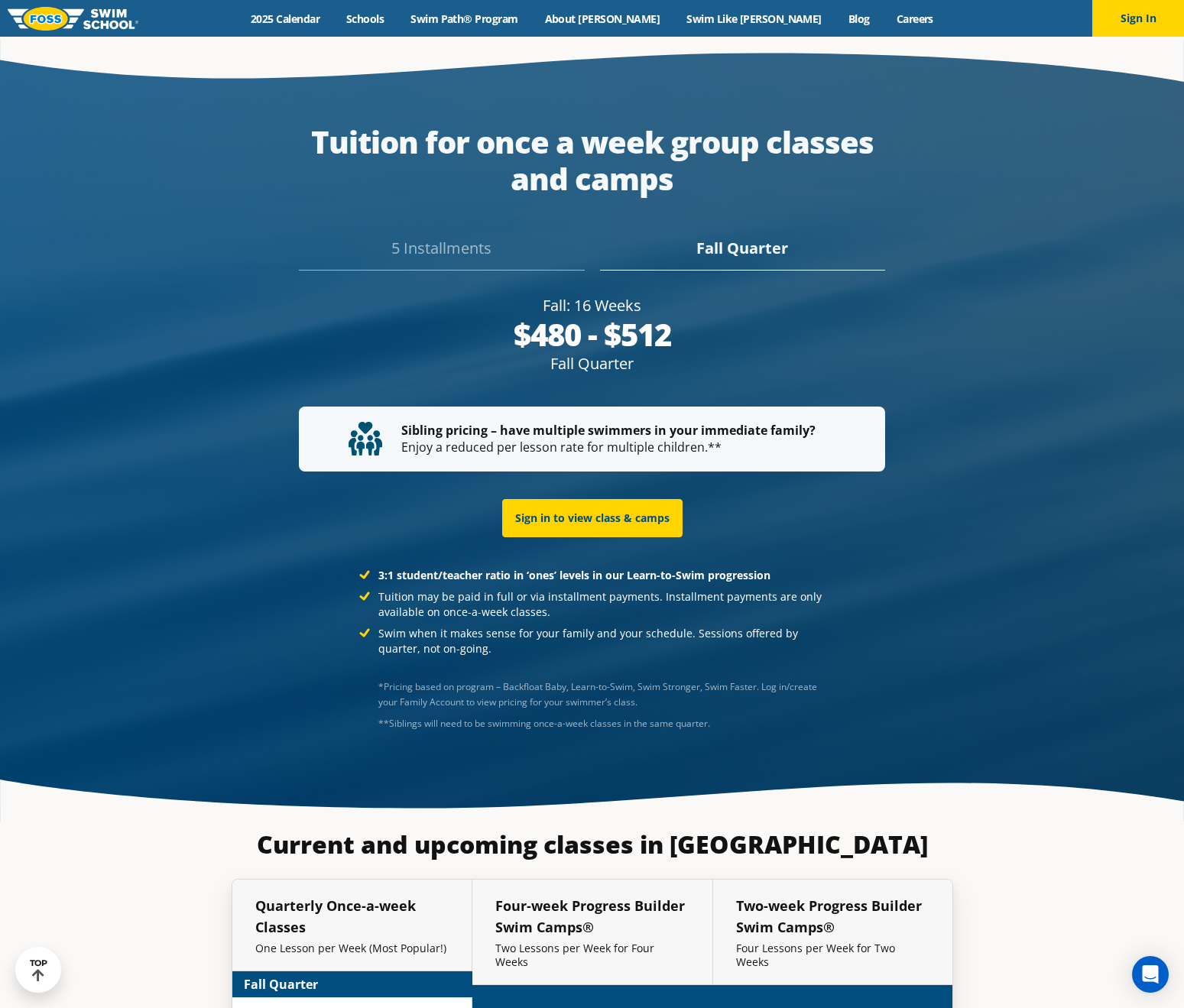
scroll to position [3140, 0]
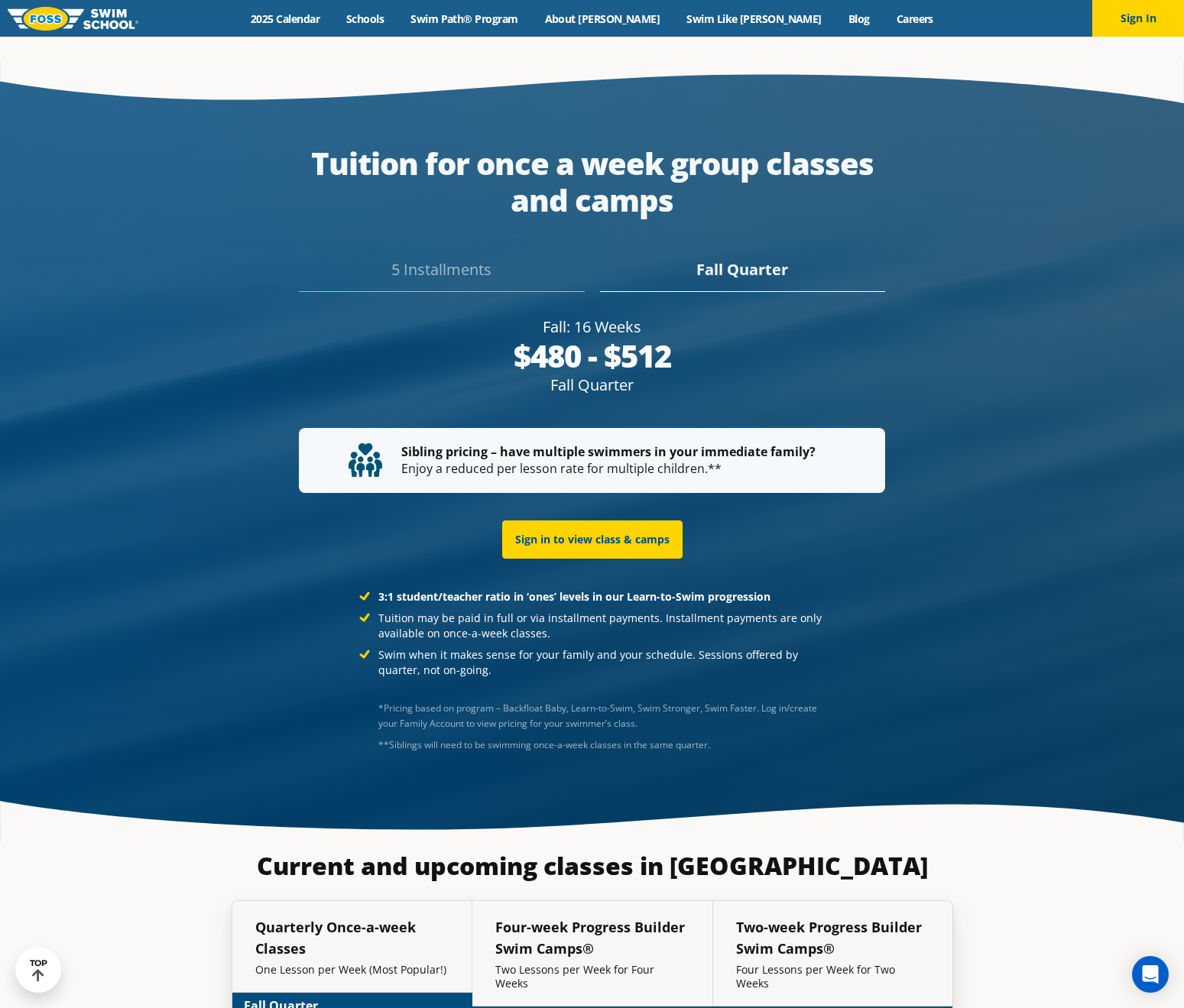
click at [442, 259] on div "5 Installments" at bounding box center [441, 276] width 285 height 34
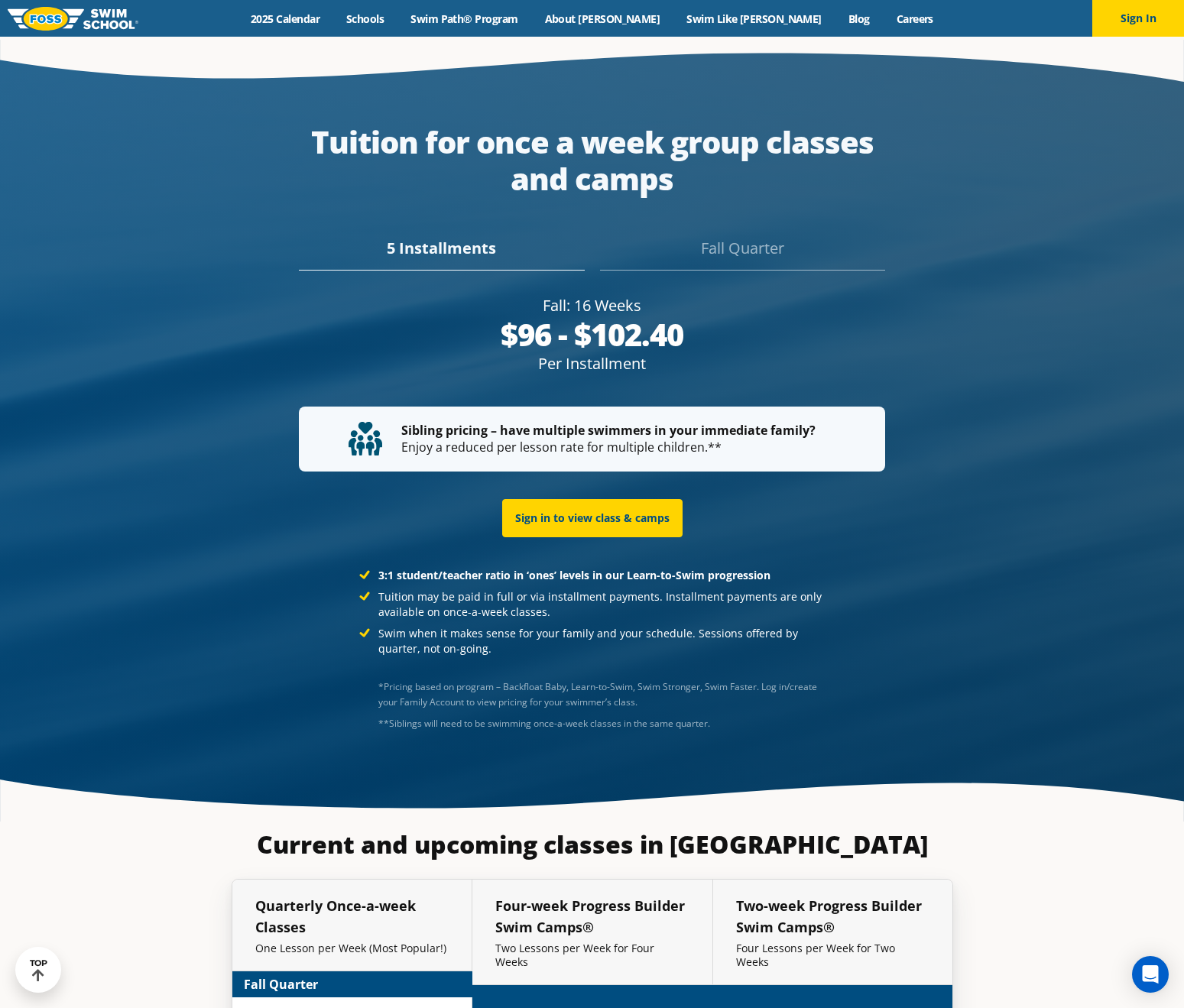
scroll to position [3183, 0]
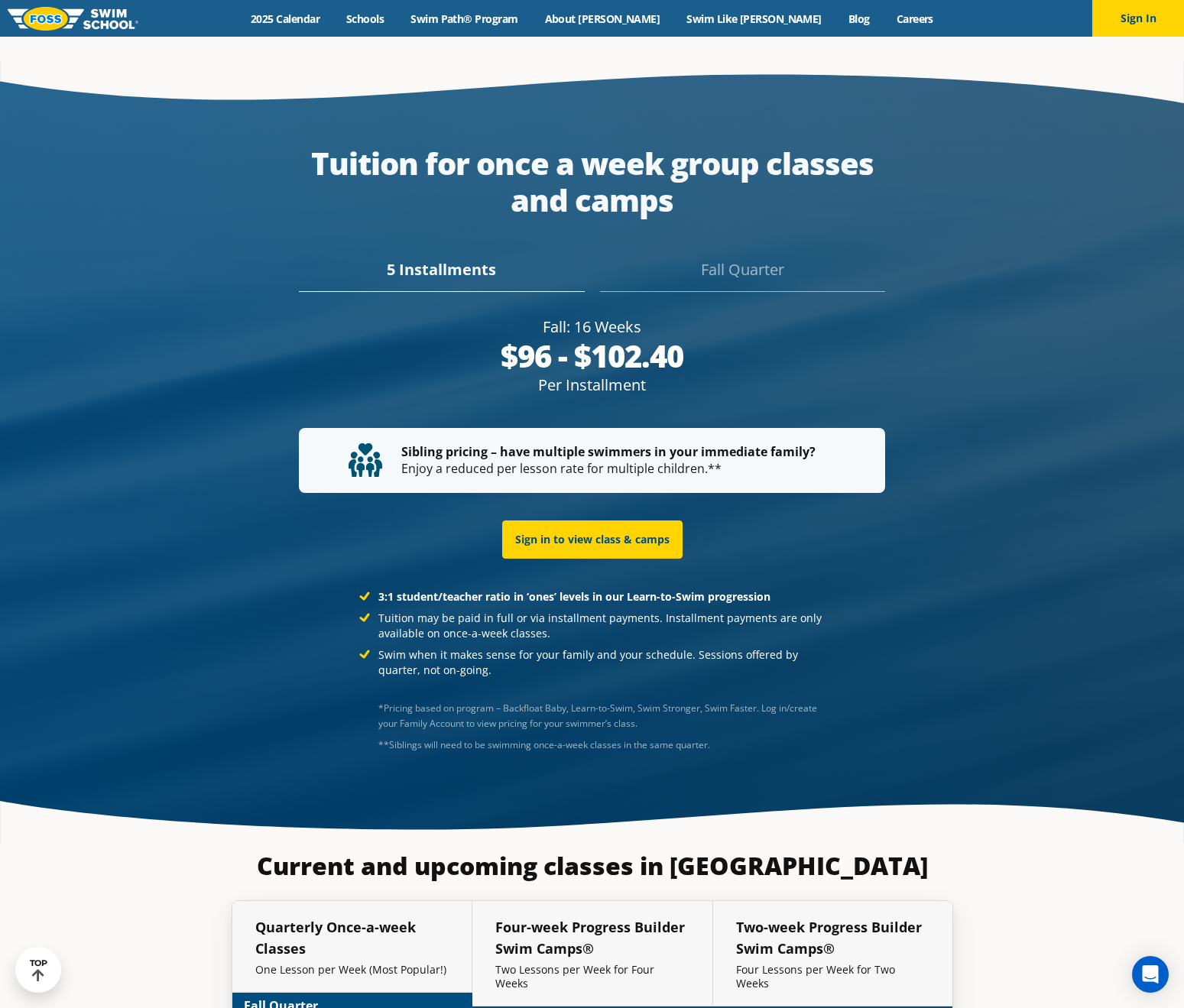
click at [70, 19] on img at bounding box center [72, 18] width 131 height 24
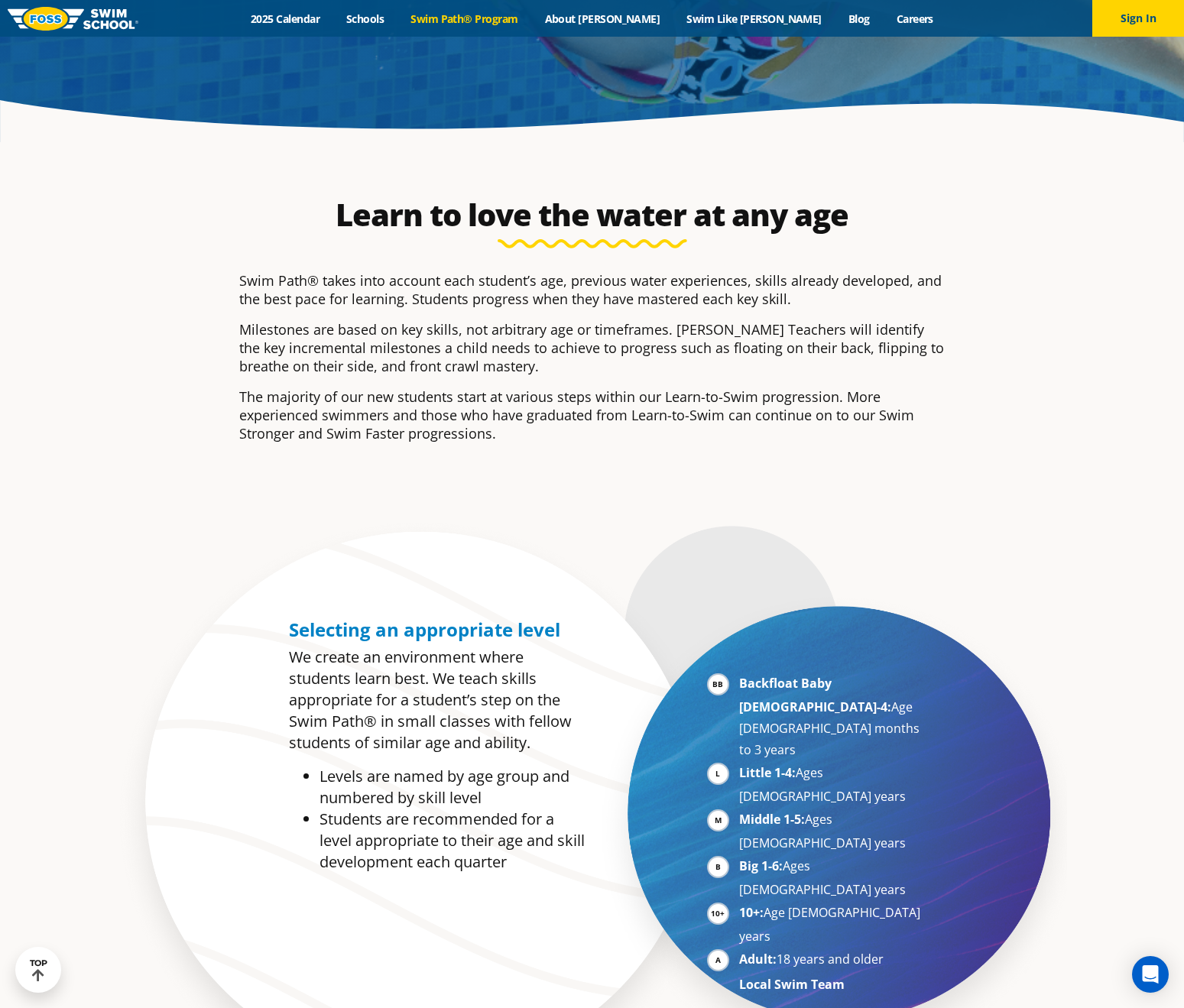
scroll to position [896, 0]
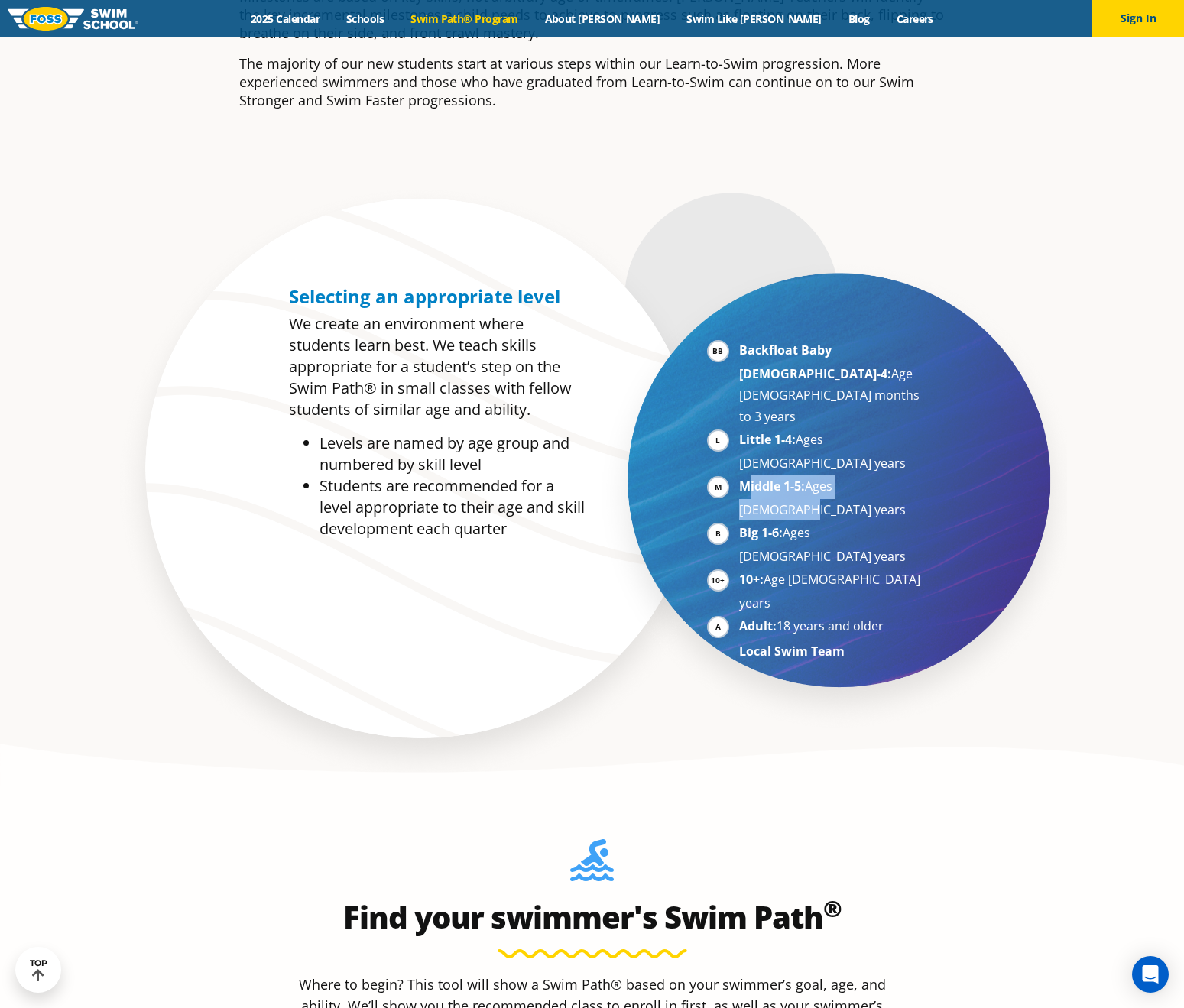
drag, startPoint x: 751, startPoint y: 417, endPoint x: 959, endPoint y: 417, distance: 208.0
click at [959, 417] on div "Backfloat Baby 1-4: Age 6 months to 3 years Little 1-4: Ages 3-5 years Middle 1…" at bounding box center [777, 480] width 369 height 403
click at [892, 475] on li "Middle 1-5: Ages 5-7 years" at bounding box center [832, 497] width 187 height 45
drag, startPoint x: 889, startPoint y: 420, endPoint x: 687, endPoint y: 417, distance: 202.0
click at [687, 417] on div "Backfloat Baby 1-4: Age 6 months to 3 years Little 1-4: Ages 3-5 years Middle 1…" at bounding box center [777, 480] width 369 height 403
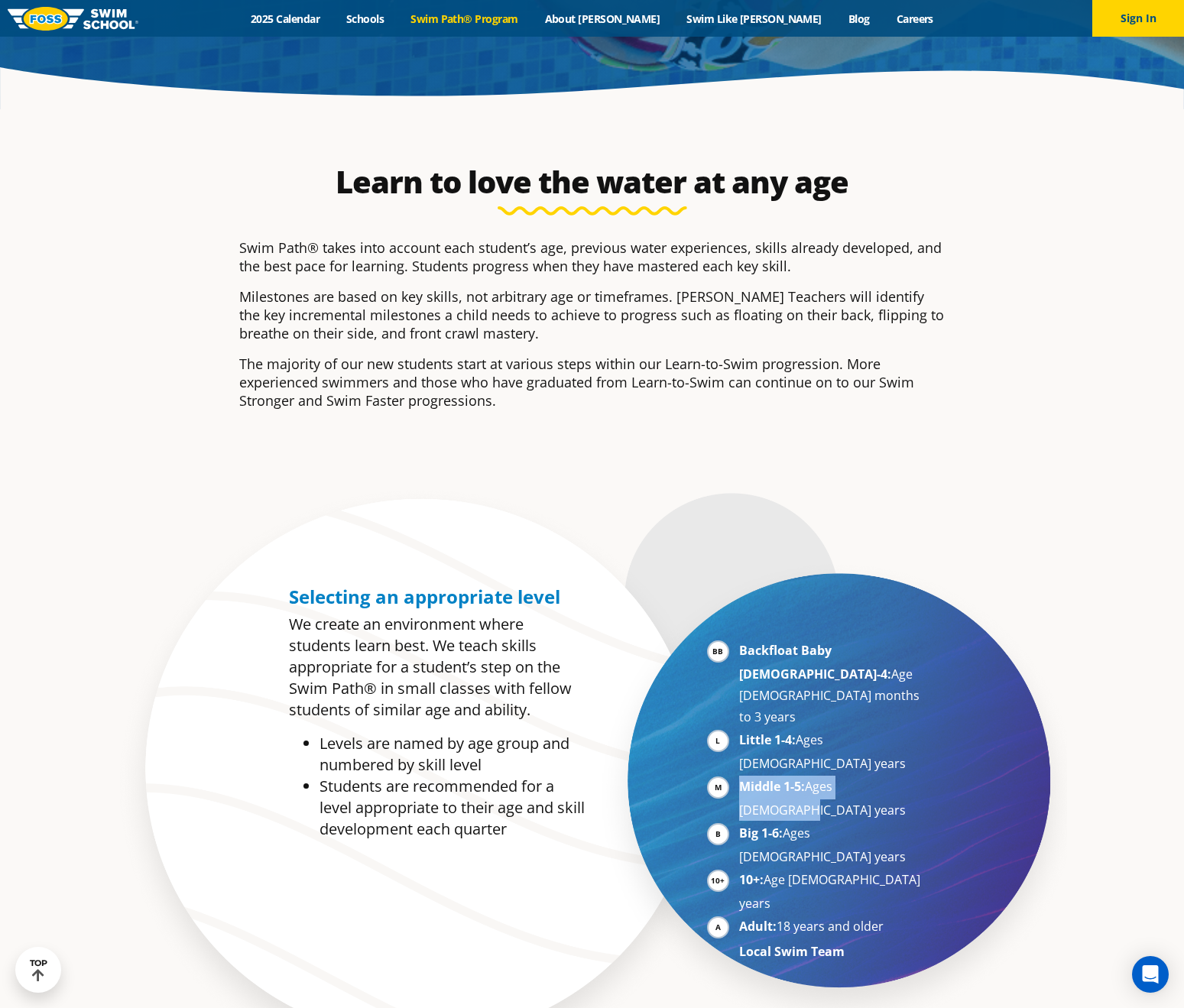
scroll to position [911, 0]
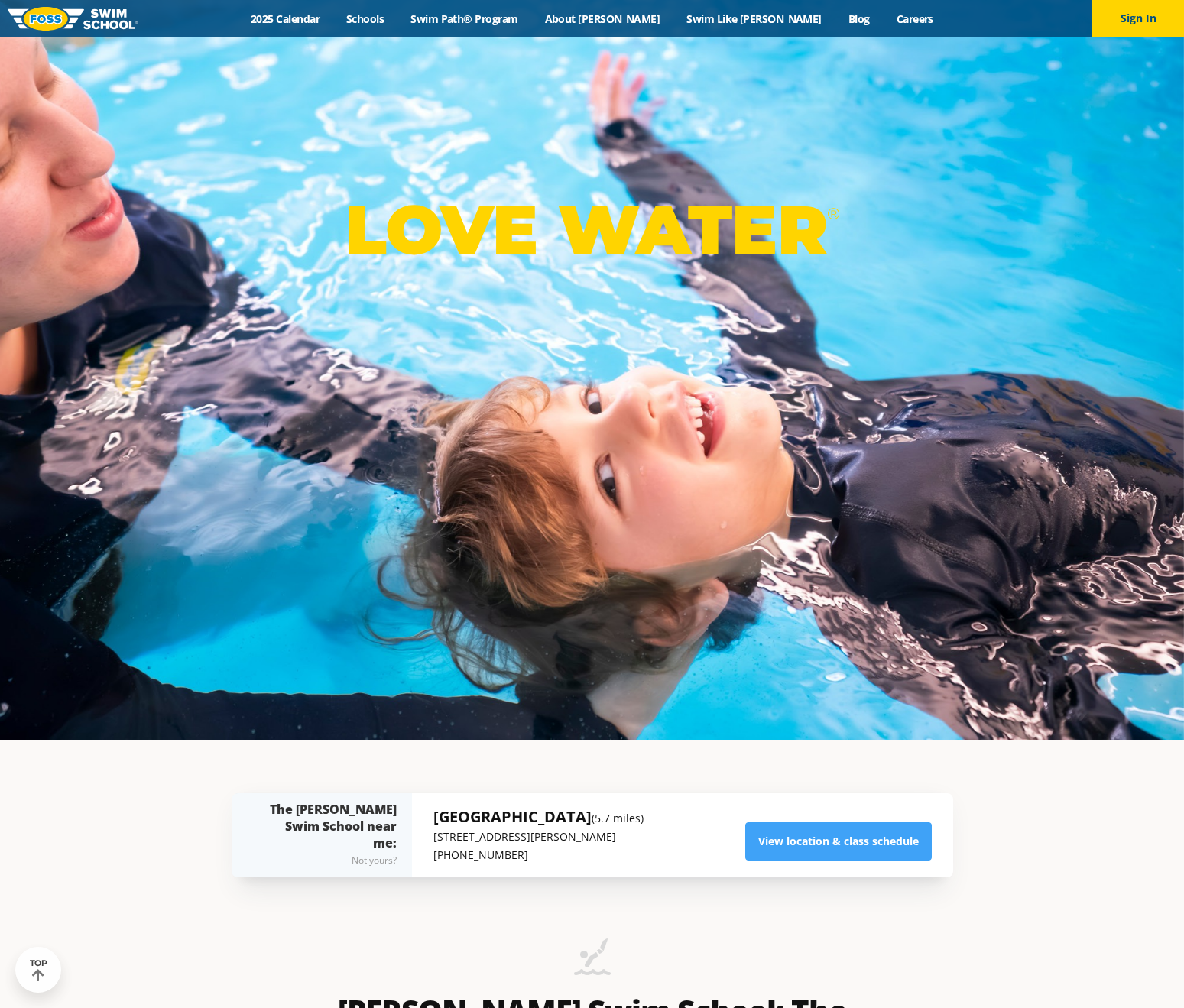
scroll to position [788, 0]
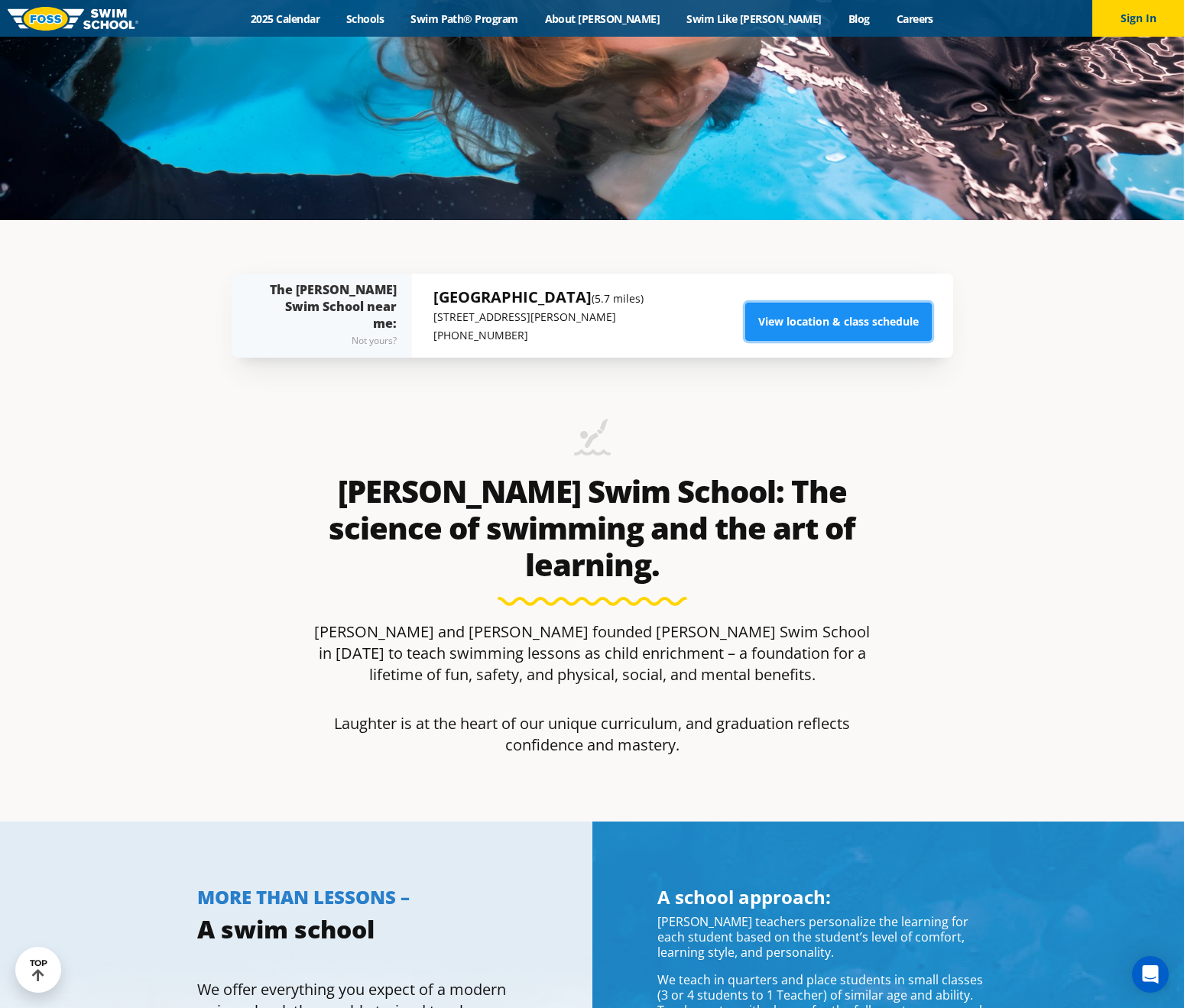
click at [808, 318] on link "View location & class schedule" at bounding box center [838, 322] width 186 height 39
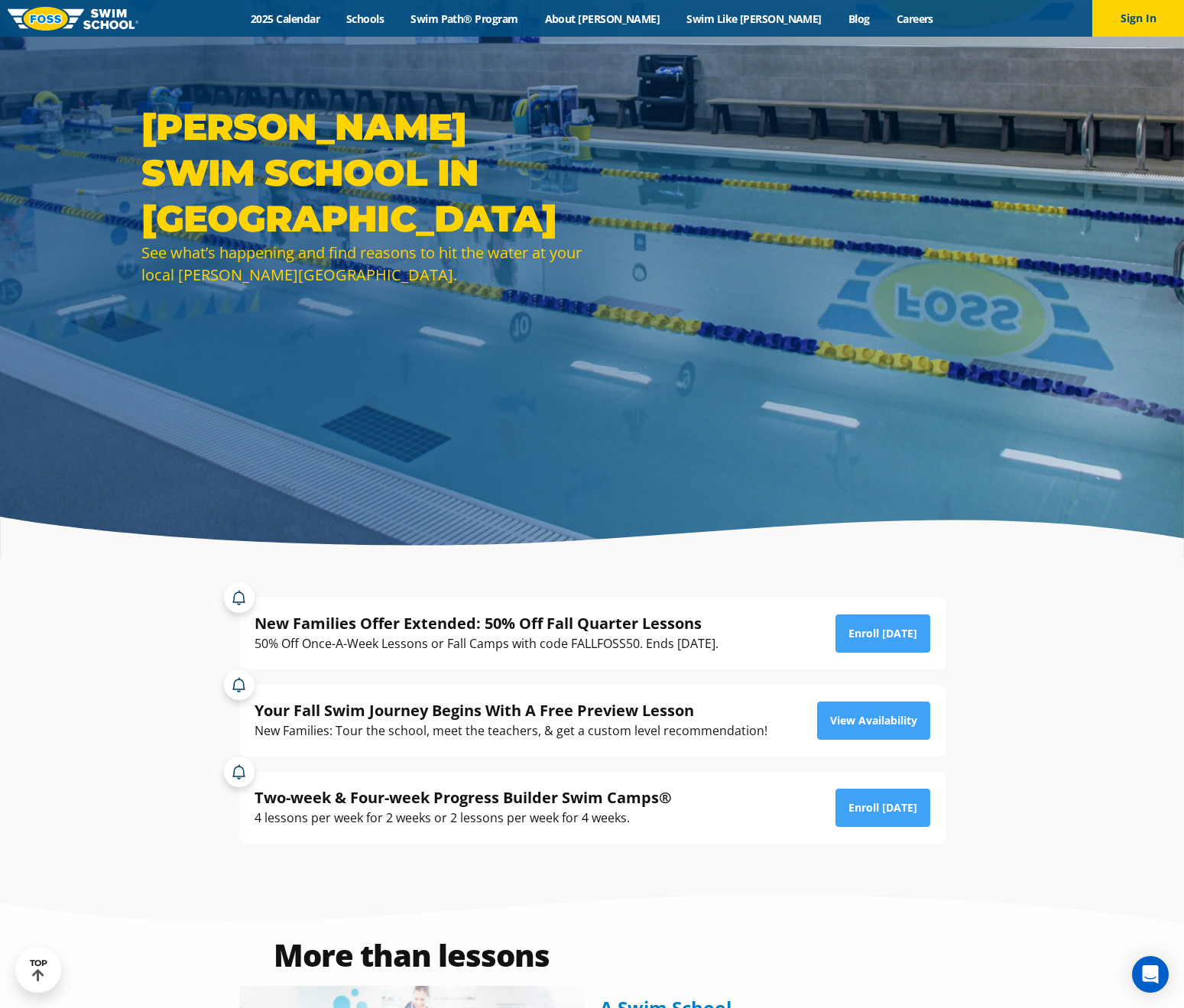
drag, startPoint x: 294, startPoint y: 628, endPoint x: 757, endPoint y: 643, distance: 463.2
click at [757, 643] on div "New Families Offer Extended: 50% Off Fall Quarter Lessons 50% Off Once-A-Week L…" at bounding box center [592, 634] width 675 height 41
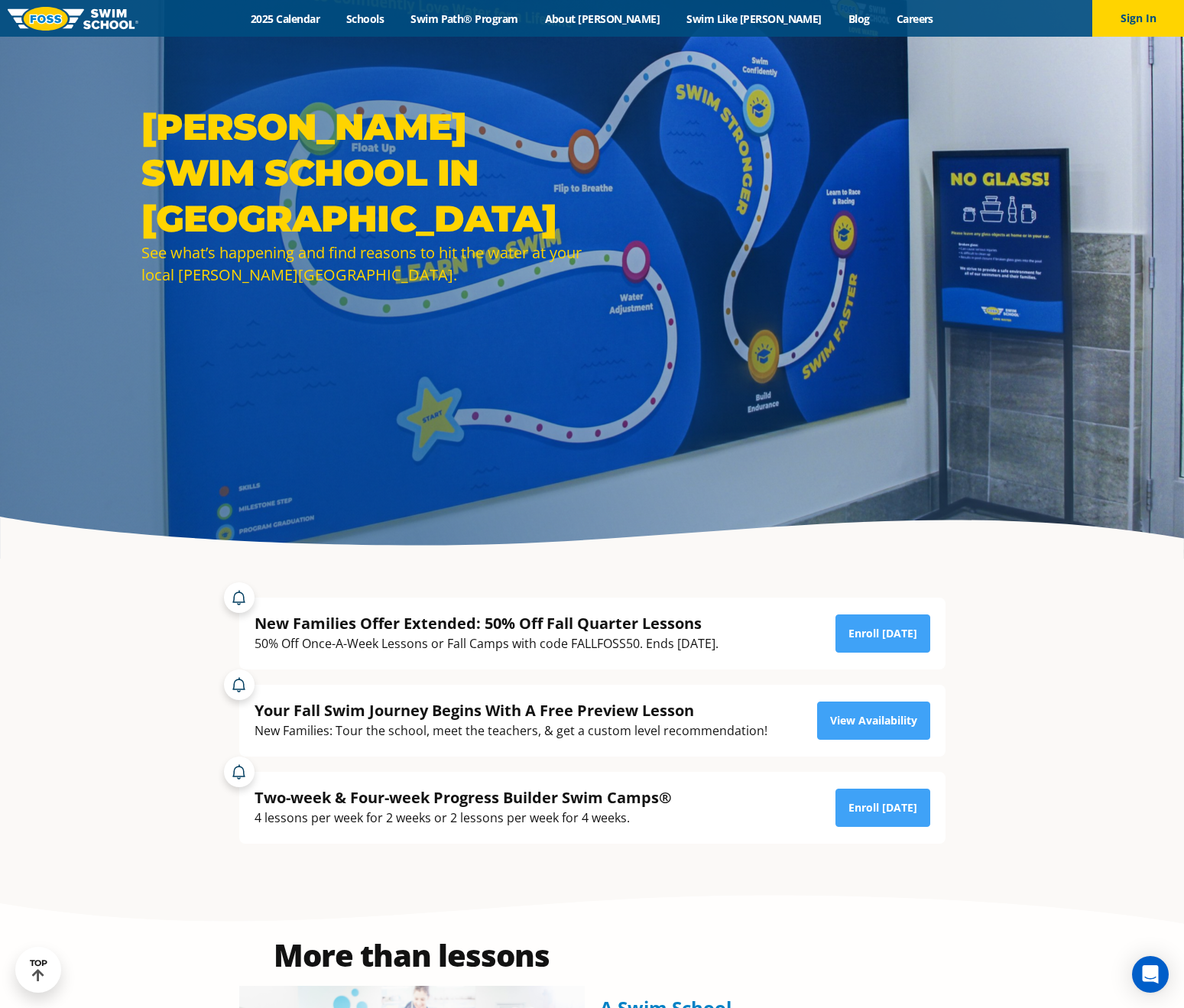
click at [439, 642] on div "50% Off Once-A-Week Lessons or Fall Camps with code FALLFOSS50. Ends [DATE]." at bounding box center [486, 644] width 464 height 21
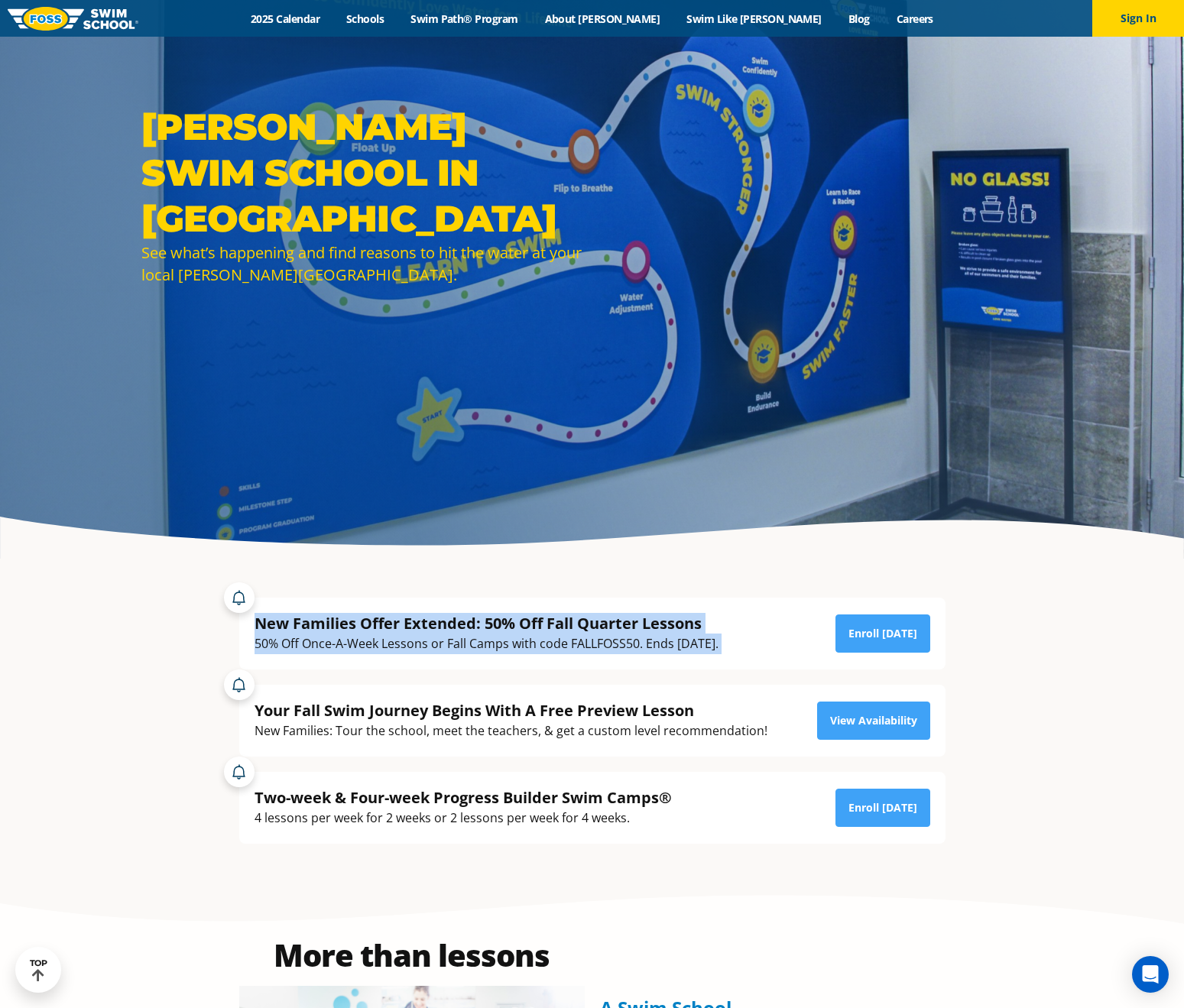
drag, startPoint x: 265, startPoint y: 606, endPoint x: 791, endPoint y: 648, distance: 527.7
click at [791, 648] on div "New Families Offer Extended: 50% Off Fall Quarter Lessons 50% Off Once-A-Week L…" at bounding box center [592, 633] width 706 height 71
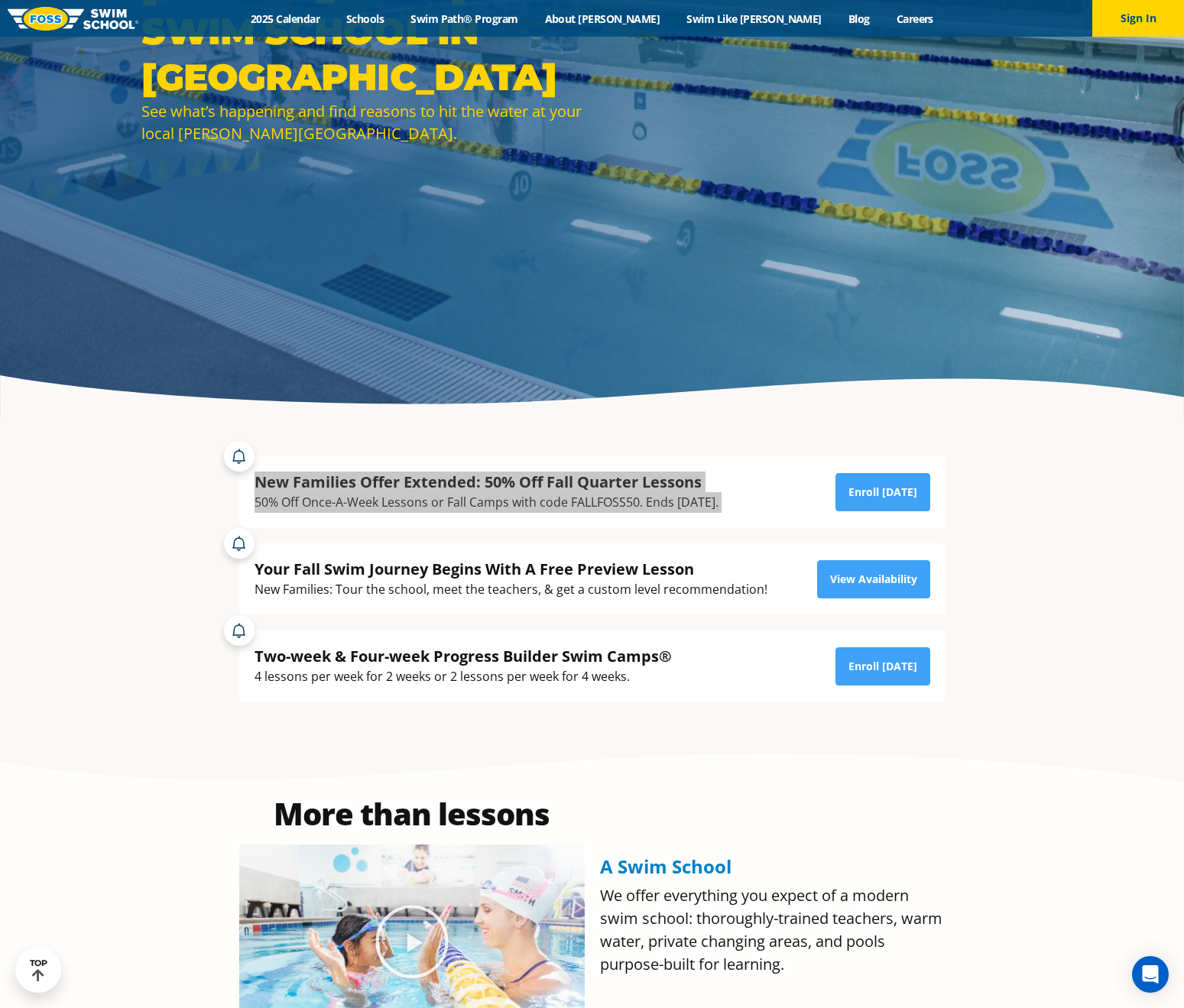
scroll to position [70, 0]
